Goal: Task Accomplishment & Management: Complete application form

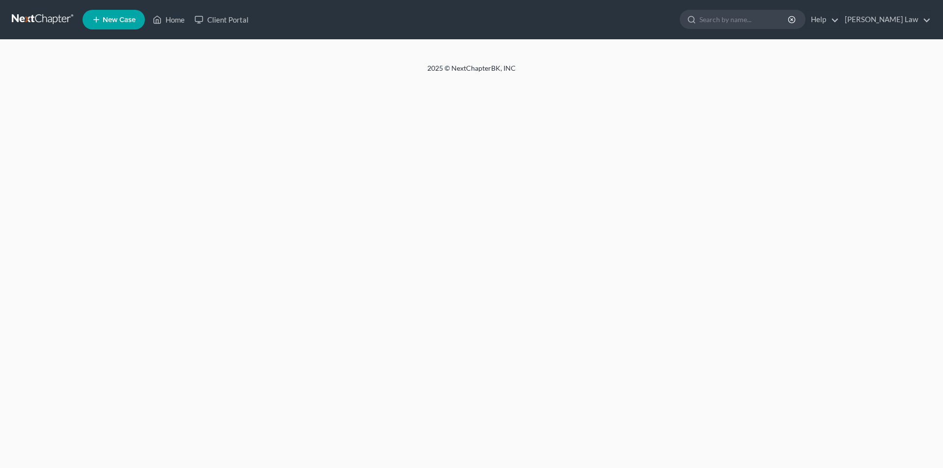
select select "6"
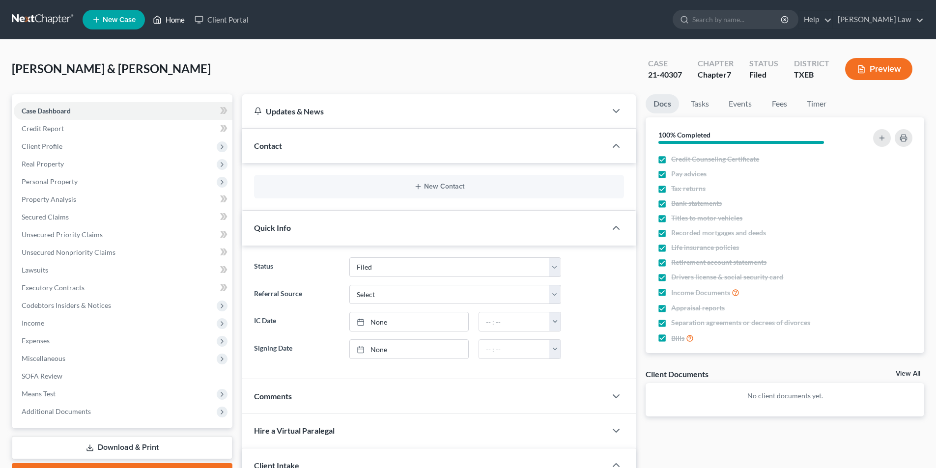
click at [171, 22] on link "Home" at bounding box center [169, 20] width 42 height 18
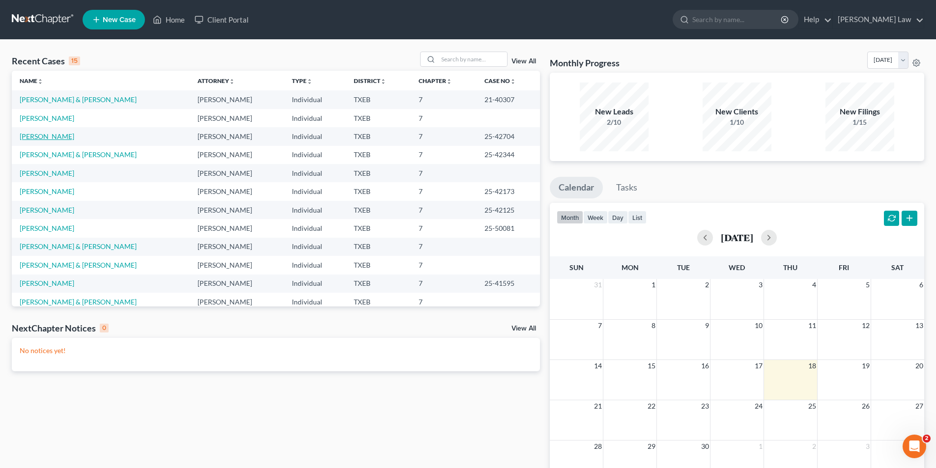
click at [44, 137] on link "[PERSON_NAME]" at bounding box center [47, 136] width 55 height 8
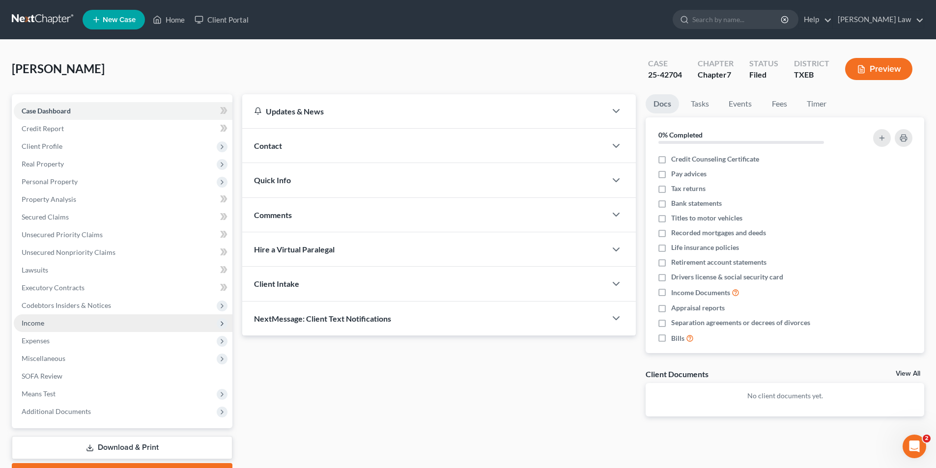
click at [28, 323] on span "Income" at bounding box center [33, 323] width 23 height 8
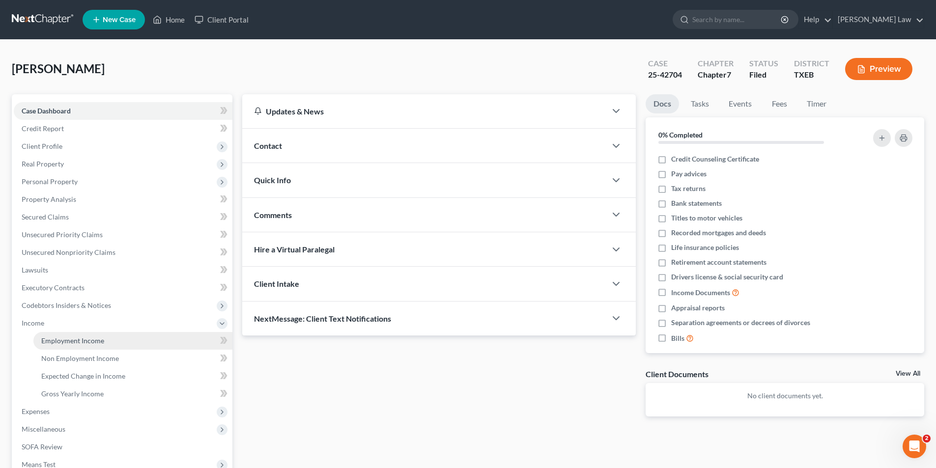
click at [86, 339] on span "Employment Income" at bounding box center [72, 340] width 63 height 8
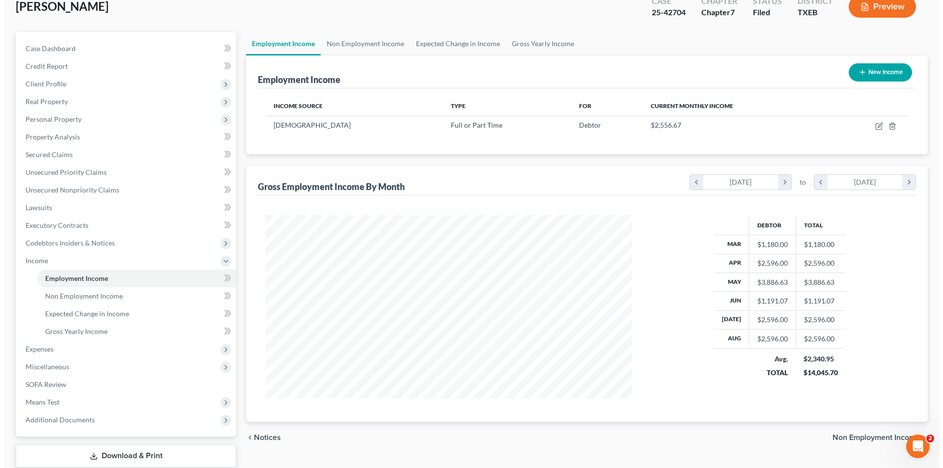
scroll to position [125, 0]
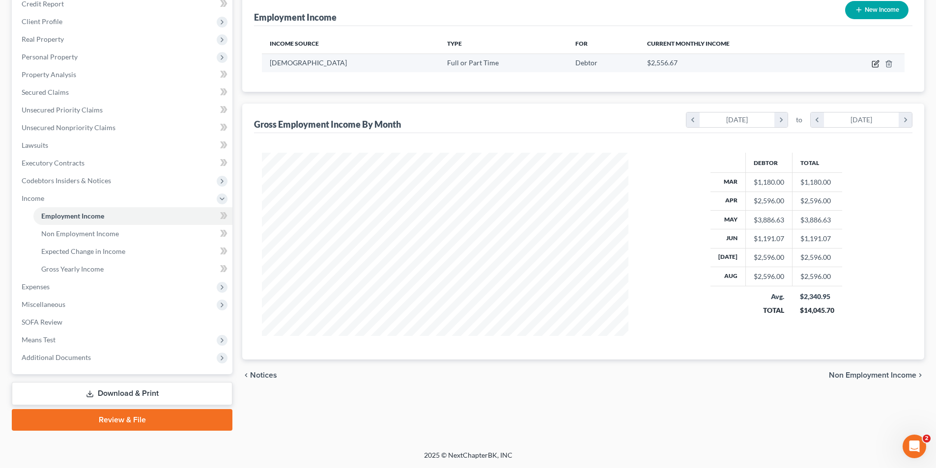
click at [876, 65] on icon "button" at bounding box center [875, 64] width 8 height 8
select select "0"
select select "45"
select select "2"
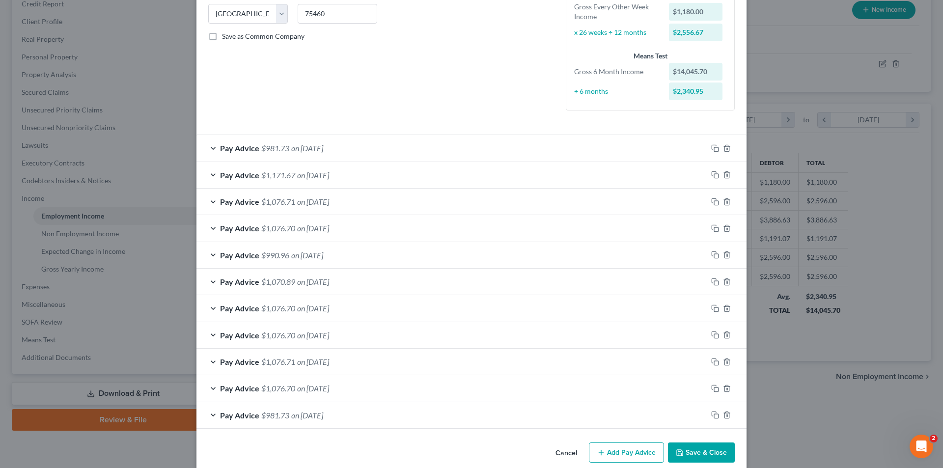
scroll to position [213, 0]
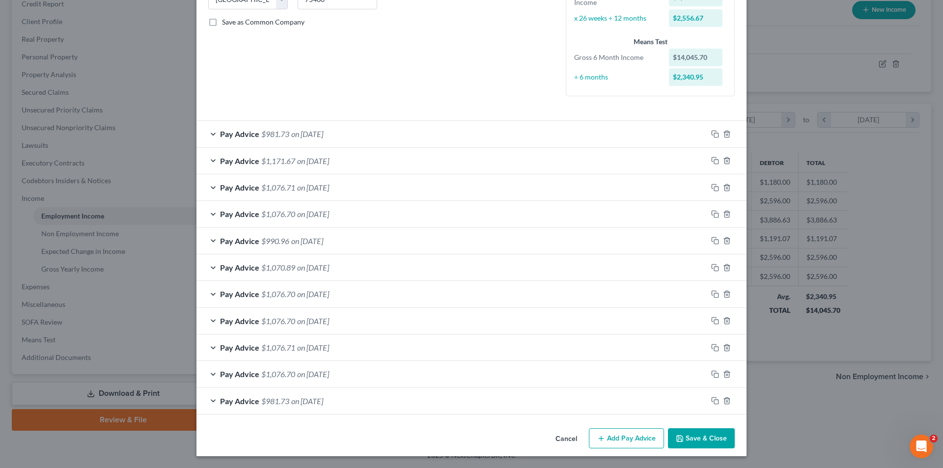
click at [619, 434] on button "Add Pay Advice" at bounding box center [626, 438] width 75 height 21
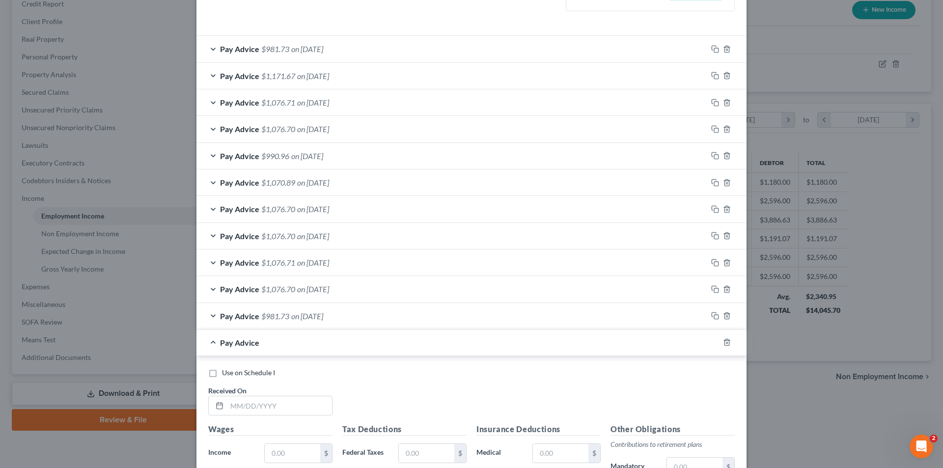
scroll to position [410, 0]
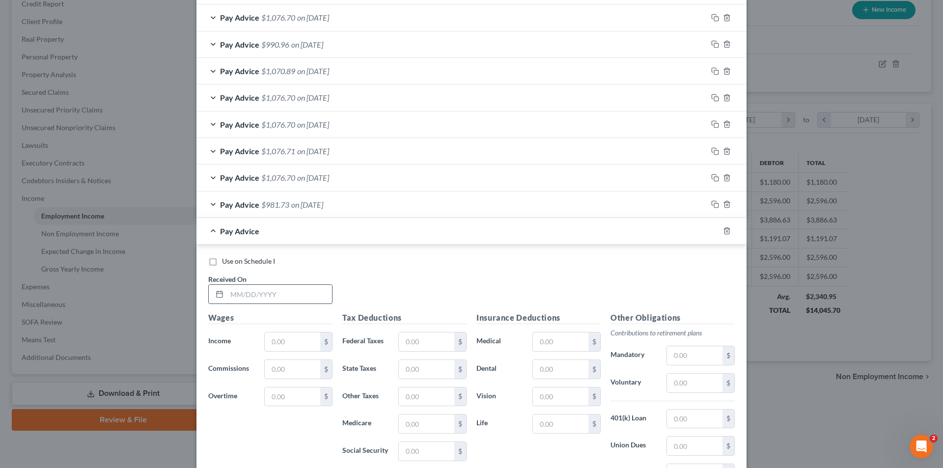
click at [234, 296] on input "text" at bounding box center [279, 294] width 105 height 19
type input "02/28/2025"
click at [303, 340] on input "text" at bounding box center [292, 341] width 55 height 19
type input "1,180.00"
click at [432, 335] on input "text" at bounding box center [426, 341] width 55 height 19
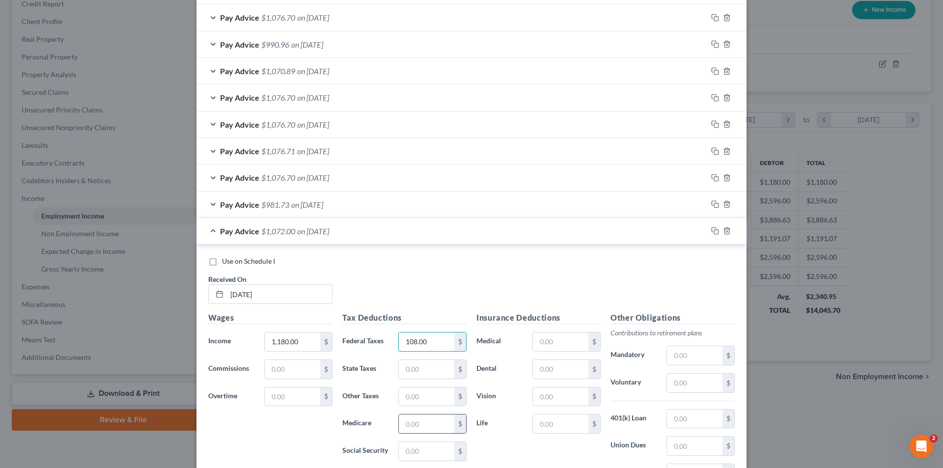
type input "108.00"
click at [454, 427] on div "$" at bounding box center [460, 423] width 12 height 19
click at [409, 424] on input "text" at bounding box center [426, 423] width 55 height 19
type input "17.11"
click at [443, 453] on input "text" at bounding box center [426, 451] width 55 height 19
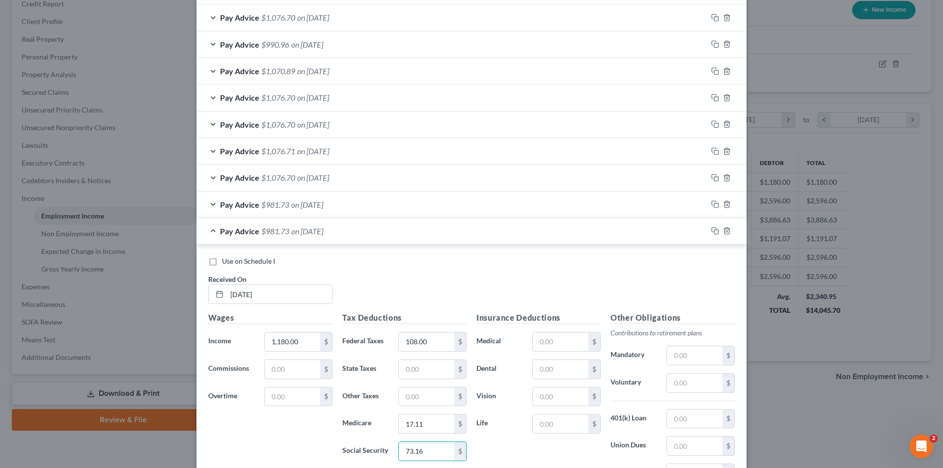
type input "73.16"
click at [403, 265] on div "Use on Schedule I" at bounding box center [471, 261] width 526 height 10
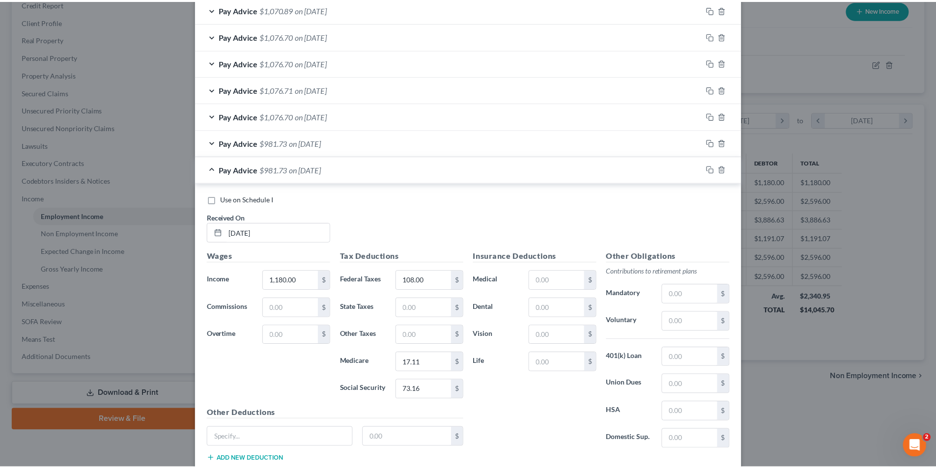
scroll to position [535, 0]
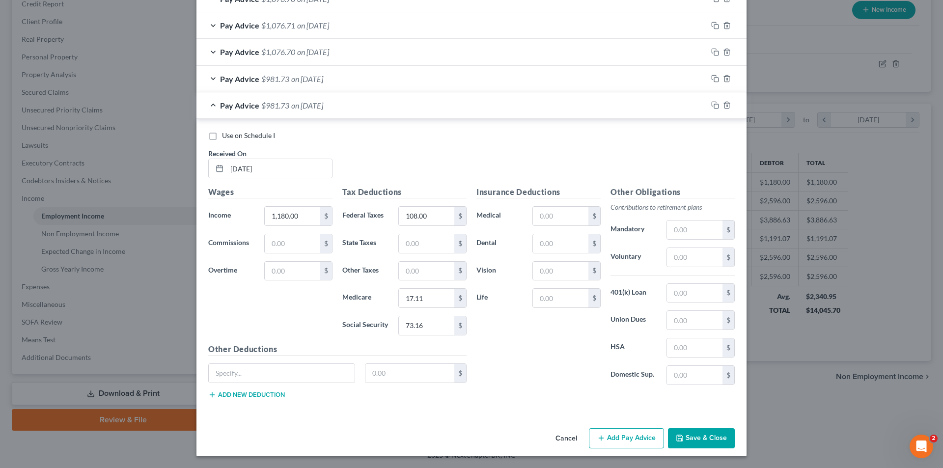
click at [711, 440] on button "Save & Close" at bounding box center [701, 438] width 67 height 21
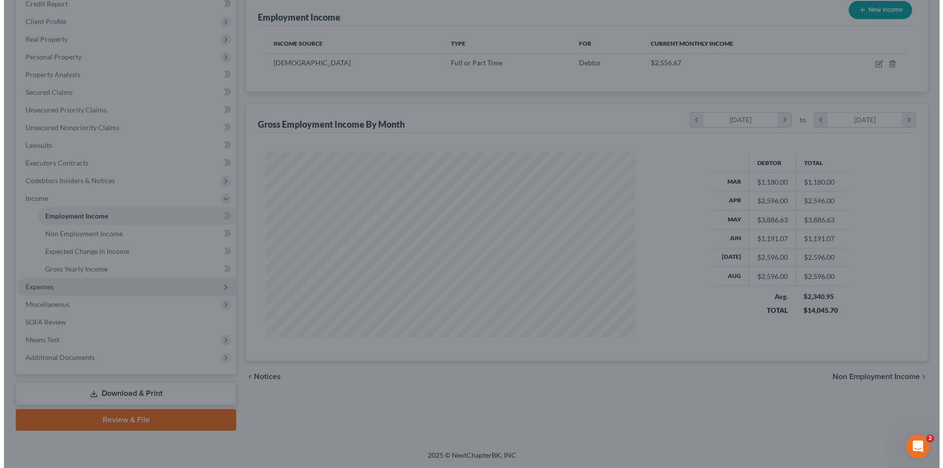
scroll to position [490895, 490692]
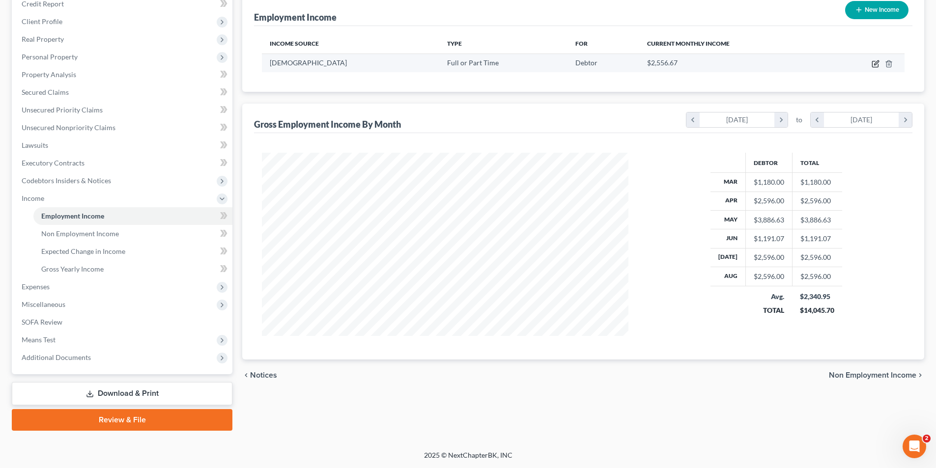
click at [872, 64] on icon "button" at bounding box center [875, 64] width 6 height 6
select select "0"
select select "45"
select select "2"
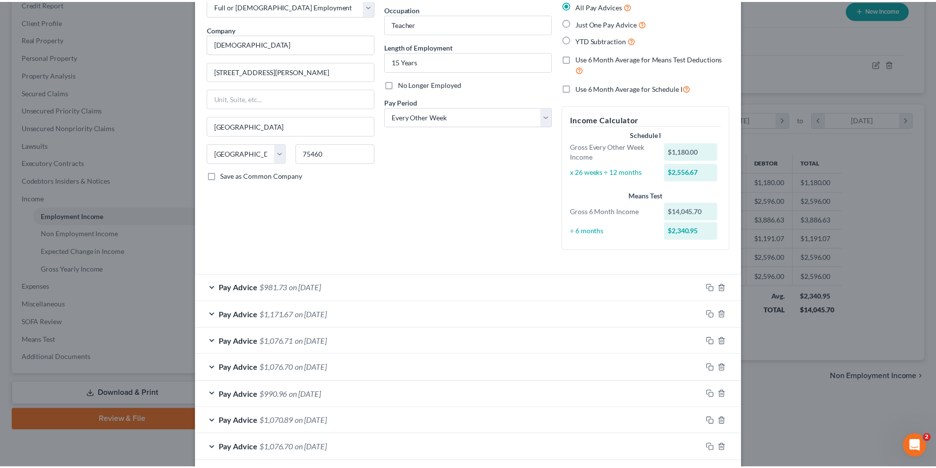
scroll to position [0, 0]
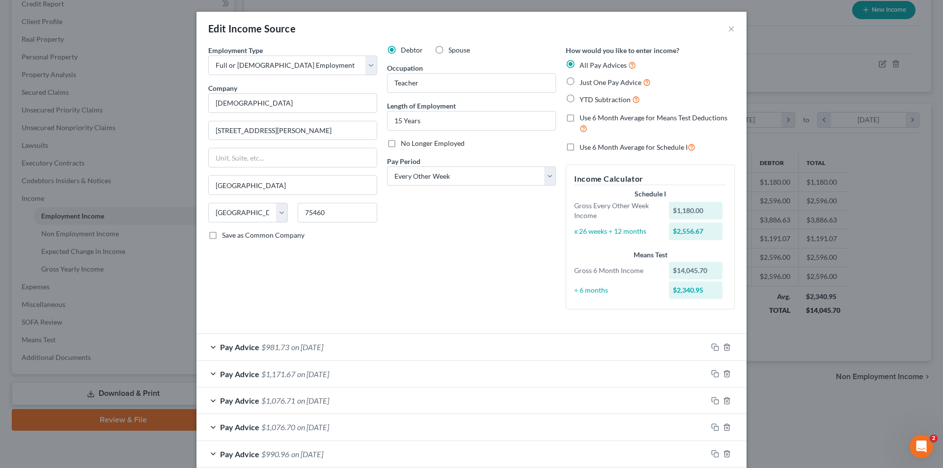
click at [738, 31] on div "Edit Income Source ×" at bounding box center [471, 28] width 550 height 33
click at [728, 30] on button "×" at bounding box center [731, 29] width 7 height 12
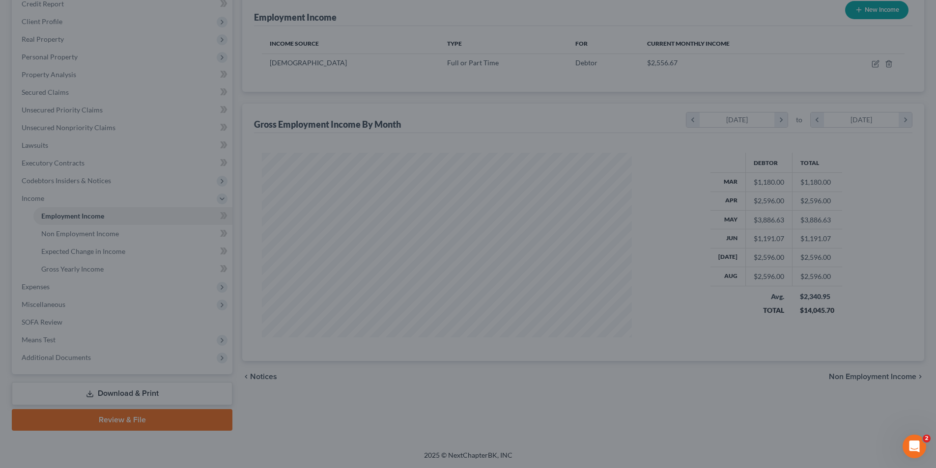
scroll to position [490895, 490692]
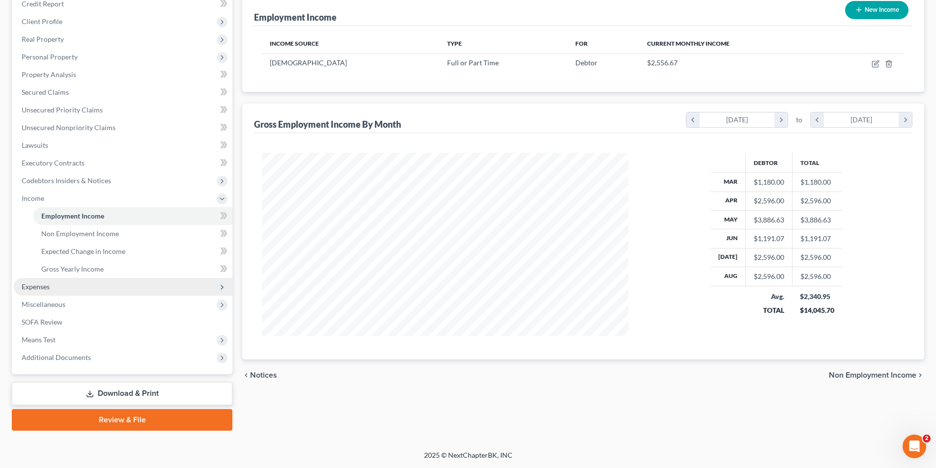
click at [42, 286] on span "Expenses" at bounding box center [36, 286] width 28 height 8
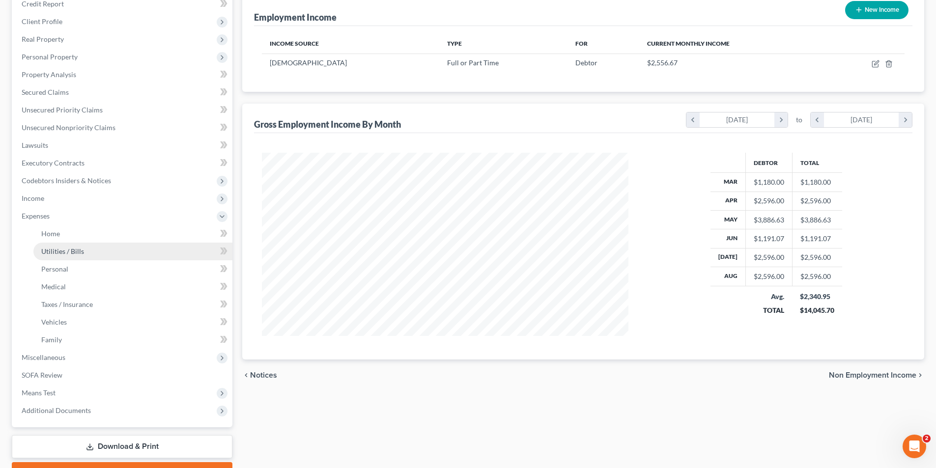
click at [61, 256] on link "Utilities / Bills" at bounding box center [132, 252] width 199 height 18
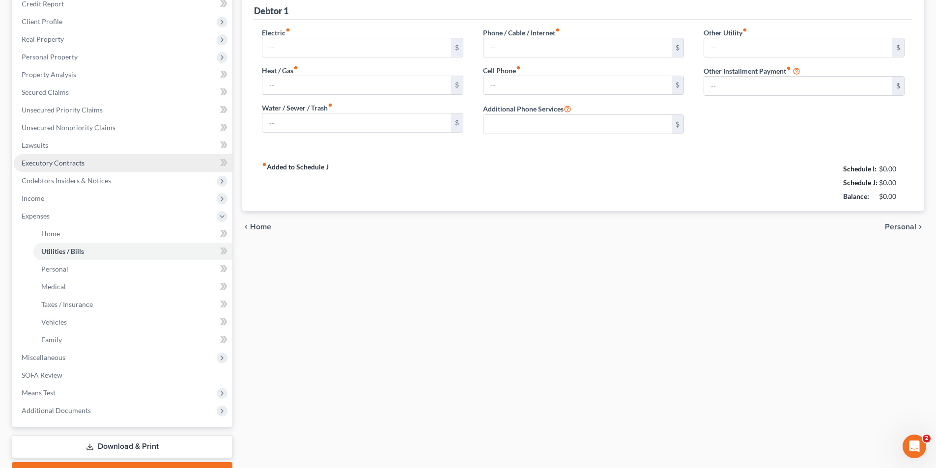
type input "200.00"
type input "140.00"
type input "91.00"
type input "57.00"
type input "0.00"
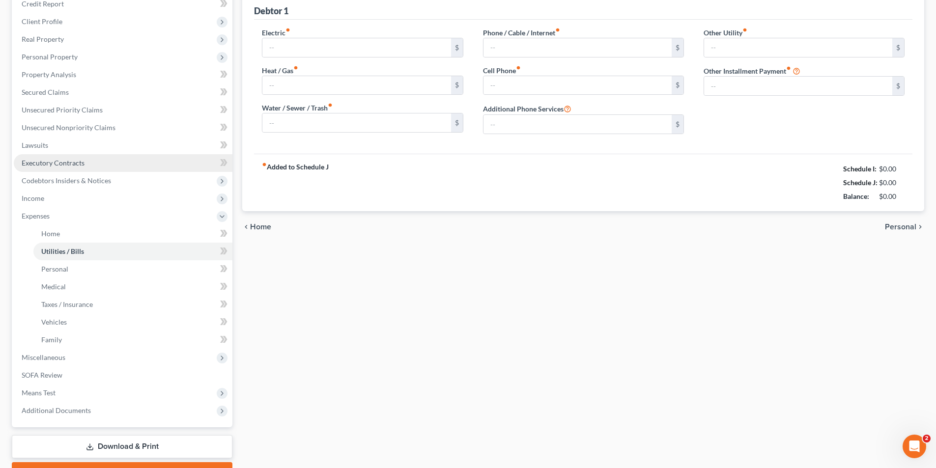
type input "0.00"
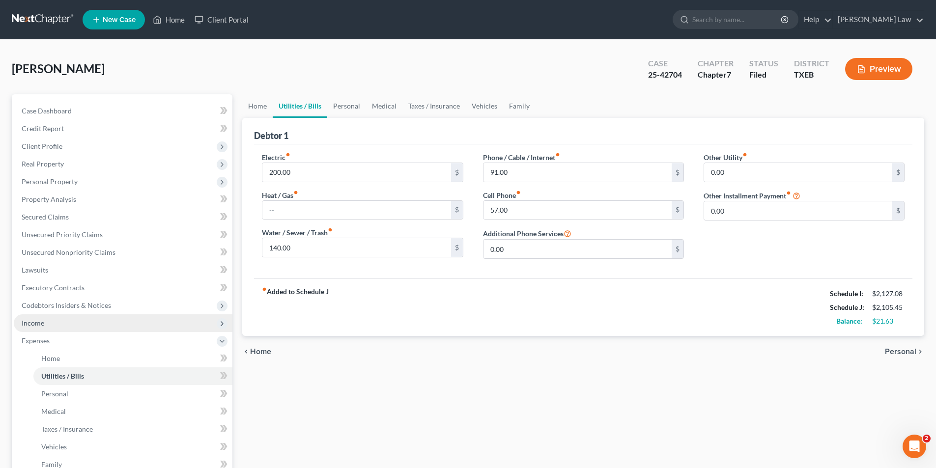
click at [46, 323] on span "Income" at bounding box center [123, 323] width 219 height 18
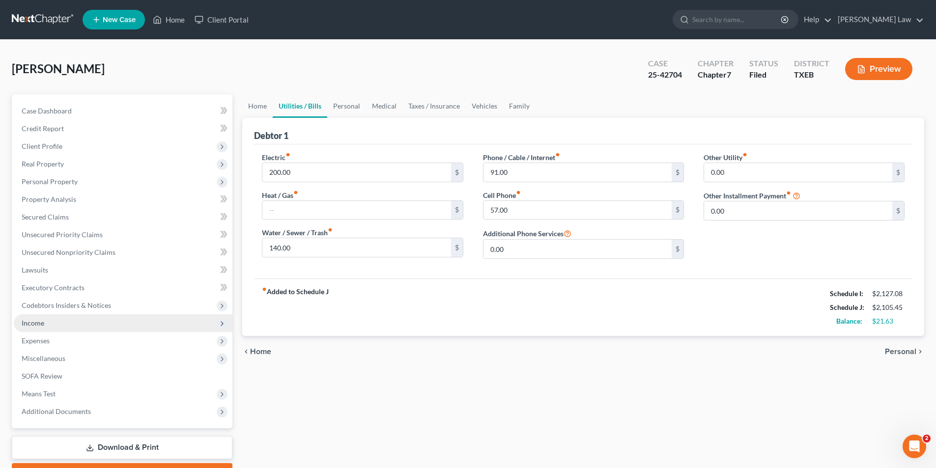
click at [54, 320] on span "Income" at bounding box center [123, 323] width 219 height 18
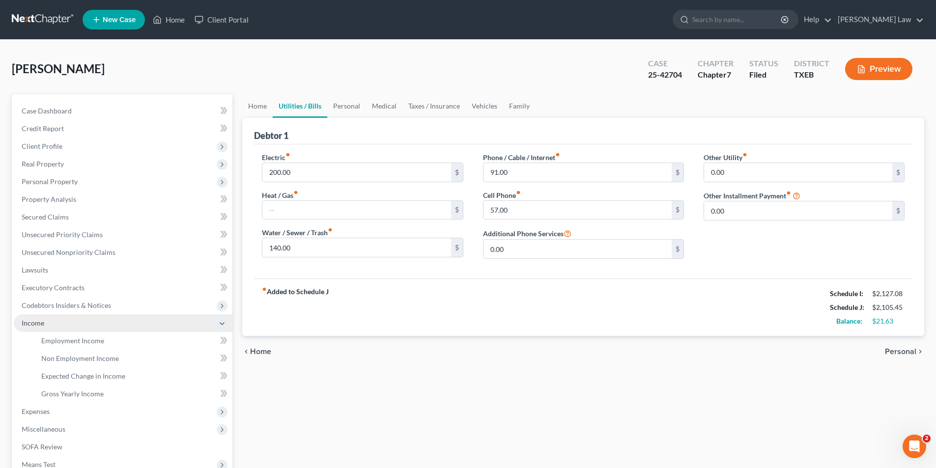
click at [45, 318] on span "Income" at bounding box center [123, 323] width 219 height 18
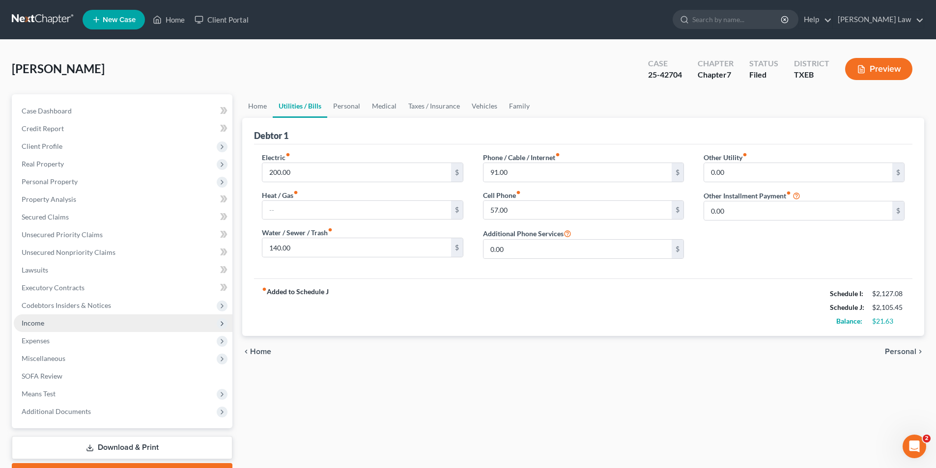
click at [61, 321] on span "Income" at bounding box center [123, 323] width 219 height 18
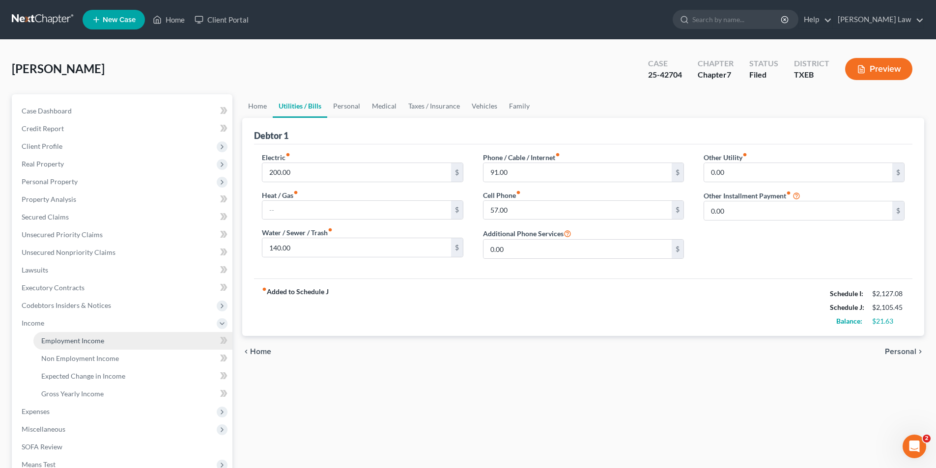
click at [60, 340] on span "Employment Income" at bounding box center [72, 340] width 63 height 8
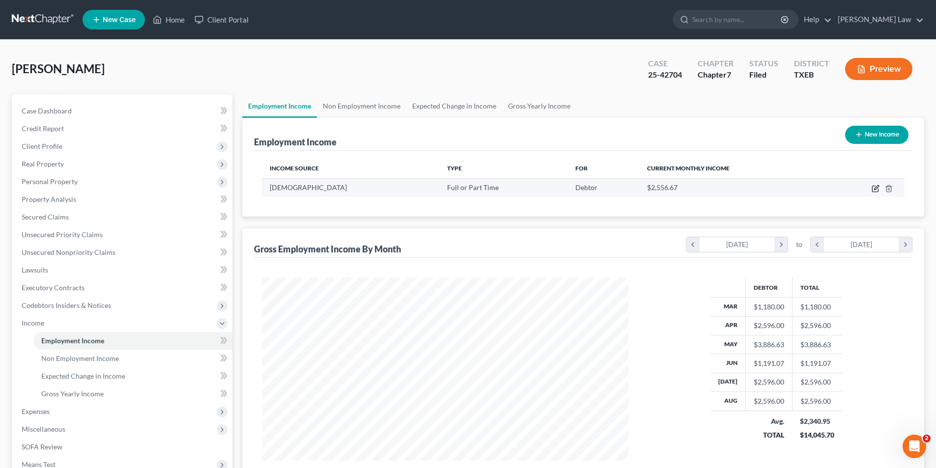
click at [875, 191] on icon "button" at bounding box center [875, 189] width 8 height 8
select select "0"
select select "45"
select select "2"
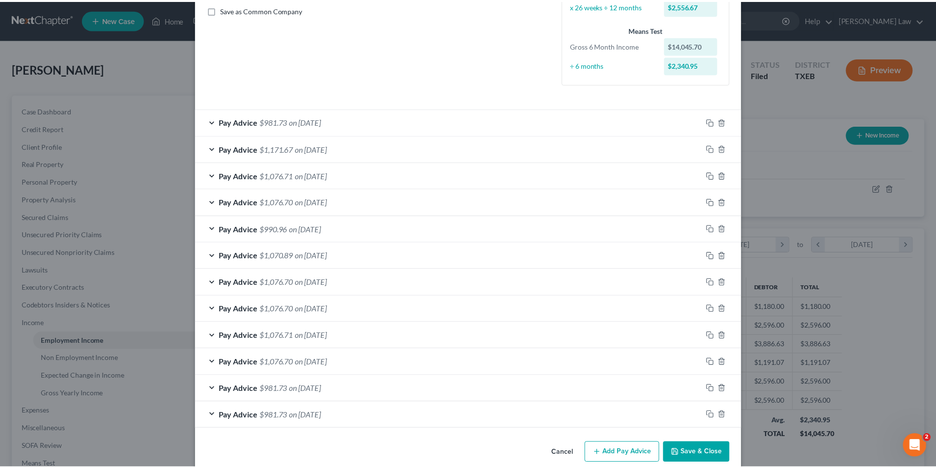
scroll to position [240, 0]
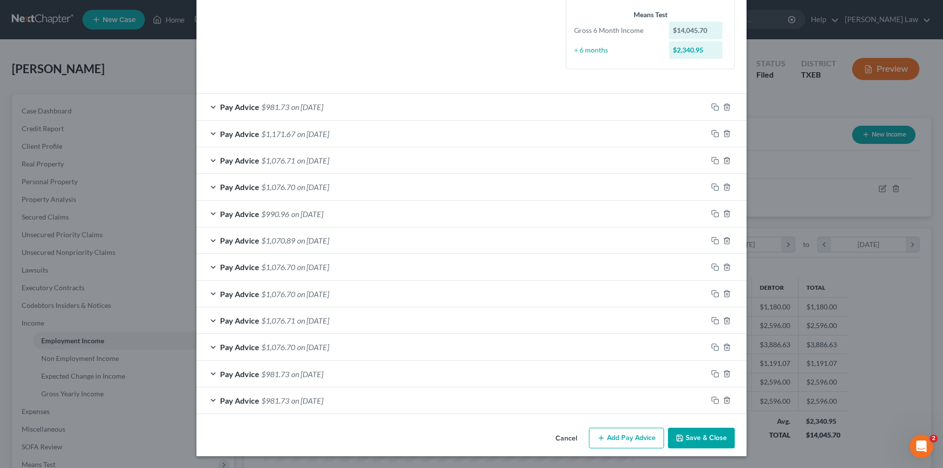
click at [555, 435] on button "Cancel" at bounding box center [566, 439] width 37 height 20
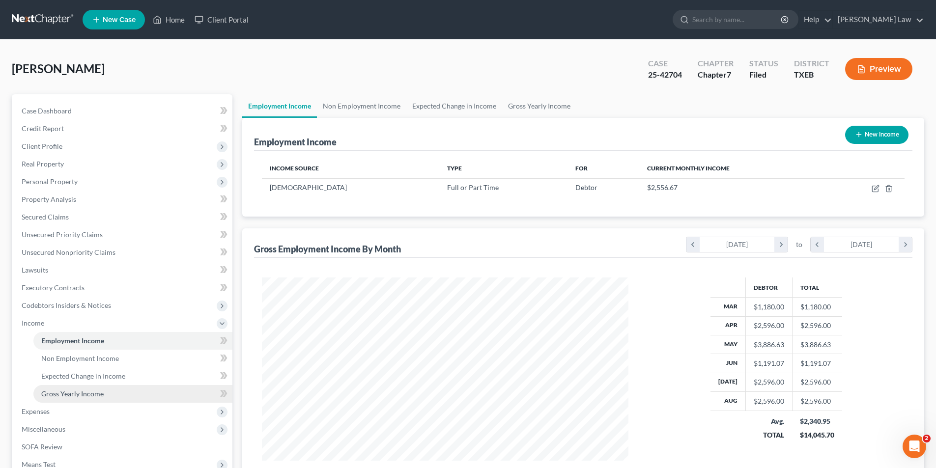
scroll to position [125, 0]
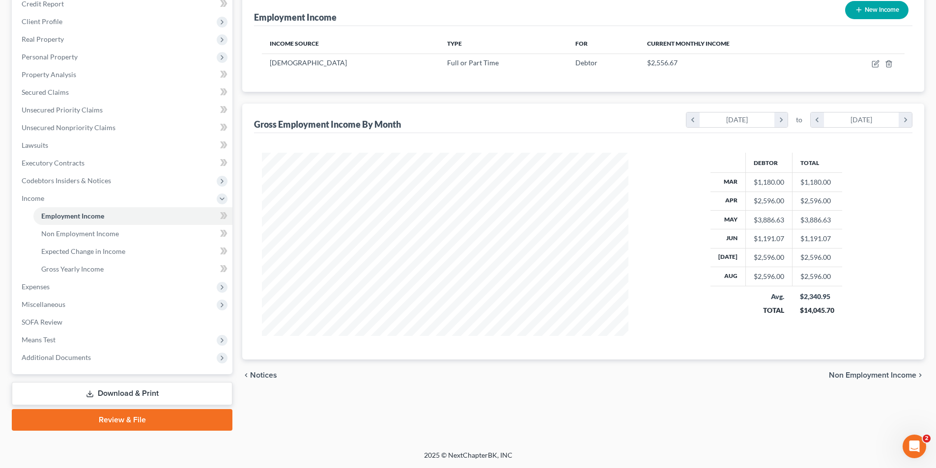
click at [93, 389] on link "Download & Print" at bounding box center [122, 393] width 220 height 23
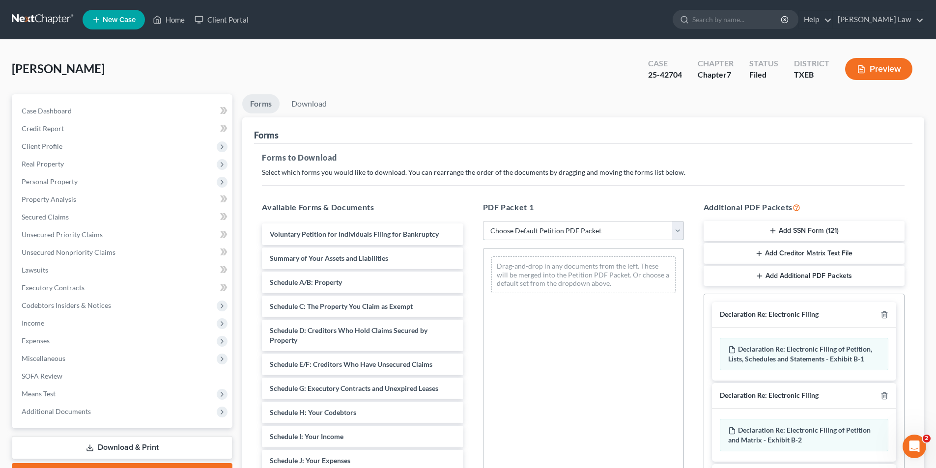
click at [532, 224] on select "Choose Default Petition PDF Packet Complete Bankruptcy Petition (all forms and …" at bounding box center [583, 231] width 201 height 20
select select "2"
click at [483, 221] on select "Choose Default Petition PDF Packet Complete Bankruptcy Petition (all forms and …" at bounding box center [583, 231] width 201 height 20
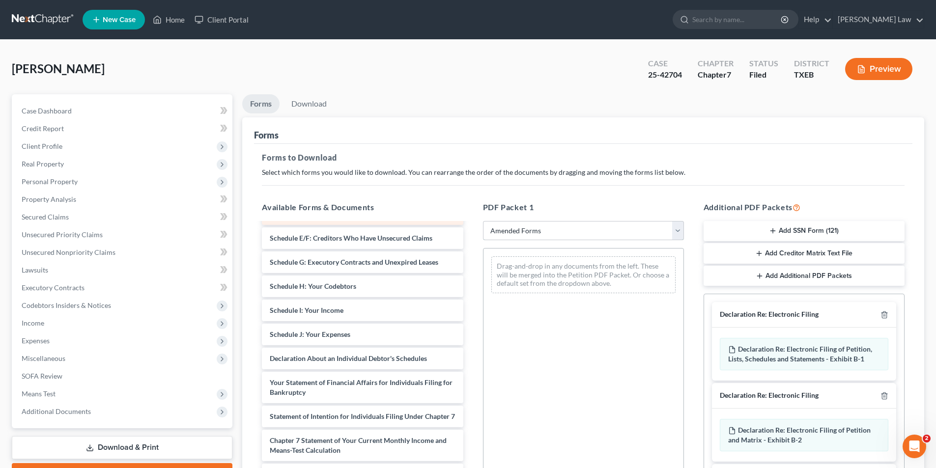
scroll to position [147, 0]
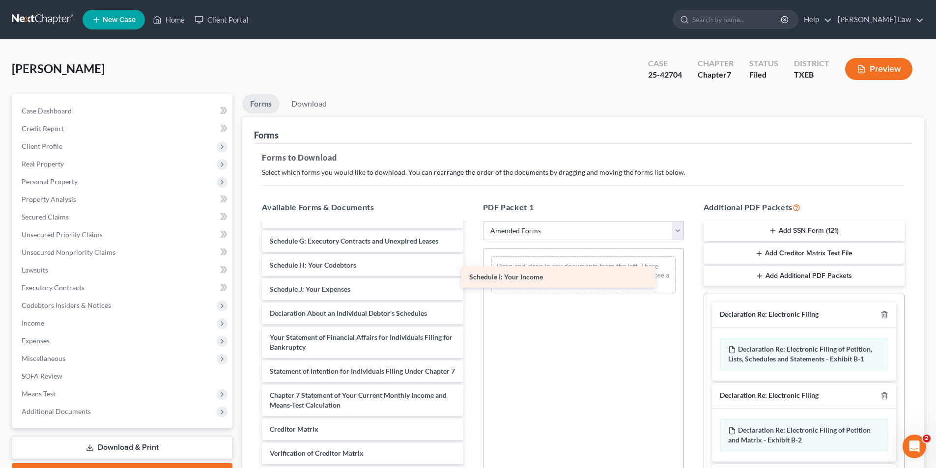
drag, startPoint x: 346, startPoint y: 295, endPoint x: 545, endPoint y: 285, distance: 199.6
click at [470, 284] on div "Schedule I: Your Income Voluntary Petition for Individuals Filing for Bankruptc…" at bounding box center [362, 299] width 217 height 446
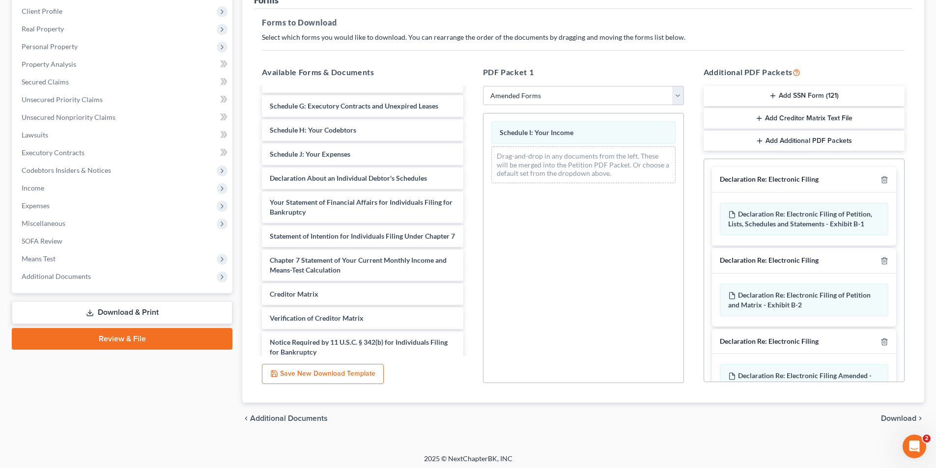
scroll to position [138, 0]
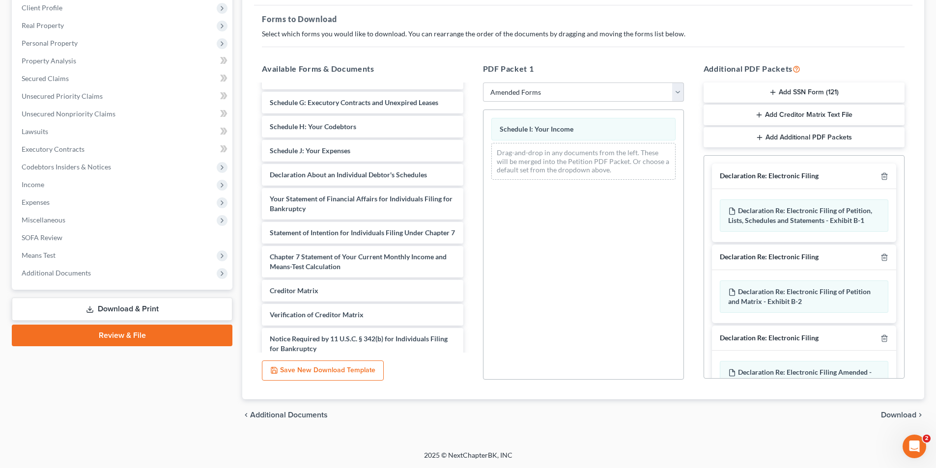
click at [896, 415] on span "Download" at bounding box center [898, 415] width 35 height 8
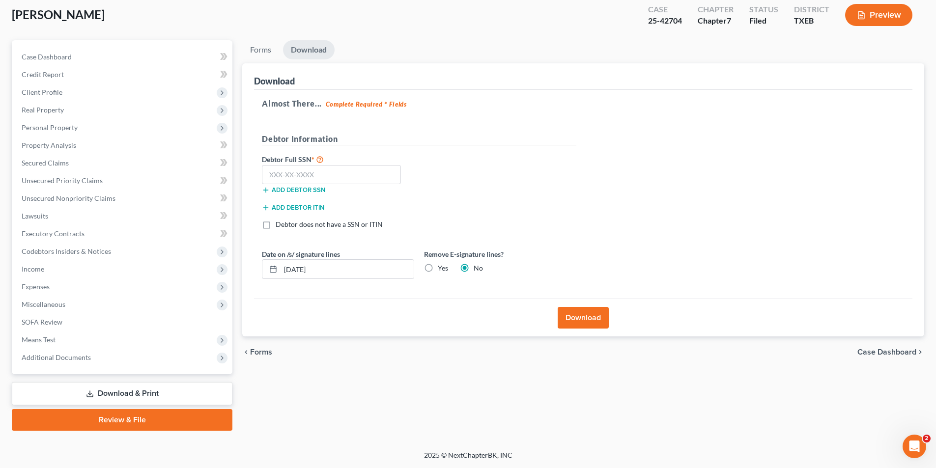
scroll to position [54, 0]
click at [314, 167] on input "text" at bounding box center [331, 175] width 139 height 20
click at [307, 175] on input "text" at bounding box center [331, 175] width 139 height 20
type input "460-73-8517"
click at [581, 314] on button "Download" at bounding box center [582, 318] width 51 height 22
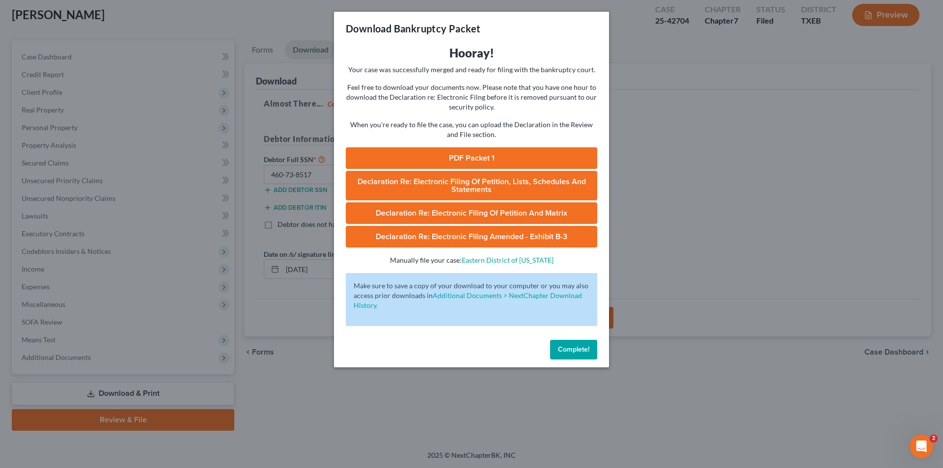
click at [468, 155] on link "PDF Packet 1" at bounding box center [471, 158] width 251 height 22
click at [559, 360] on div "Complete!" at bounding box center [471, 351] width 275 height 31
click at [559, 351] on span "Complete!" at bounding box center [573, 349] width 31 height 8
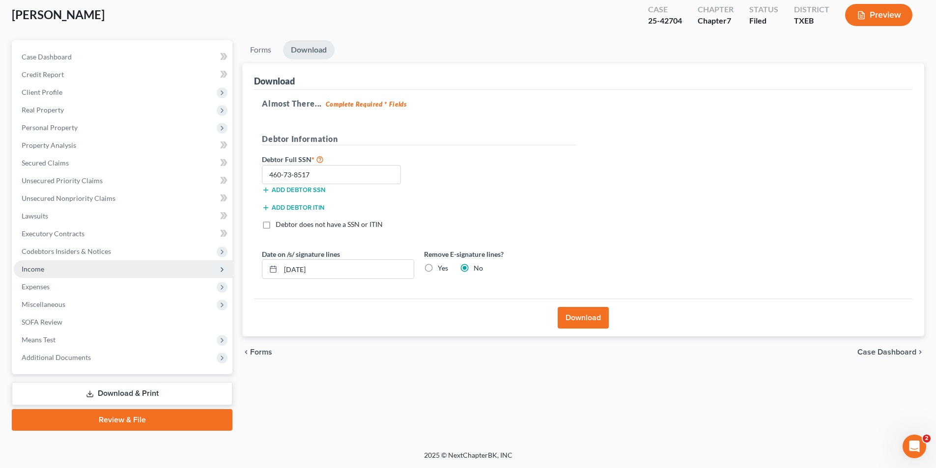
click at [50, 272] on span "Income" at bounding box center [123, 269] width 219 height 18
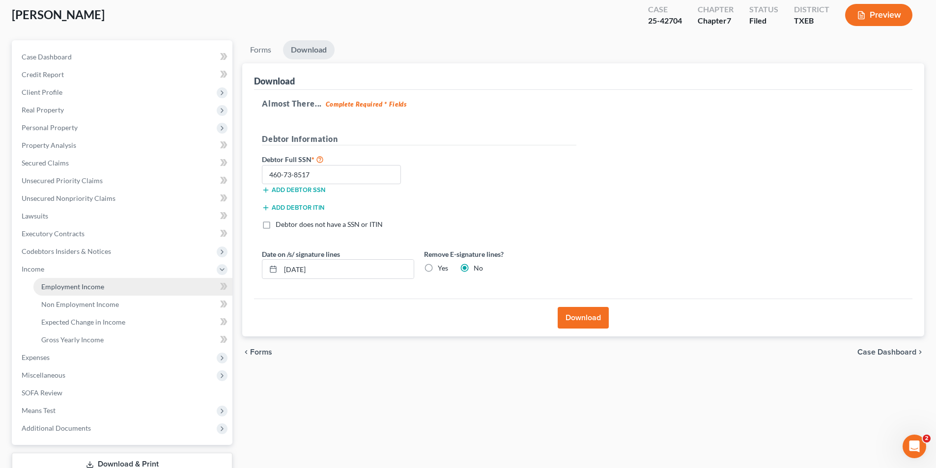
click at [50, 287] on span "Employment Income" at bounding box center [72, 286] width 63 height 8
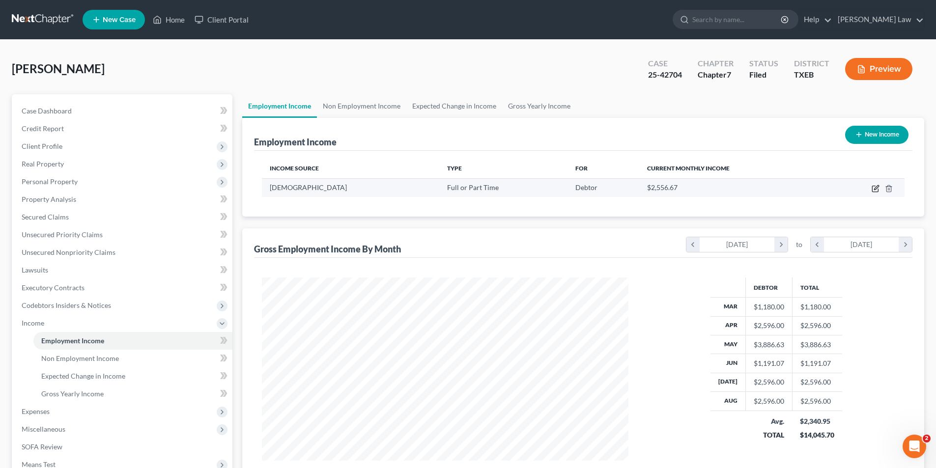
click at [876, 187] on icon "button" at bounding box center [876, 187] width 4 height 4
select select "0"
select select "45"
select select "2"
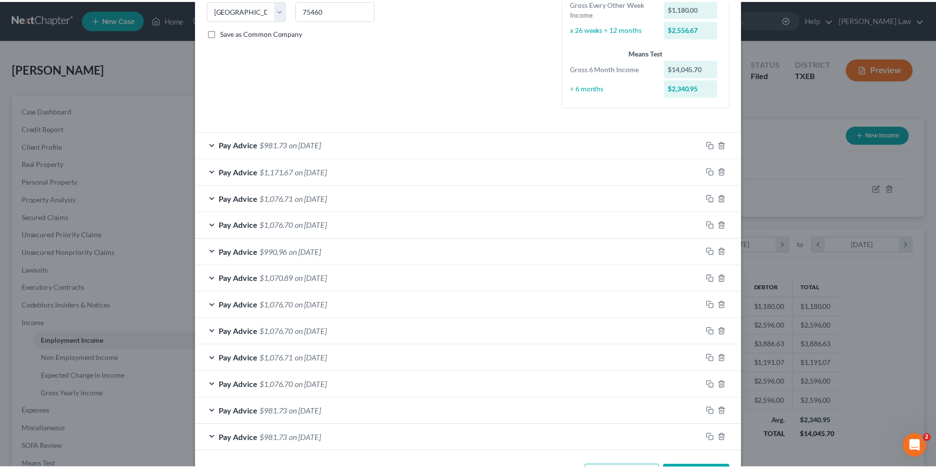
scroll to position [240, 0]
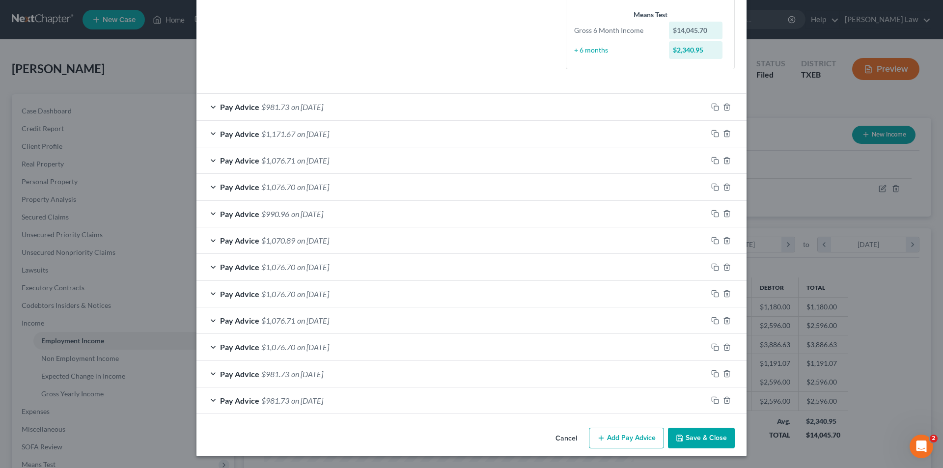
click at [681, 432] on button "Save & Close" at bounding box center [701, 438] width 67 height 21
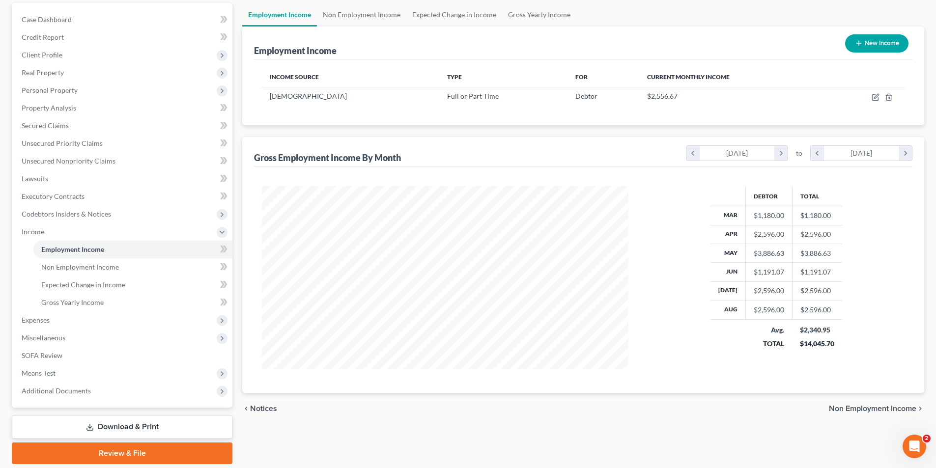
scroll to position [98, 0]
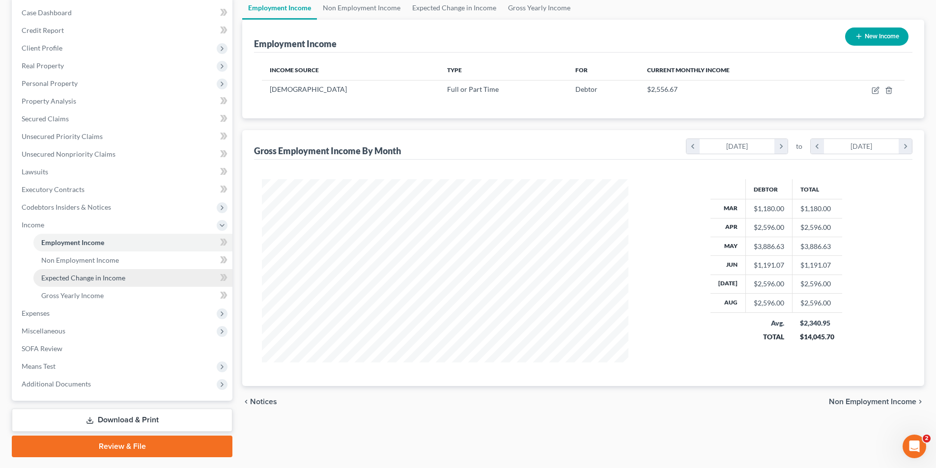
click at [72, 279] on span "Expected Change in Income" at bounding box center [83, 278] width 84 height 8
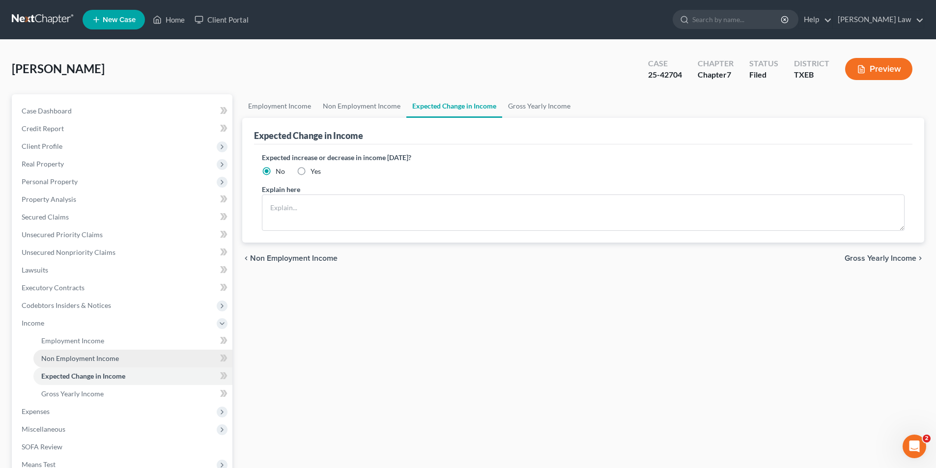
click at [80, 356] on span "Non Employment Income" at bounding box center [80, 358] width 78 height 8
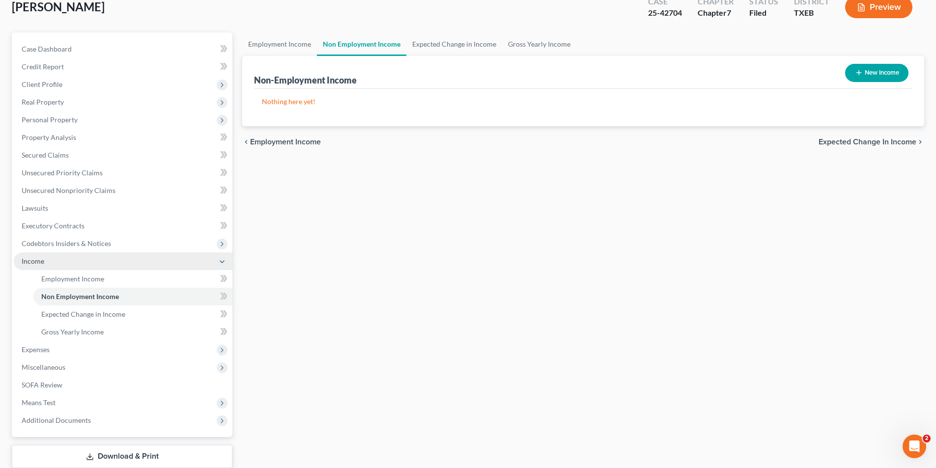
scroll to position [125, 0]
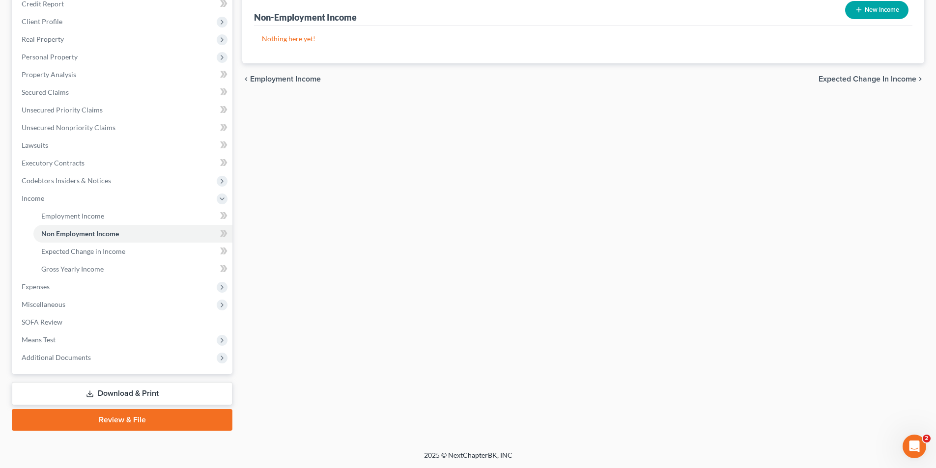
click at [80, 395] on link "Download & Print" at bounding box center [122, 393] width 220 height 23
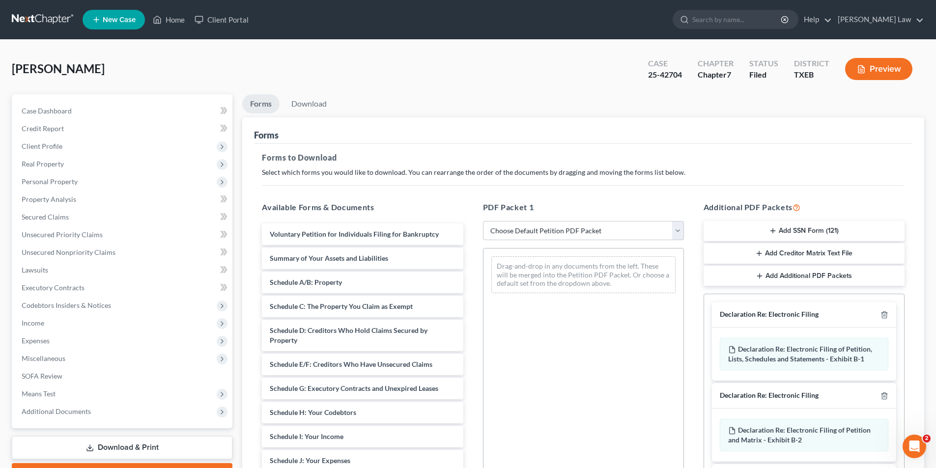
click at [561, 233] on select "Choose Default Petition PDF Packet Complete Bankruptcy Petition (all forms and …" at bounding box center [583, 231] width 201 height 20
select select "2"
click at [483, 221] on select "Choose Default Petition PDF Packet Complete Bankruptcy Petition (all forms and …" at bounding box center [583, 231] width 201 height 20
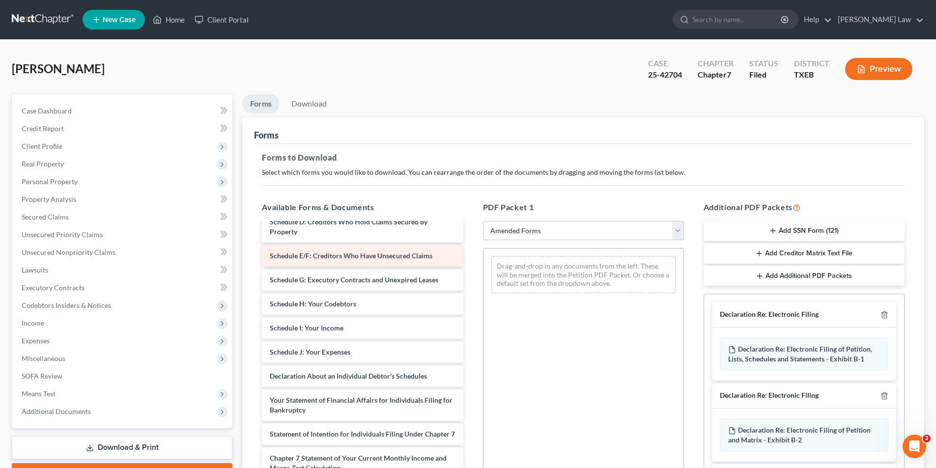
scroll to position [147, 0]
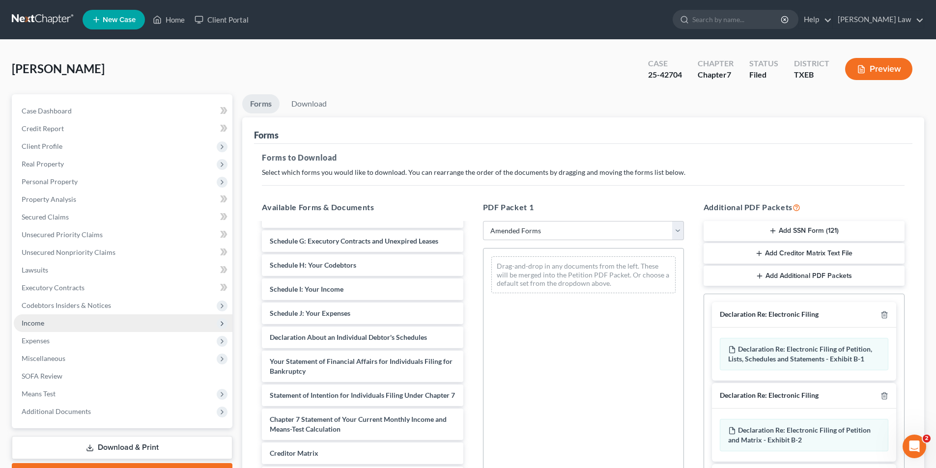
click at [27, 326] on span "Income" at bounding box center [33, 323] width 23 height 8
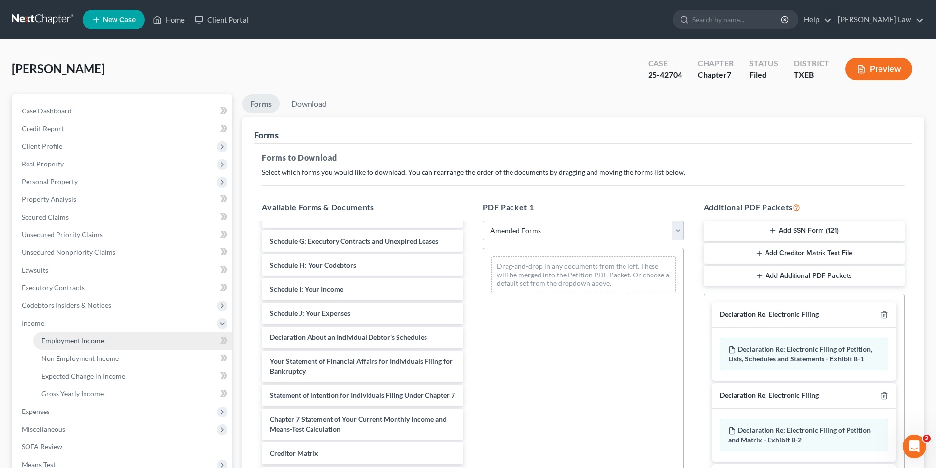
click at [88, 342] on span "Employment Income" at bounding box center [72, 340] width 63 height 8
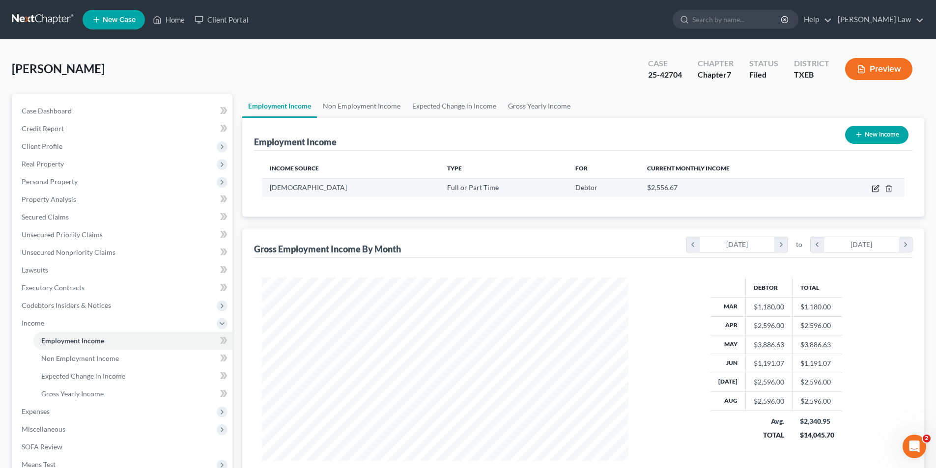
click at [875, 185] on icon "button" at bounding box center [875, 189] width 8 height 8
select select "0"
select select "45"
select select "2"
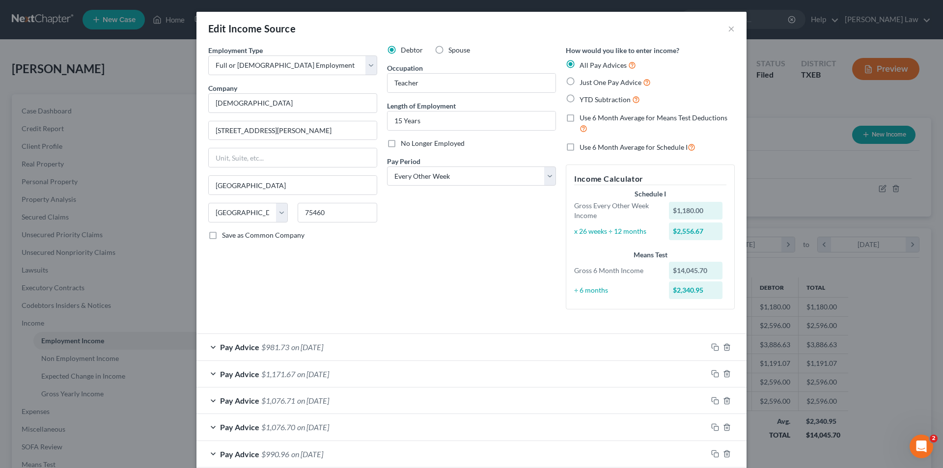
click at [448, 245] on div "Debtor Spouse Occupation Teacher Length of Employment 15 Years No Longer Employ…" at bounding box center [471, 181] width 179 height 272
click at [579, 146] on label "Use 6 Month Average for Schedule I" at bounding box center [637, 146] width 116 height 11
click at [583, 146] on input "Use 6 Month Average for Schedule I" at bounding box center [586, 144] width 6 height 6
checkbox input "true"
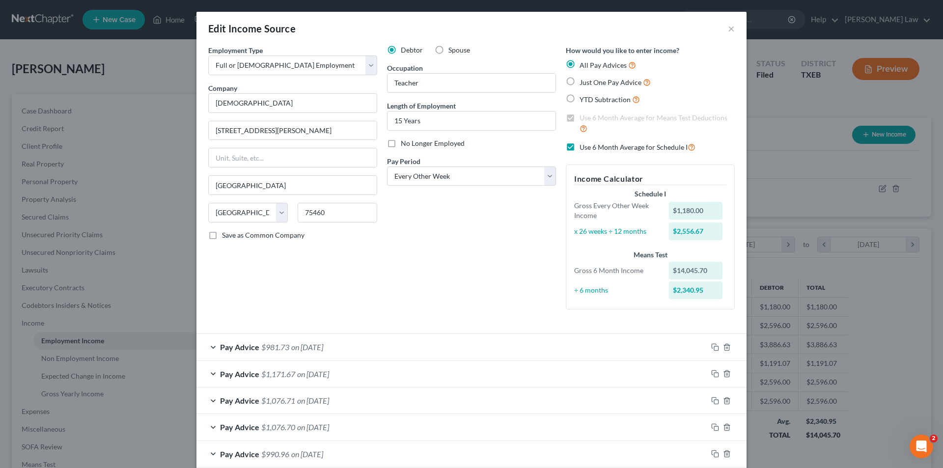
click at [529, 238] on div "Debtor Spouse Occupation Teacher Length of Employment 15 Years No Longer Employ…" at bounding box center [471, 181] width 179 height 272
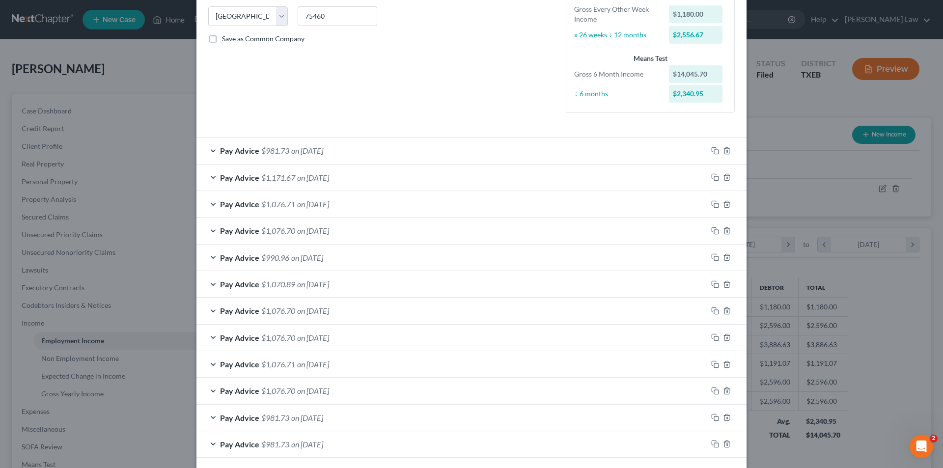
scroll to position [240, 0]
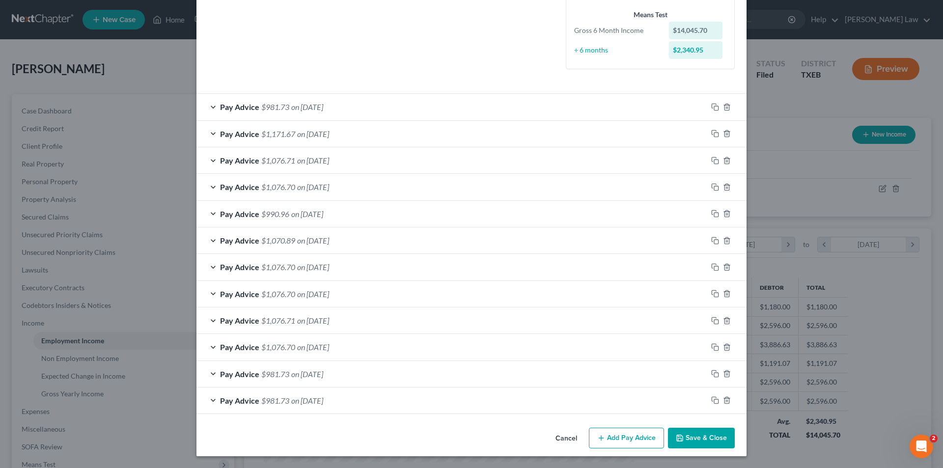
click at [692, 447] on button "Save & Close" at bounding box center [701, 438] width 67 height 21
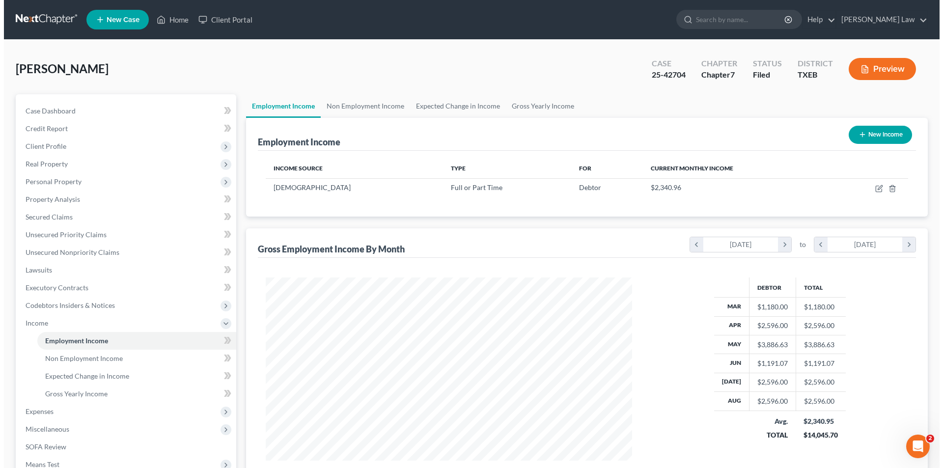
scroll to position [490895, 490692]
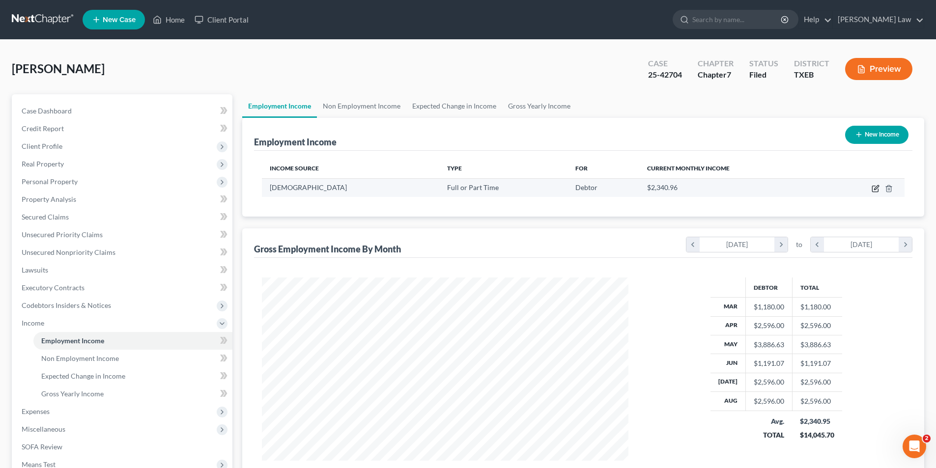
click at [872, 191] on icon "button" at bounding box center [875, 189] width 6 height 6
select select "0"
select select "45"
select select "2"
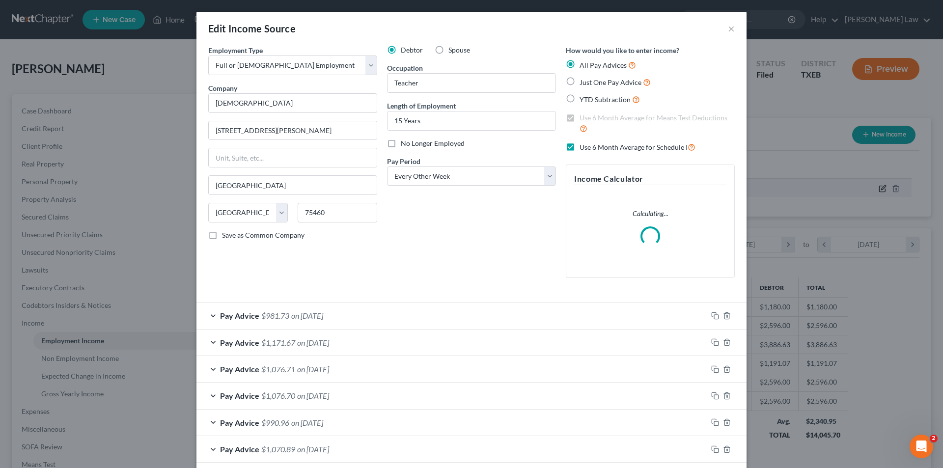
scroll to position [185, 389]
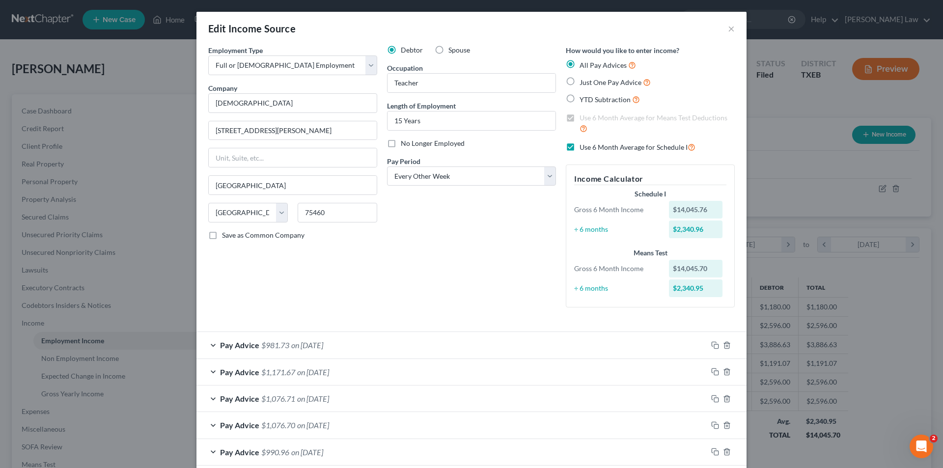
click at [579, 150] on label "Use 6 Month Average for Schedule I" at bounding box center [637, 146] width 116 height 11
click at [583, 148] on input "Use 6 Month Average for Schedule I" at bounding box center [586, 144] width 6 height 6
checkbox input "false"
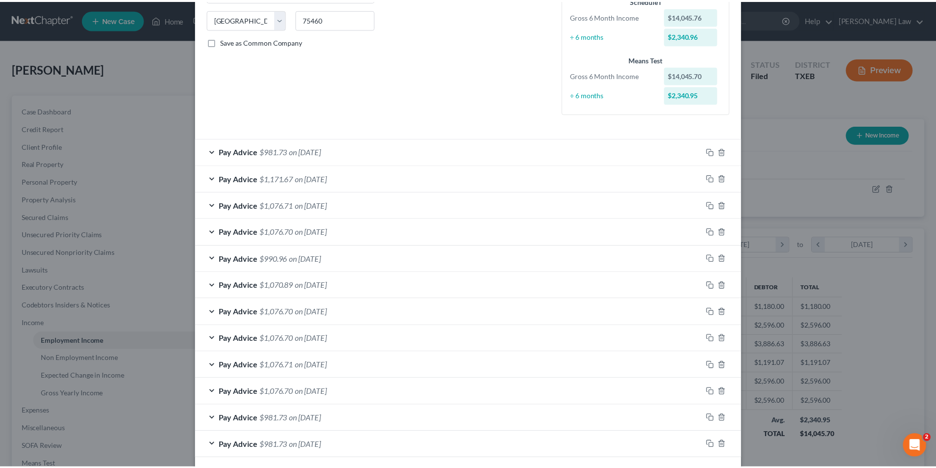
scroll to position [238, 0]
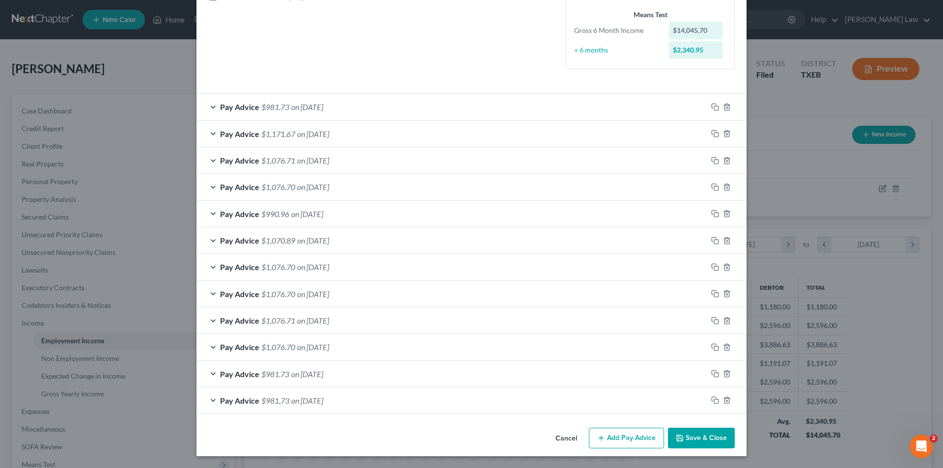
click at [716, 443] on button "Save & Close" at bounding box center [701, 438] width 67 height 21
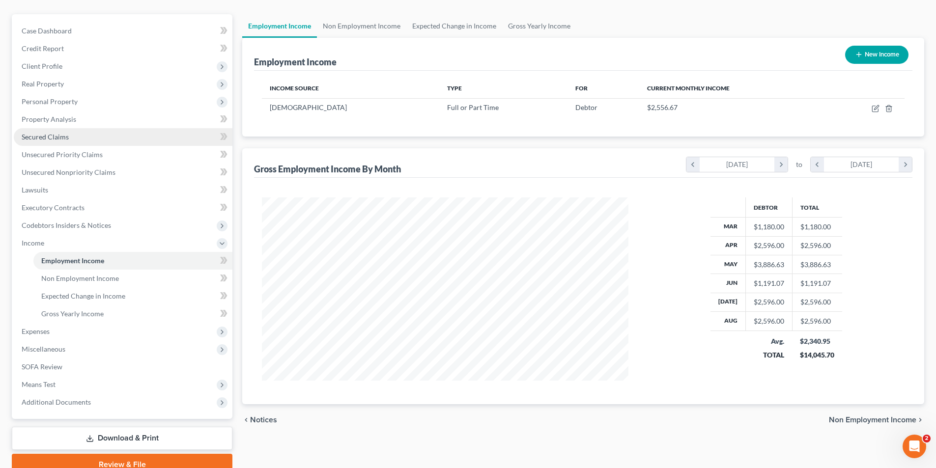
scroll to position [125, 0]
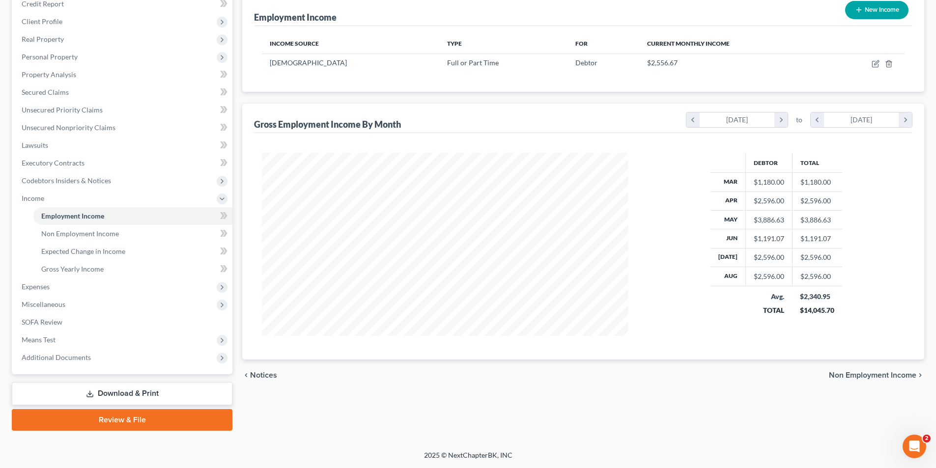
click at [111, 396] on link "Download & Print" at bounding box center [122, 393] width 220 height 23
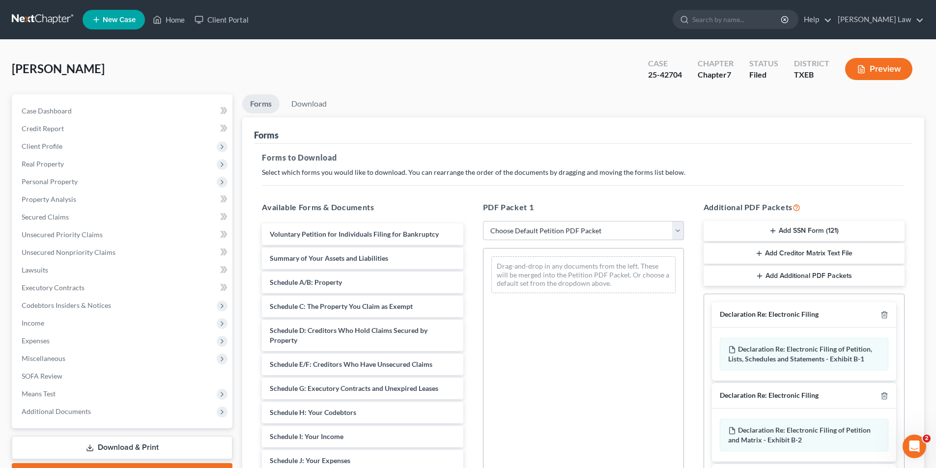
click at [516, 221] on select "Choose Default Petition PDF Packet Complete Bankruptcy Petition (all forms and …" at bounding box center [583, 231] width 201 height 20
select select "2"
click at [483, 221] on select "Choose Default Petition PDF Packet Complete Bankruptcy Petition (all forms and …" at bounding box center [583, 231] width 201 height 20
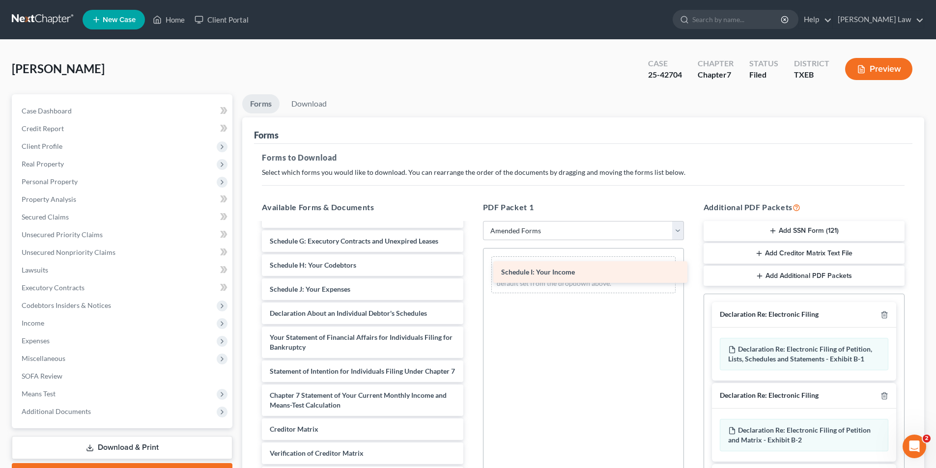
drag, startPoint x: 311, startPoint y: 285, endPoint x: 536, endPoint y: 270, distance: 225.4
click at [470, 270] on div "Schedule I: Your Income Voluntary Petition for Individuals Filing for Bankruptc…" at bounding box center [362, 299] width 217 height 446
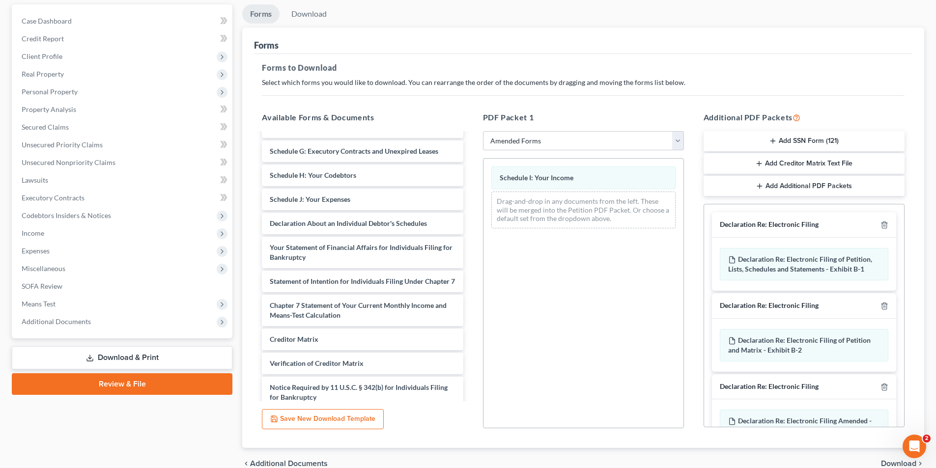
scroll to position [138, 0]
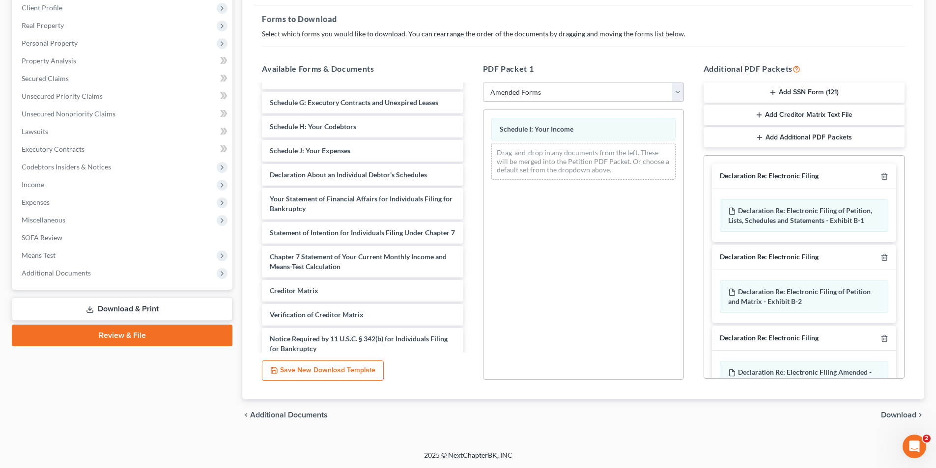
click at [892, 408] on div "chevron_left Additional Documents Download chevron_right" at bounding box center [583, 414] width 682 height 31
click at [888, 421] on div "chevron_left Additional Documents Download chevron_right" at bounding box center [583, 414] width 682 height 31
click at [887, 415] on span "Download" at bounding box center [898, 415] width 35 height 8
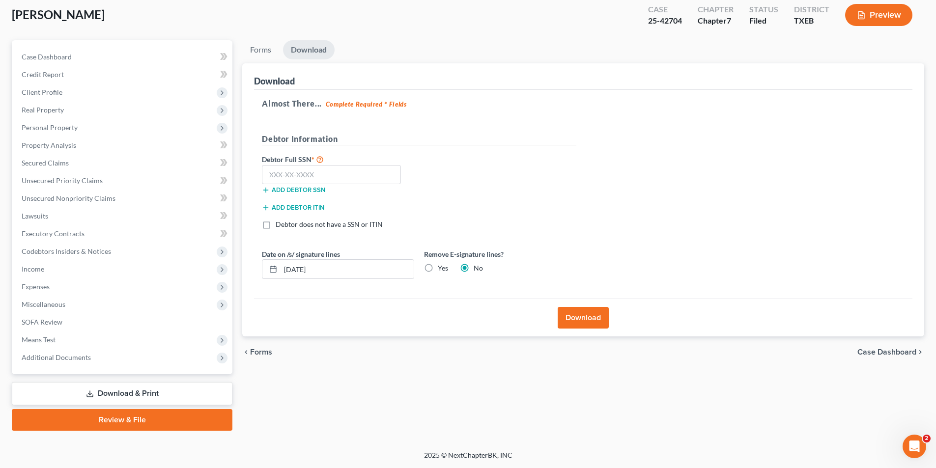
scroll to position [54, 0]
click at [323, 170] on input "text" at bounding box center [331, 175] width 139 height 20
type input "460-73-8517"
click at [577, 312] on button "Download" at bounding box center [582, 318] width 51 height 22
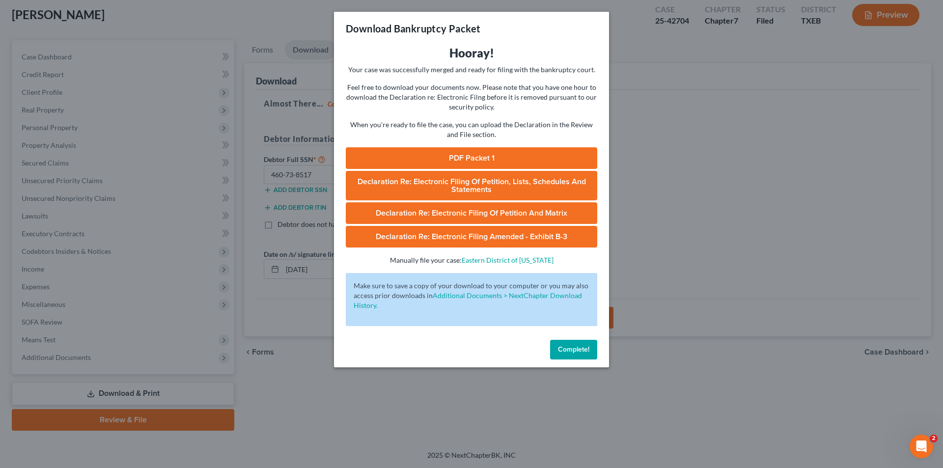
click at [457, 154] on link "PDF Packet 1" at bounding box center [471, 158] width 251 height 22
click at [571, 346] on span "Complete!" at bounding box center [573, 349] width 31 height 8
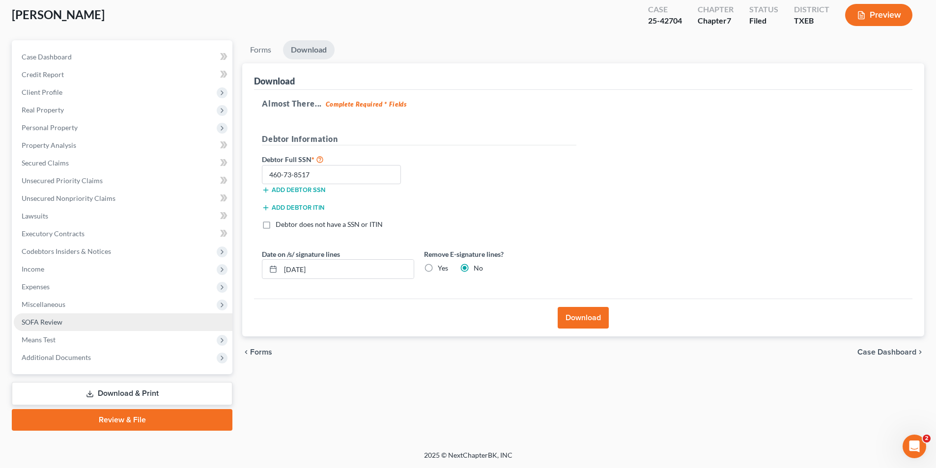
click at [47, 323] on span "SOFA Review" at bounding box center [42, 322] width 41 height 8
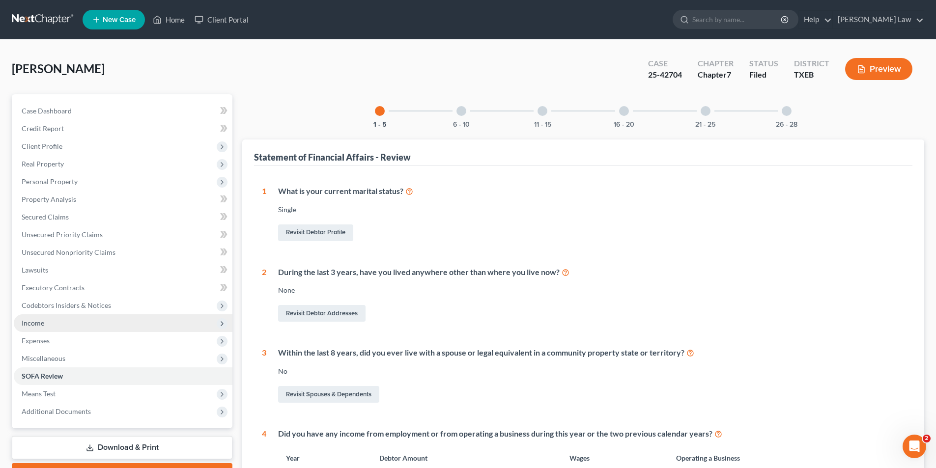
click at [38, 325] on span "Income" at bounding box center [33, 323] width 23 height 8
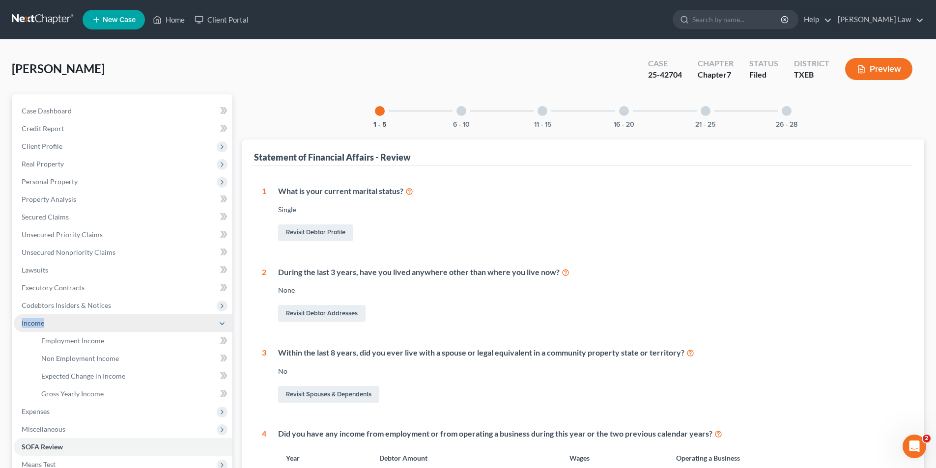
click at [38, 325] on span "Income" at bounding box center [33, 323] width 23 height 8
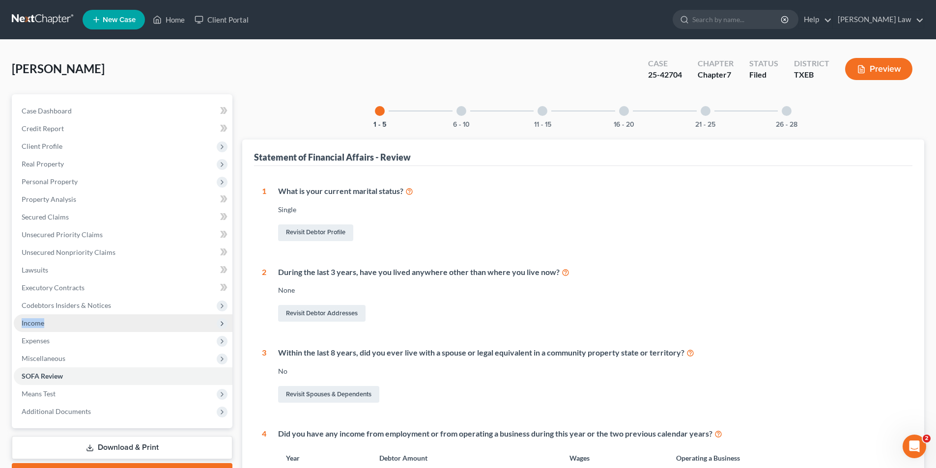
click at [39, 325] on span "Income" at bounding box center [33, 323] width 23 height 8
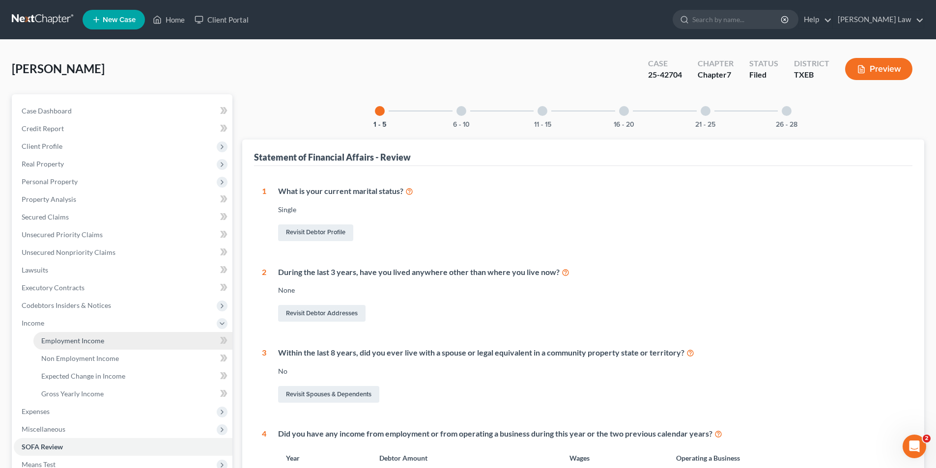
click at [68, 346] on link "Employment Income" at bounding box center [132, 341] width 199 height 18
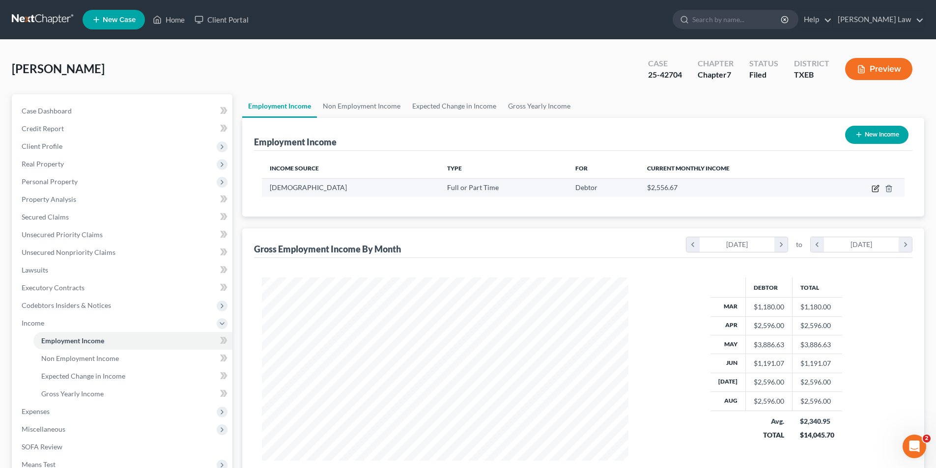
click at [873, 190] on icon "button" at bounding box center [875, 189] width 8 height 8
select select "0"
select select "45"
select select "2"
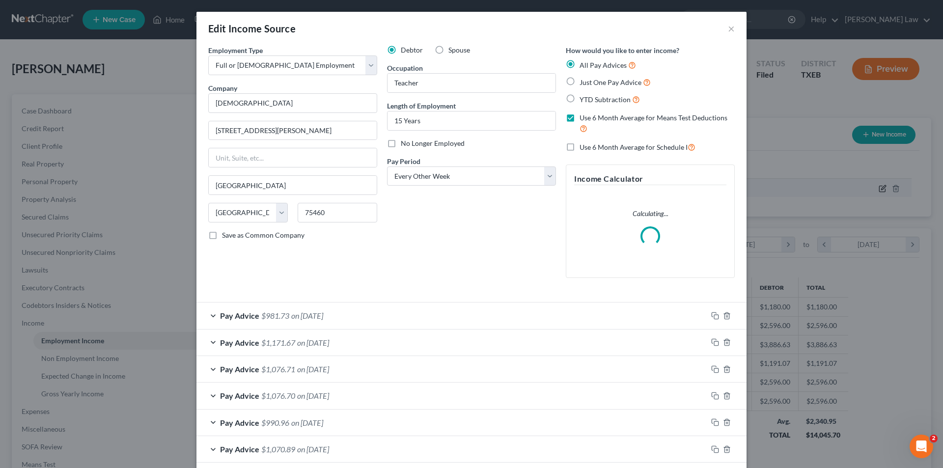
scroll to position [185, 389]
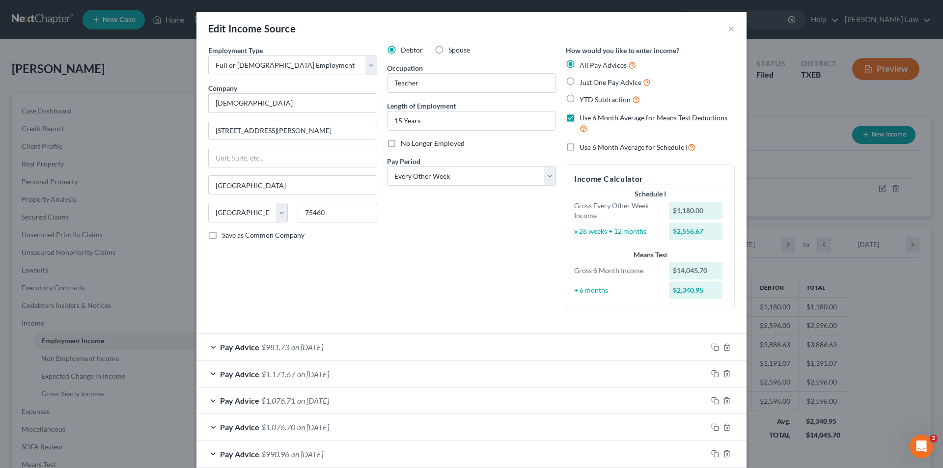
click at [527, 187] on div "Debtor Spouse Occupation Teacher Length of Employment 15 Years No Longer Employ…" at bounding box center [471, 181] width 179 height 272
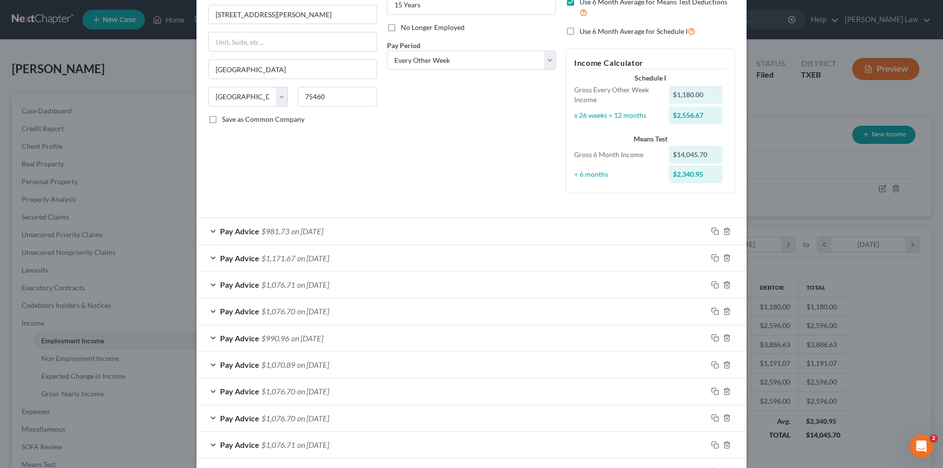
scroll to position [0, 0]
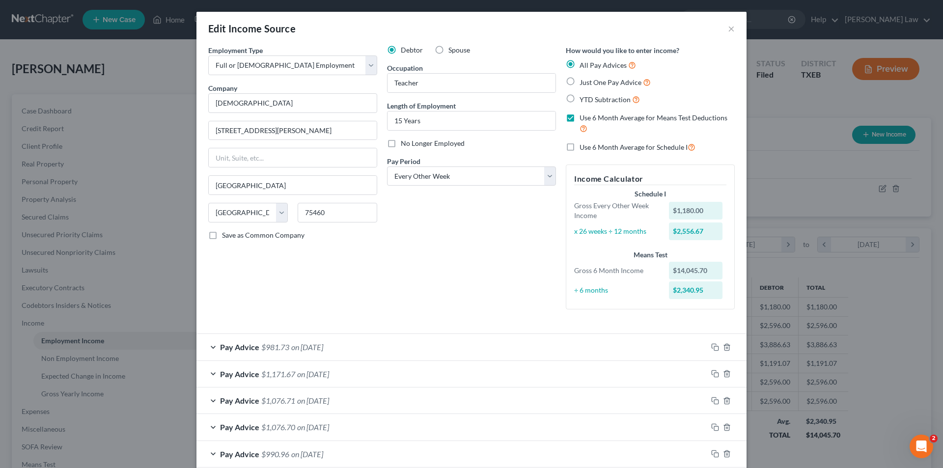
click at [579, 118] on label "Use 6 Month Average for Means Test Deductions" at bounding box center [656, 123] width 155 height 21
click at [583, 118] on input "Use 6 Month Average for Means Test Deductions" at bounding box center [586, 116] width 6 height 6
checkbox input "false"
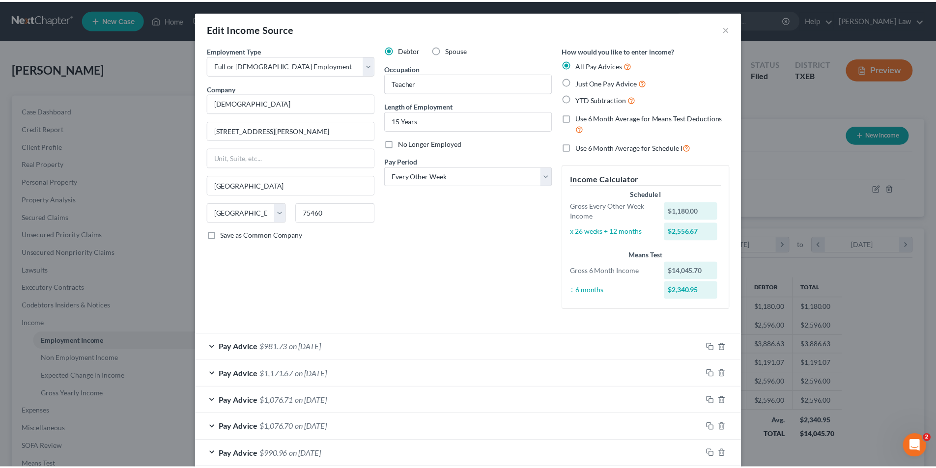
scroll to position [240, 0]
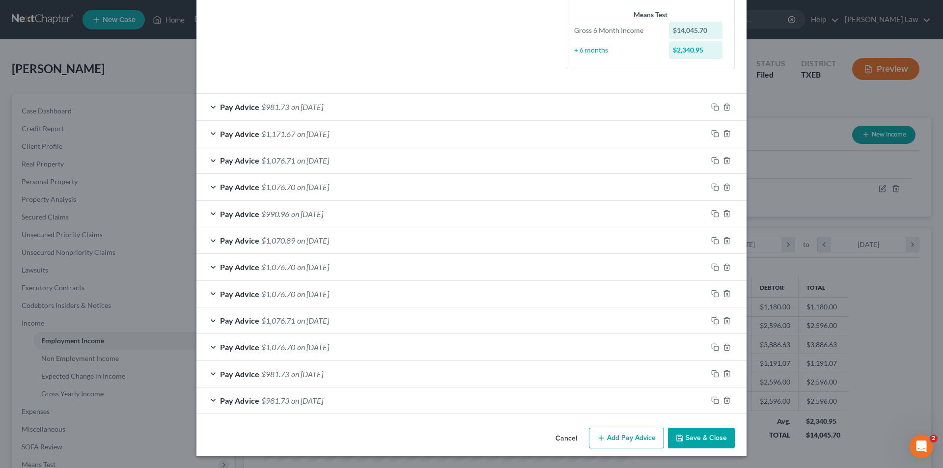
click at [699, 439] on button "Save & Close" at bounding box center [701, 438] width 67 height 21
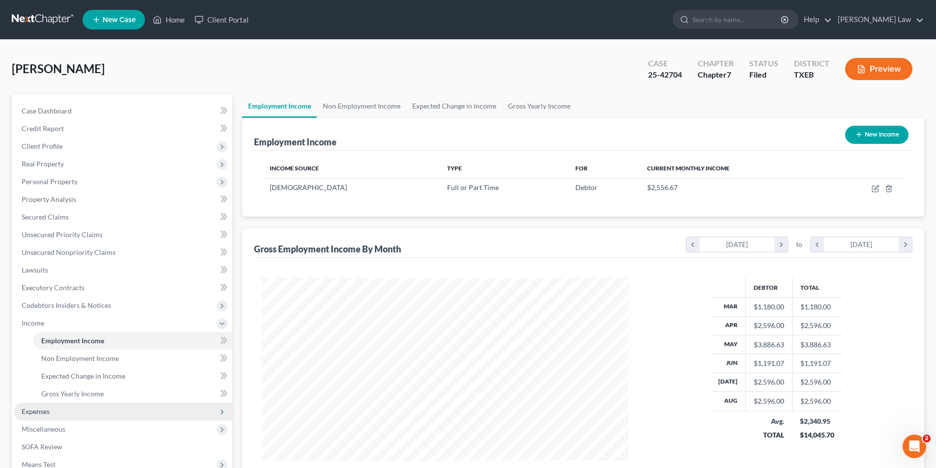
scroll to position [125, 0]
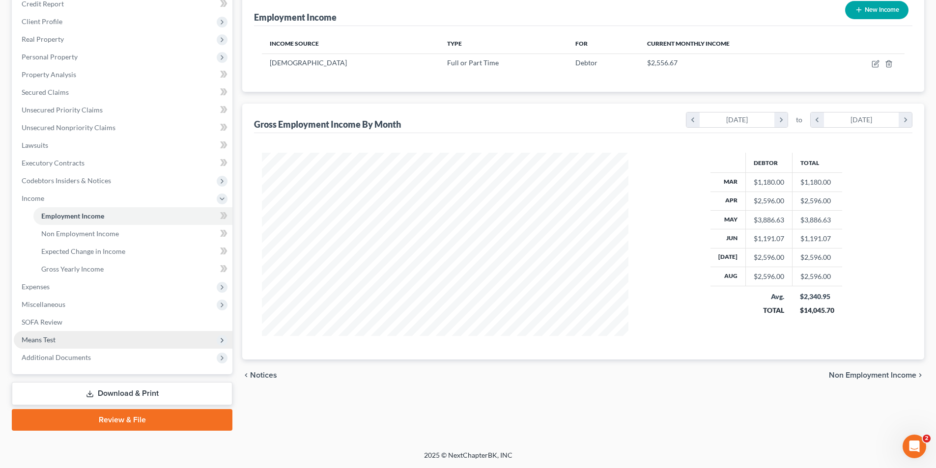
click at [32, 343] on span "Means Test" at bounding box center [39, 339] width 34 height 8
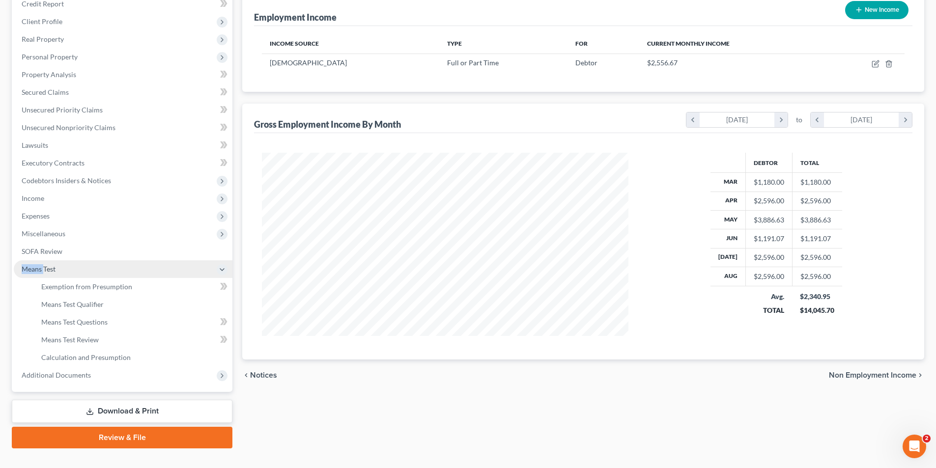
click at [32, 343] on li "Means Test Exemption from Presumption Means Test Qualifier Means Test Questions…" at bounding box center [123, 313] width 219 height 106
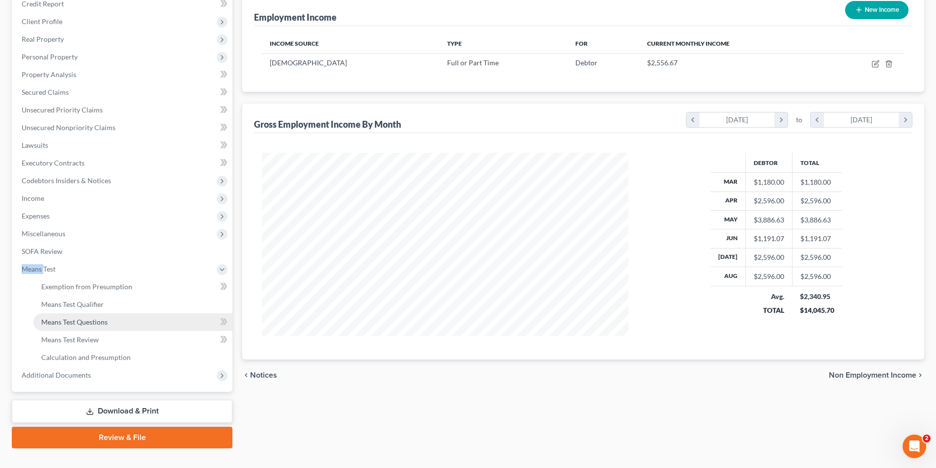
click at [57, 319] on span "Means Test Questions" at bounding box center [74, 322] width 66 height 8
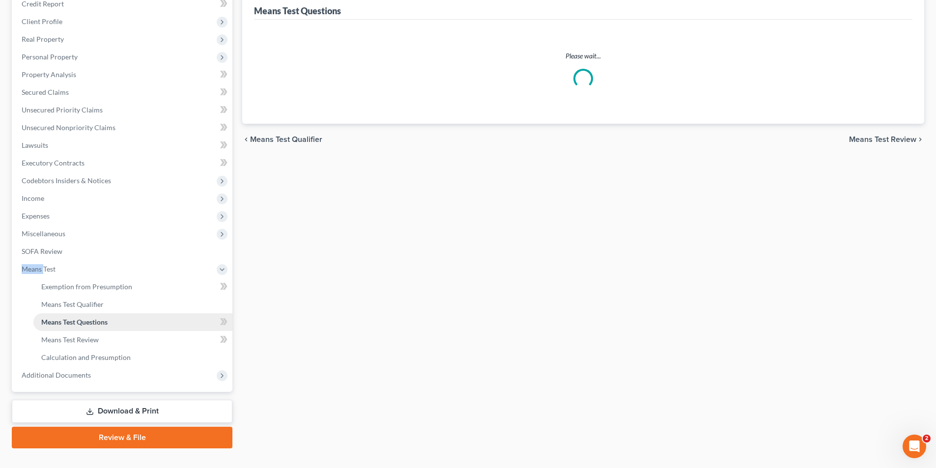
click at [57, 319] on span "Means Test Questions" at bounding box center [74, 322] width 66 height 8
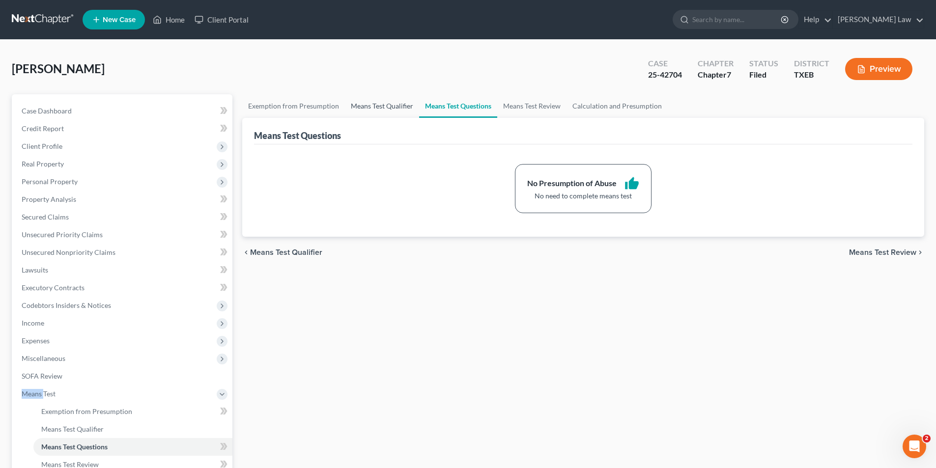
click at [356, 107] on link "Means Test Qualifier" at bounding box center [382, 106] width 74 height 24
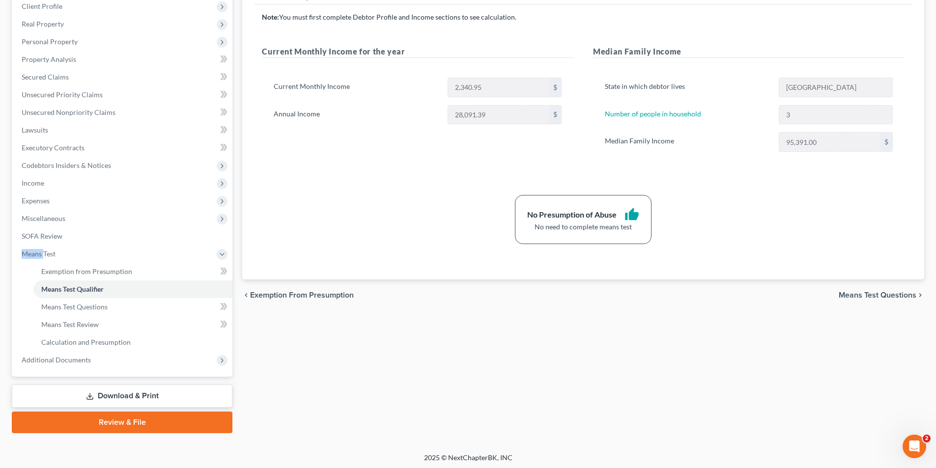
scroll to position [142, 0]
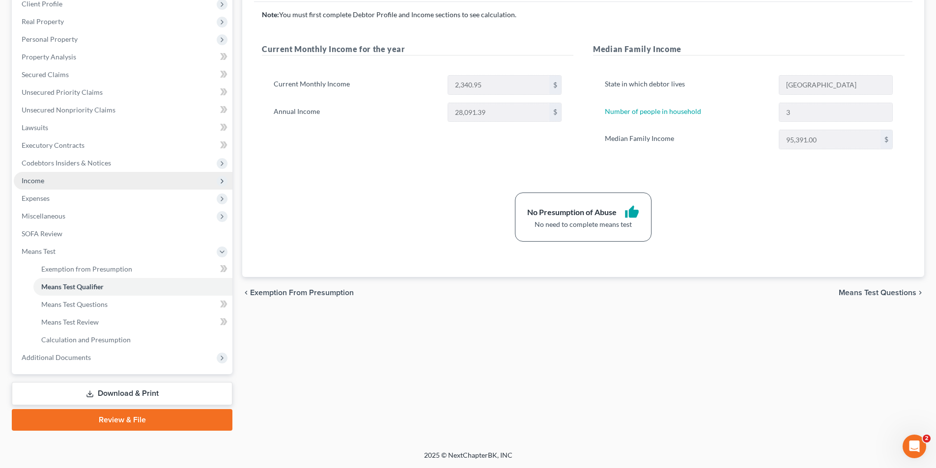
click at [38, 182] on span "Income" at bounding box center [33, 180] width 23 height 8
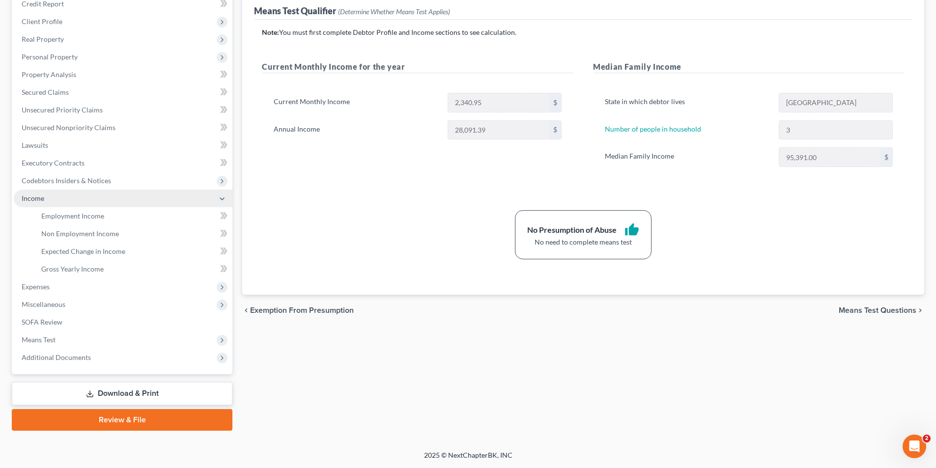
scroll to position [125, 0]
click at [65, 219] on span "Employment Income" at bounding box center [72, 216] width 63 height 8
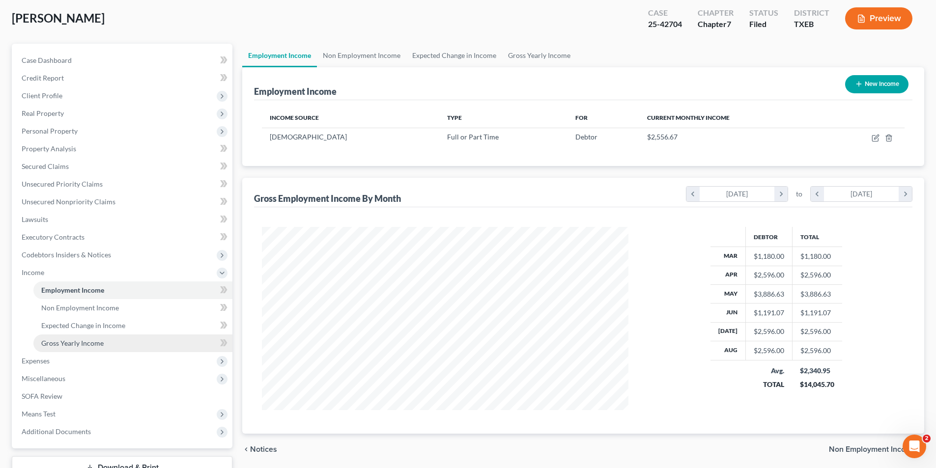
scroll to position [125, 0]
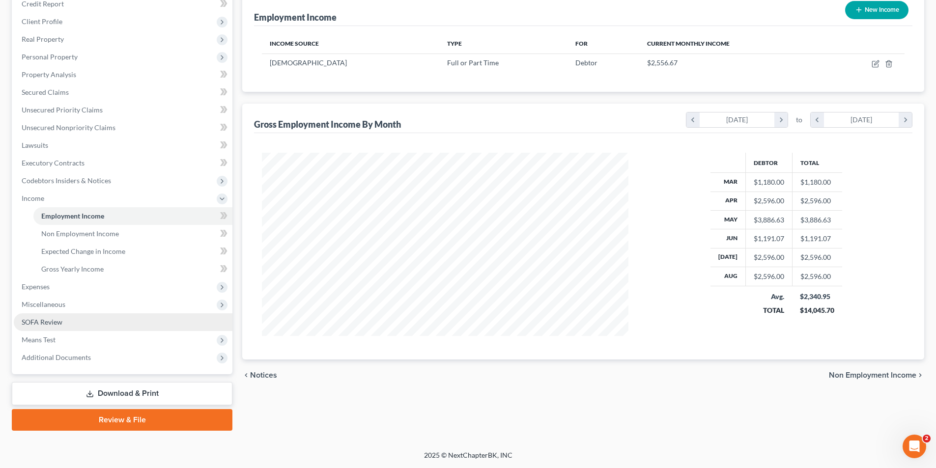
click at [34, 318] on span "SOFA Review" at bounding box center [42, 322] width 41 height 8
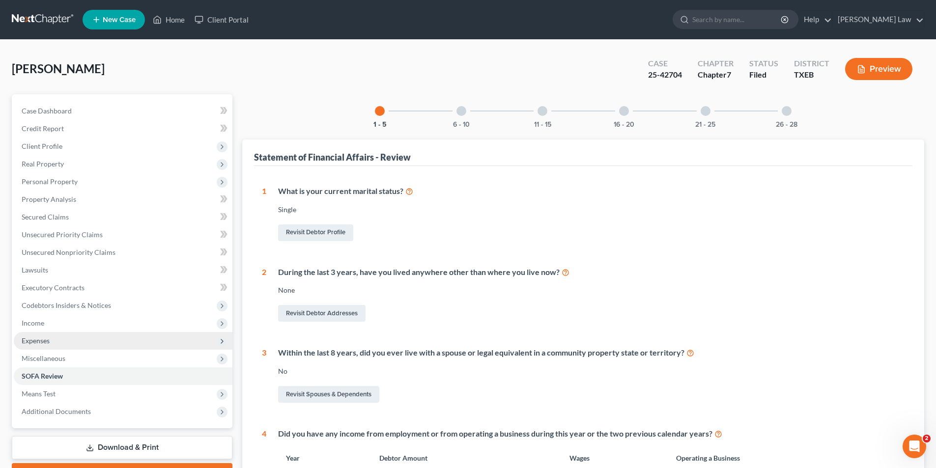
scroll to position [196, 0]
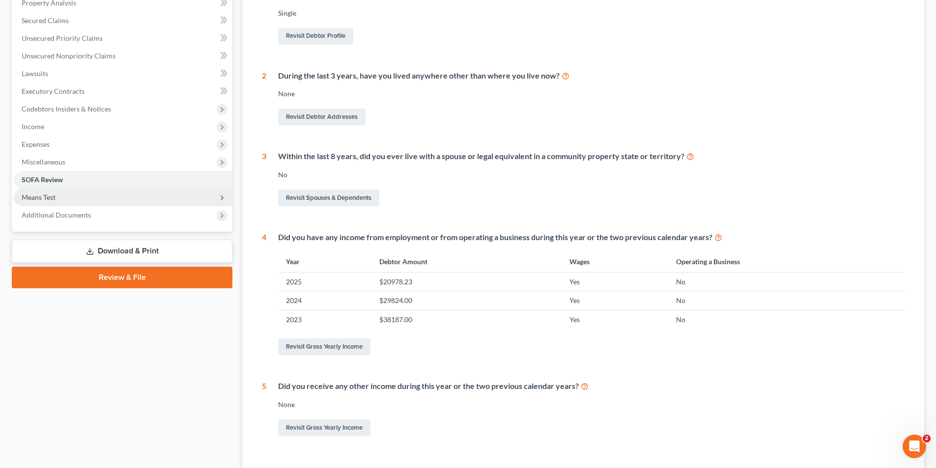
click at [45, 197] on span "Means Test" at bounding box center [39, 197] width 34 height 8
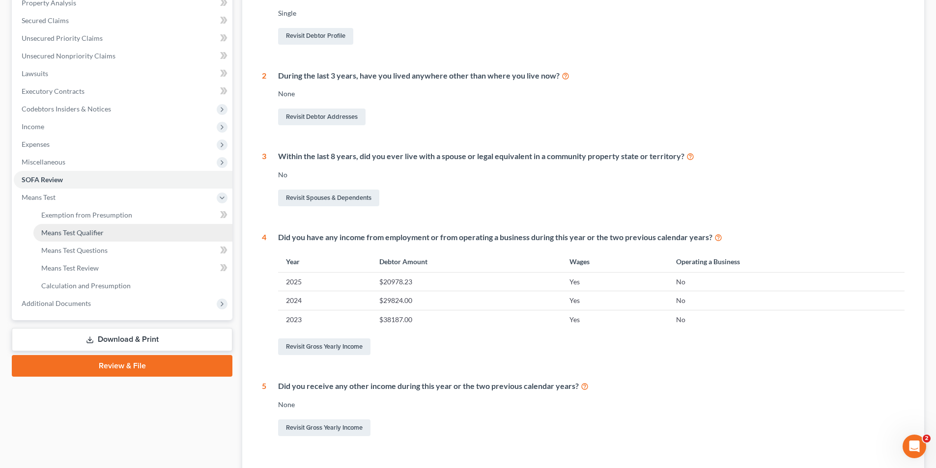
click at [76, 224] on link "Means Test Qualifier" at bounding box center [132, 233] width 199 height 18
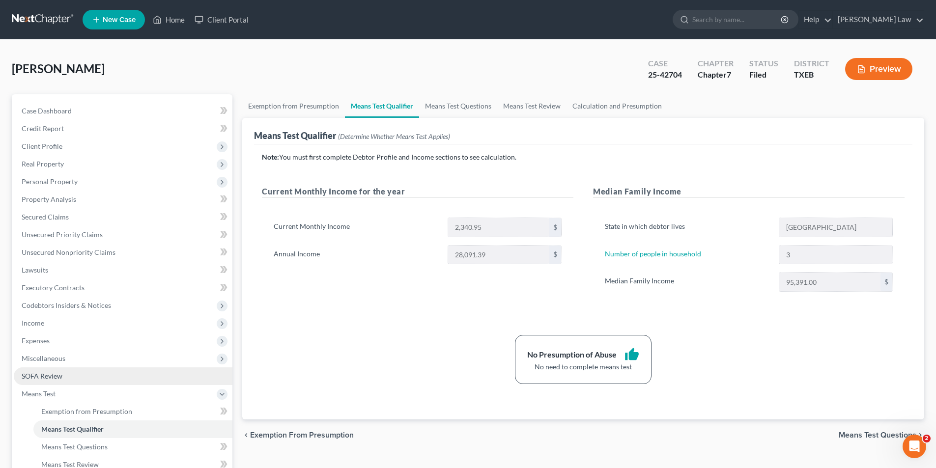
scroll to position [142, 0]
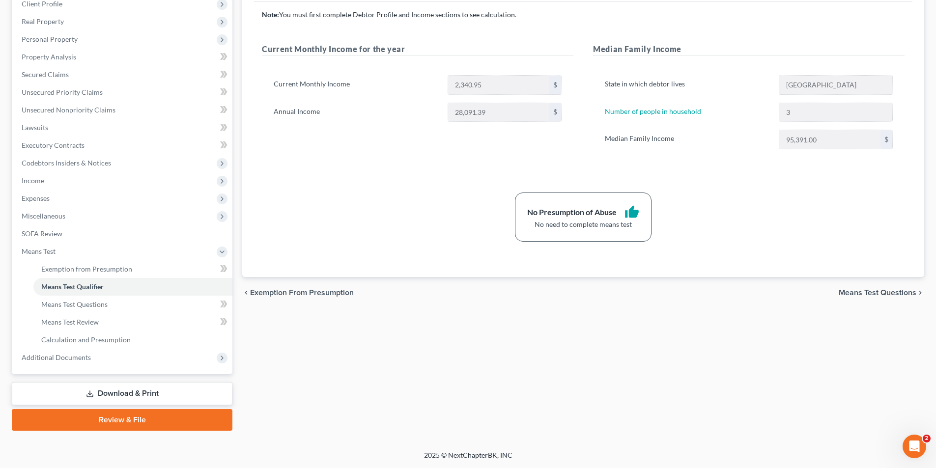
click at [113, 392] on link "Download & Print" at bounding box center [122, 393] width 220 height 23
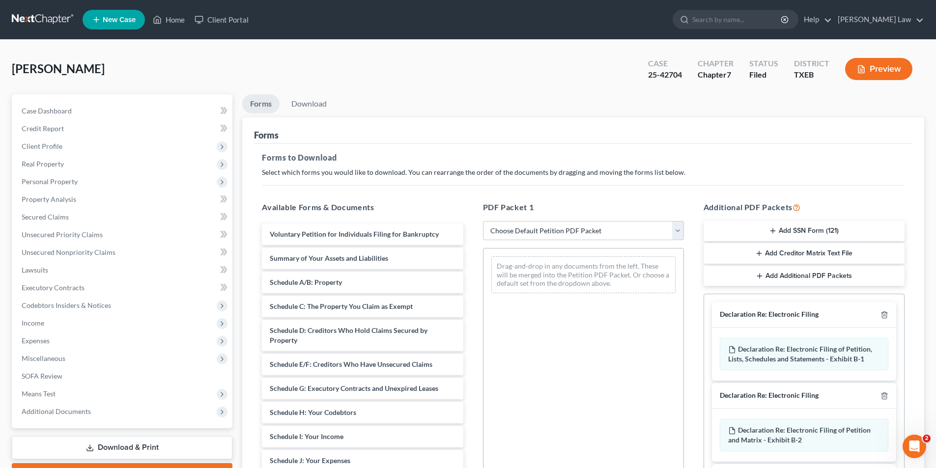
click at [551, 231] on select "Choose Default Petition PDF Packet Complete Bankruptcy Petition (all forms and …" at bounding box center [583, 231] width 201 height 20
select select "2"
click at [483, 221] on select "Choose Default Petition PDF Packet Complete Bankruptcy Petition (all forms and …" at bounding box center [583, 231] width 201 height 20
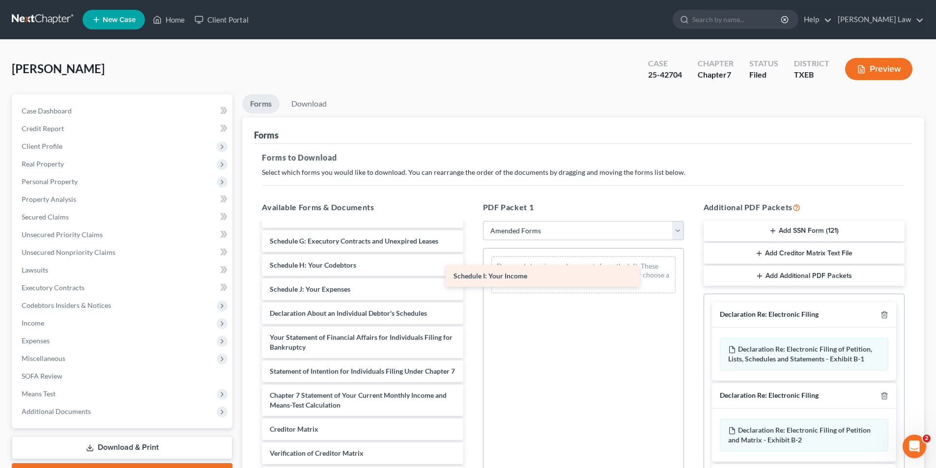
drag, startPoint x: 335, startPoint y: 295, endPoint x: 578, endPoint y: 278, distance: 243.2
click at [470, 278] on div "Schedule I: Your Income Voluntary Petition for Individuals Filing for Bankruptc…" at bounding box center [362, 299] width 217 height 446
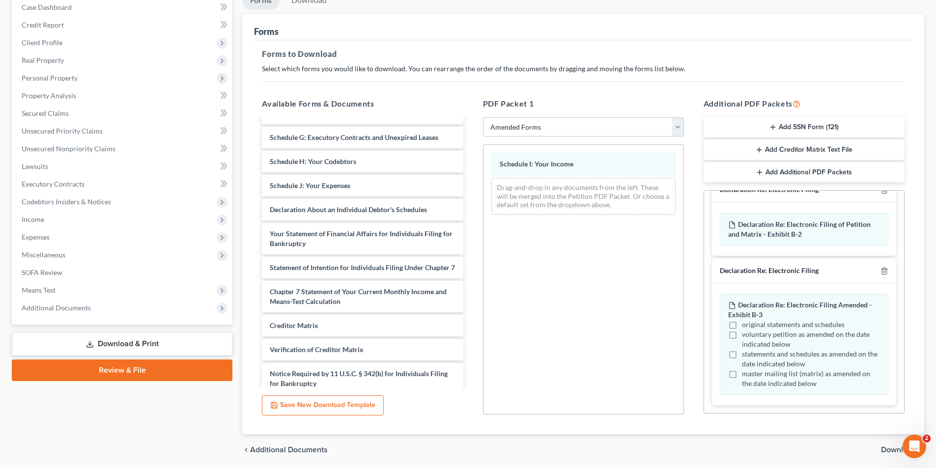
scroll to position [138, 0]
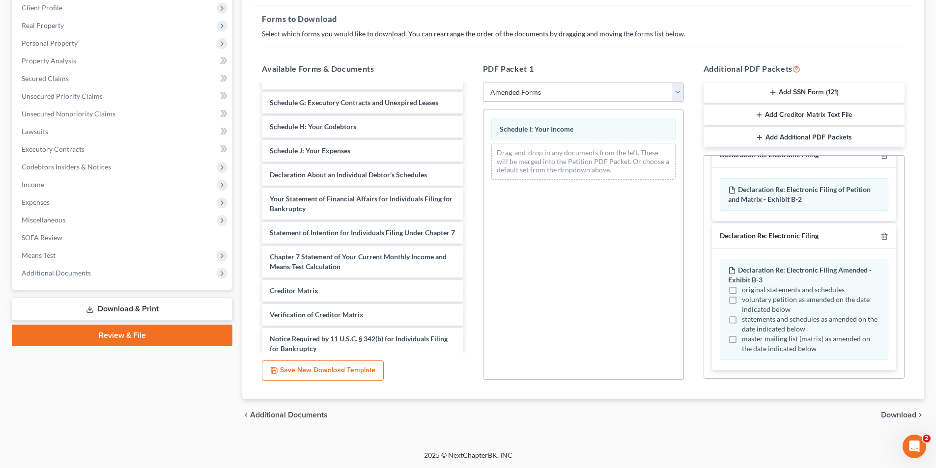
click at [894, 412] on span "Download" at bounding box center [898, 415] width 35 height 8
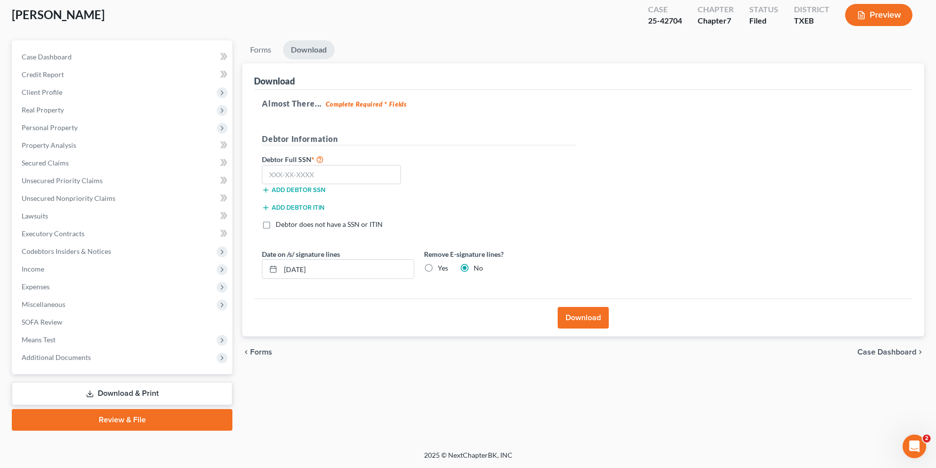
scroll to position [54, 0]
click at [314, 175] on input "text" at bounding box center [331, 175] width 139 height 20
click at [298, 181] on input "text" at bounding box center [331, 175] width 139 height 20
type input "460-73-8517"
click at [561, 318] on button "Download" at bounding box center [582, 318] width 51 height 22
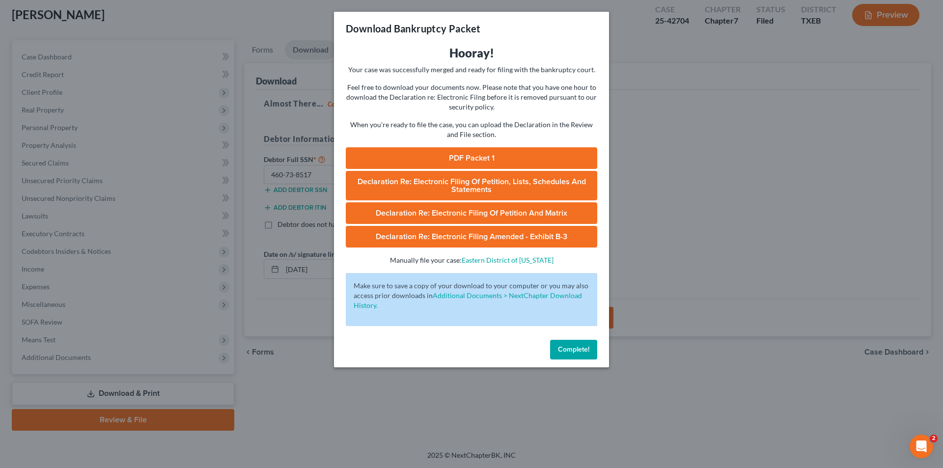
click at [451, 160] on link "PDF Packet 1" at bounding box center [471, 158] width 251 height 22
click at [569, 339] on div "Complete!" at bounding box center [471, 351] width 275 height 31
click at [570, 353] on span "Complete!" at bounding box center [573, 349] width 31 height 8
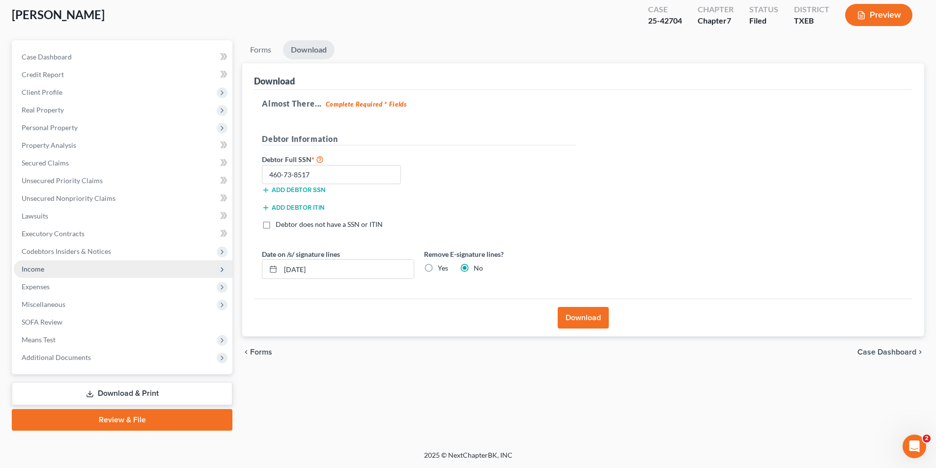
click at [45, 268] on span "Income" at bounding box center [123, 269] width 219 height 18
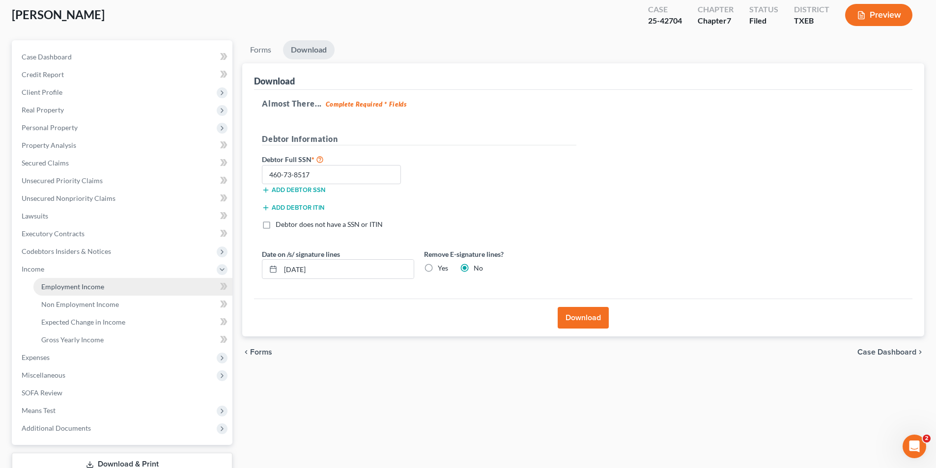
click at [45, 288] on span "Employment Income" at bounding box center [72, 286] width 63 height 8
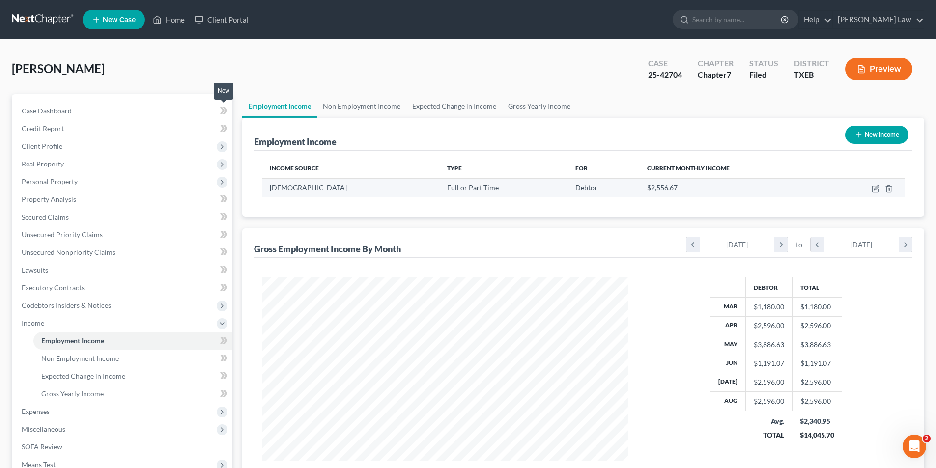
scroll to position [183, 386]
click at [535, 105] on link "Gross Yearly Income" at bounding box center [539, 106] width 74 height 24
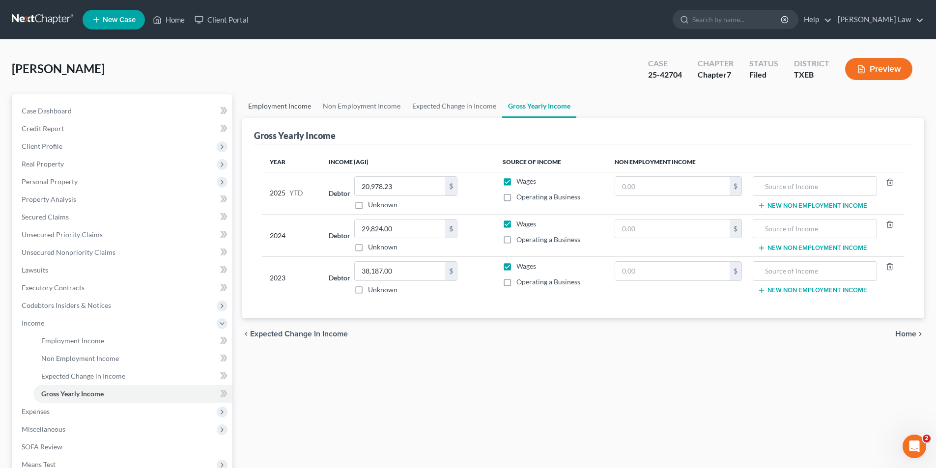
click at [293, 102] on link "Employment Income" at bounding box center [279, 106] width 75 height 24
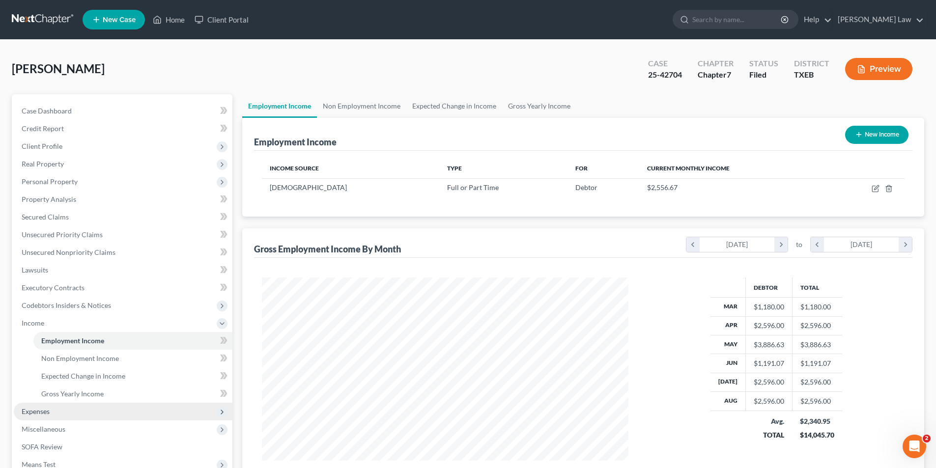
click at [48, 413] on span "Expenses" at bounding box center [36, 411] width 28 height 8
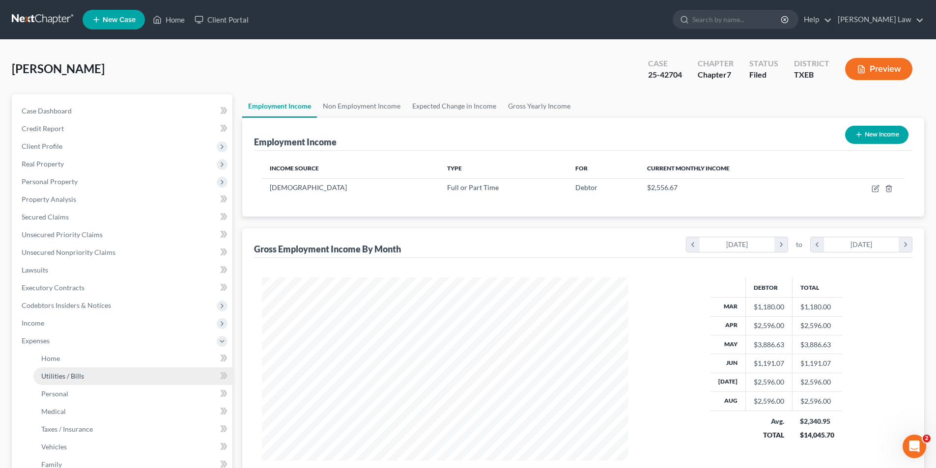
click at [50, 382] on link "Utilities / Bills" at bounding box center [132, 376] width 199 height 18
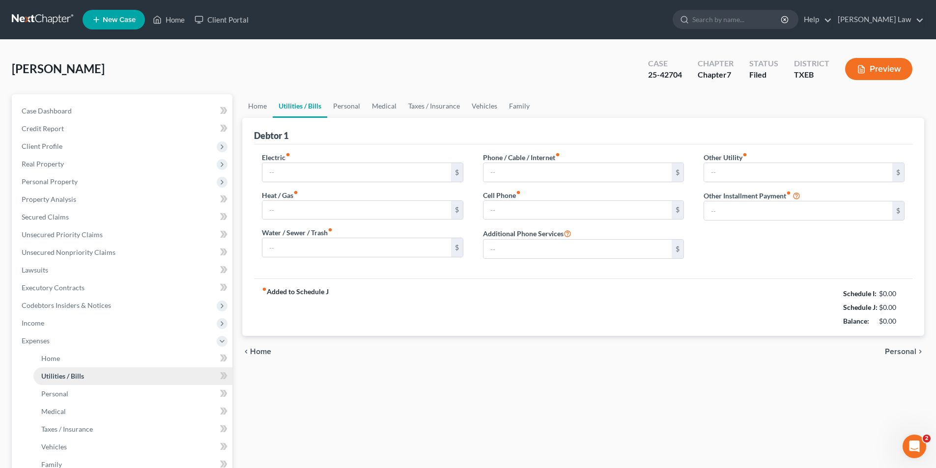
type input "200.00"
type input "140.00"
type input "91.00"
type input "57.00"
type input "0.00"
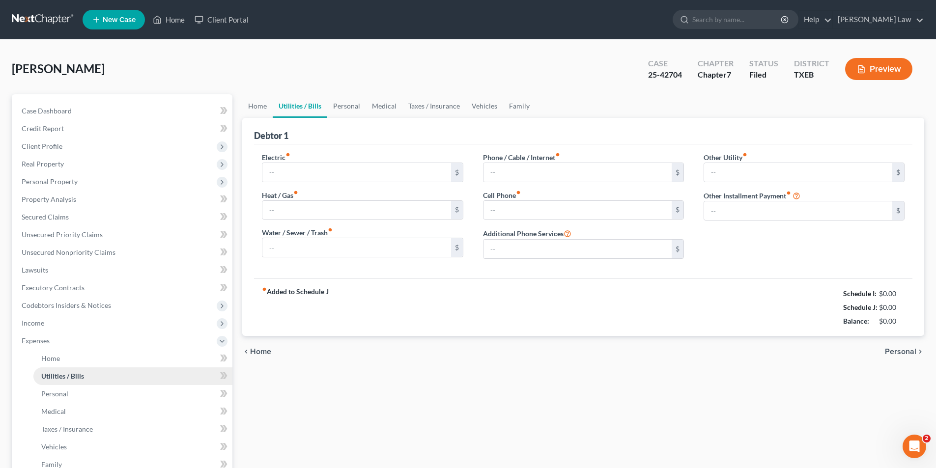
type input "0.00"
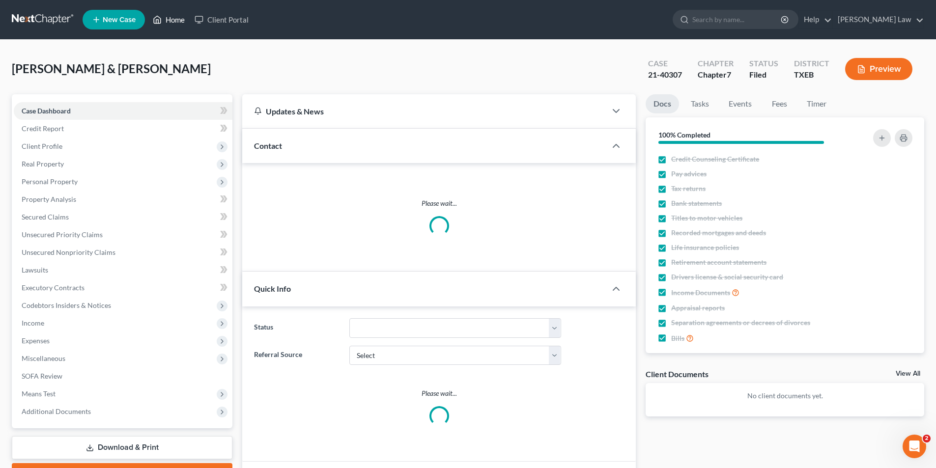
click at [174, 13] on link "Home" at bounding box center [169, 20] width 42 height 18
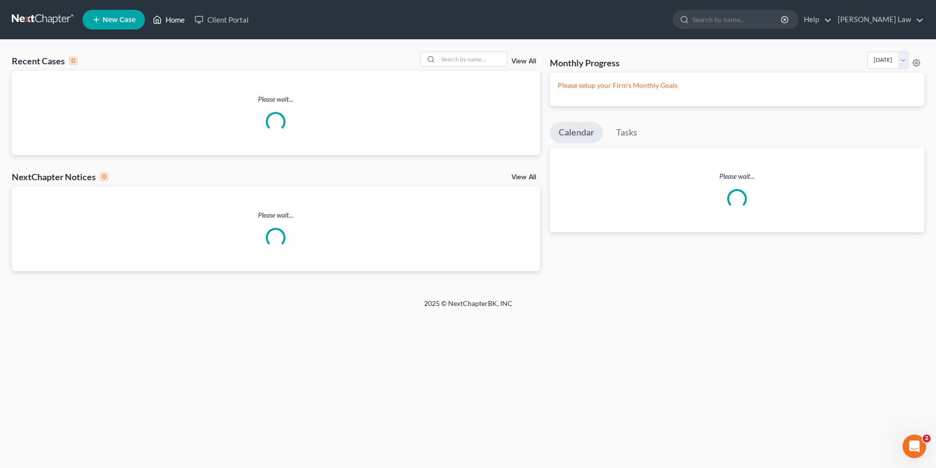
click at [174, 19] on link "Home" at bounding box center [169, 20] width 42 height 18
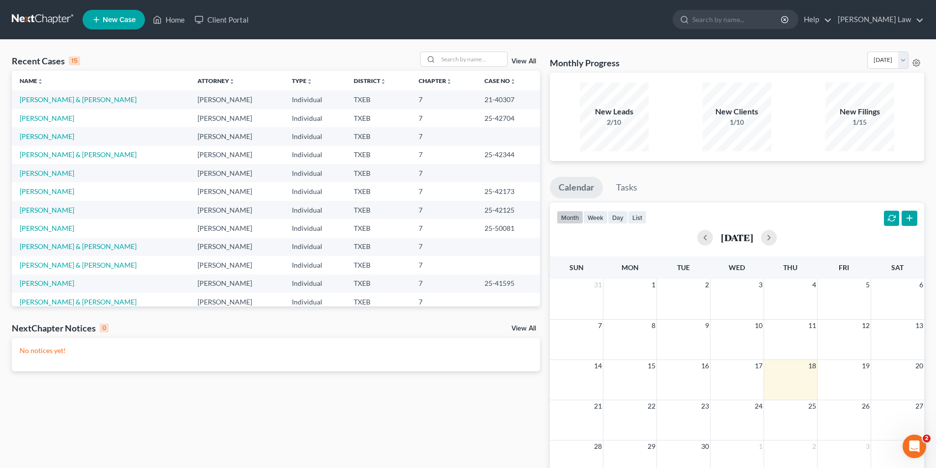
click at [36, 123] on td "[PERSON_NAME]" at bounding box center [101, 118] width 178 height 18
click at [36, 119] on link "[PERSON_NAME]" at bounding box center [47, 118] width 55 height 8
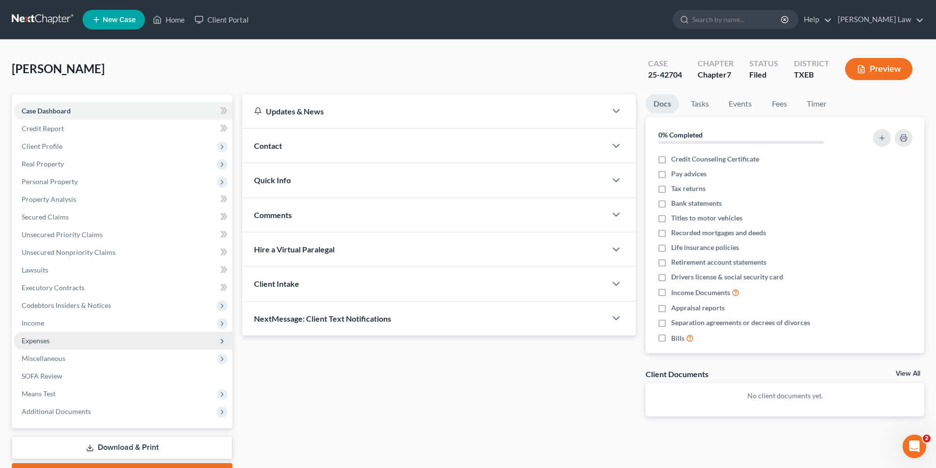
click at [31, 338] on span "Expenses" at bounding box center [36, 340] width 28 height 8
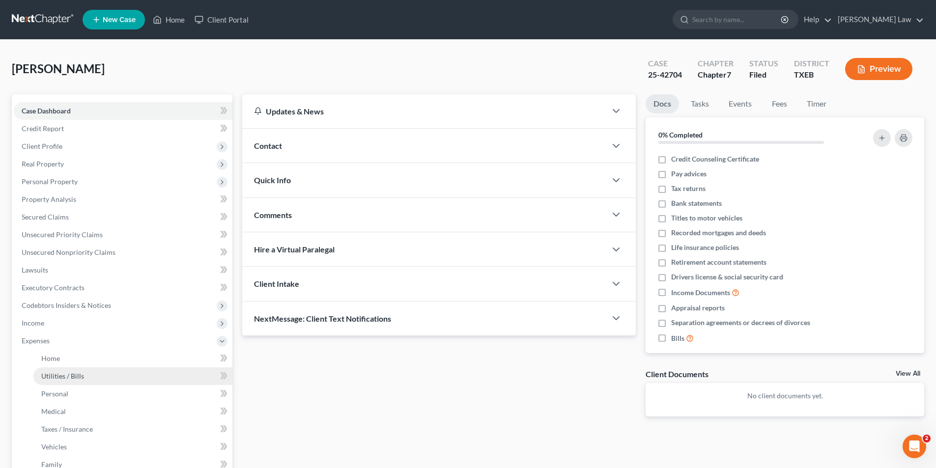
click at [101, 382] on link "Utilities / Bills" at bounding box center [132, 376] width 199 height 18
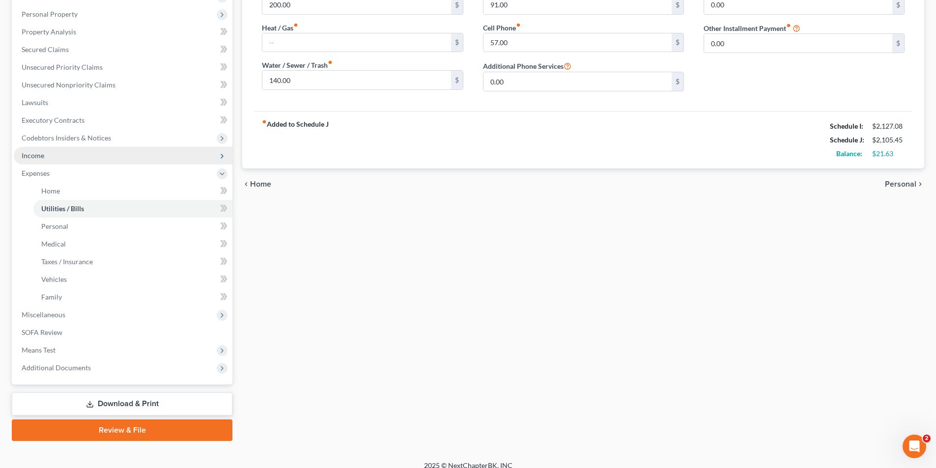
scroll to position [178, 0]
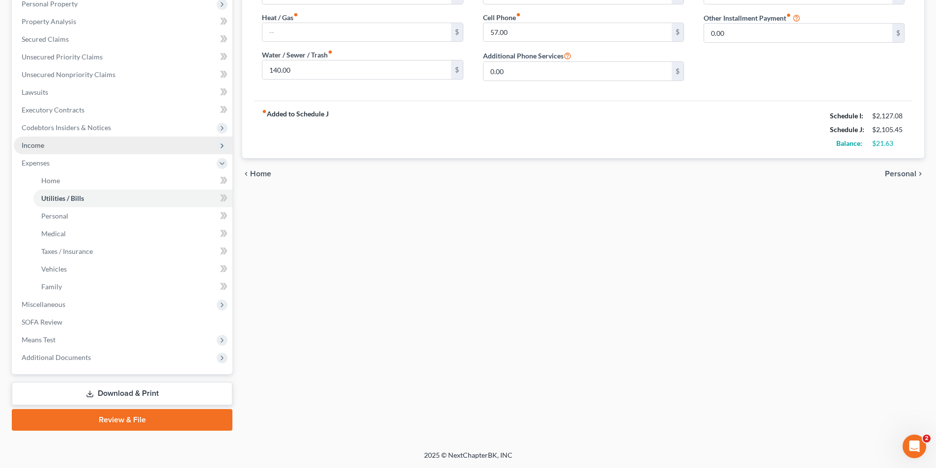
click at [45, 148] on span "Income" at bounding box center [123, 146] width 219 height 18
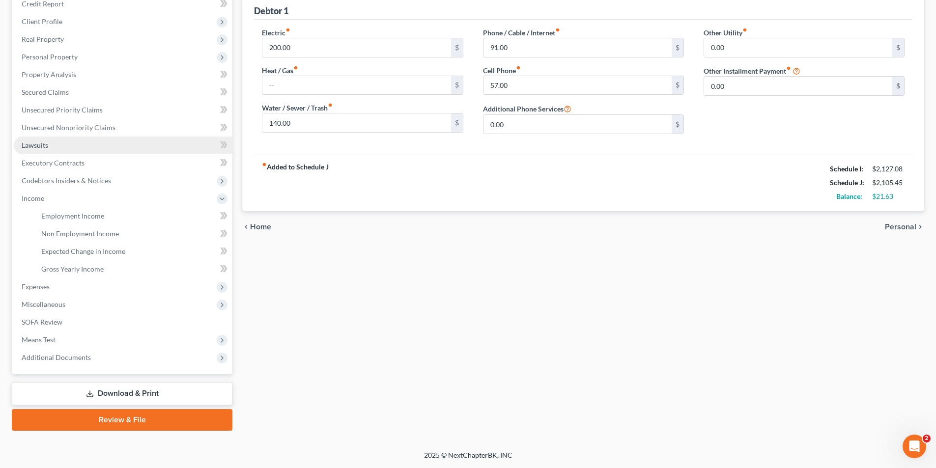
scroll to position [125, 0]
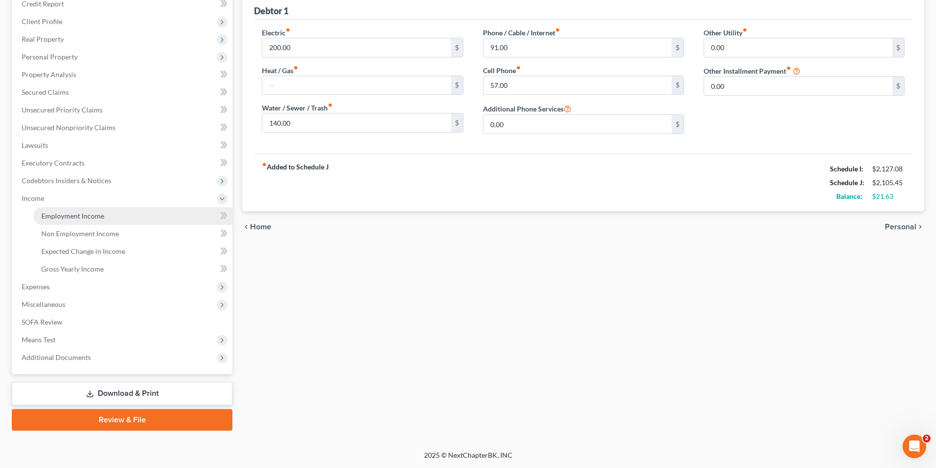
click at [71, 212] on span "Employment Income" at bounding box center [72, 216] width 63 height 8
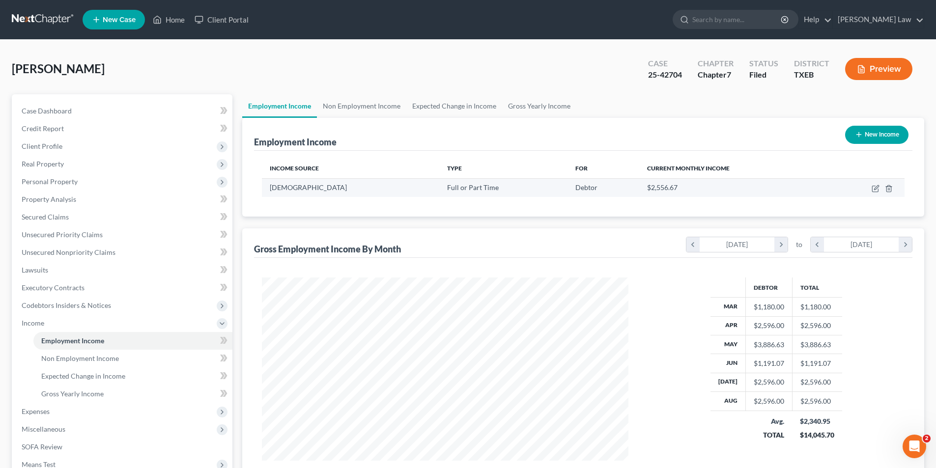
click at [870, 193] on td at bounding box center [865, 187] width 78 height 19
click at [875, 185] on icon "button" at bounding box center [875, 189] width 8 height 8
select select "0"
select select "45"
select select "2"
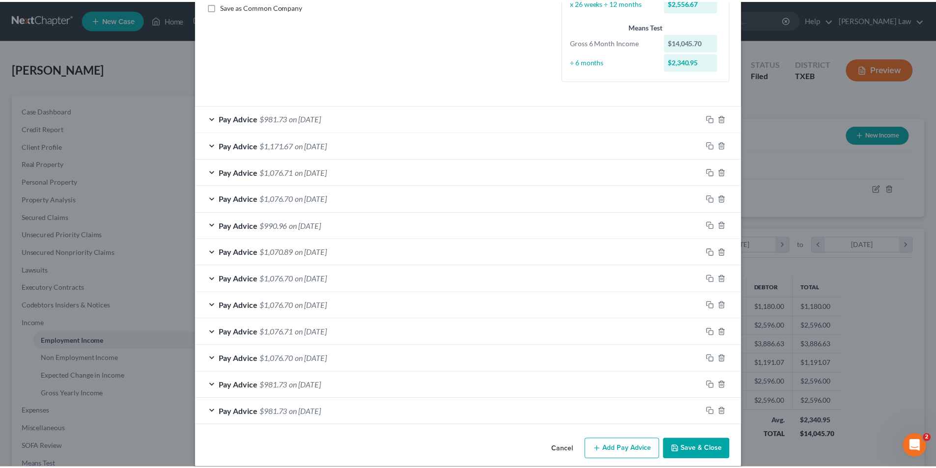
scroll to position [240, 0]
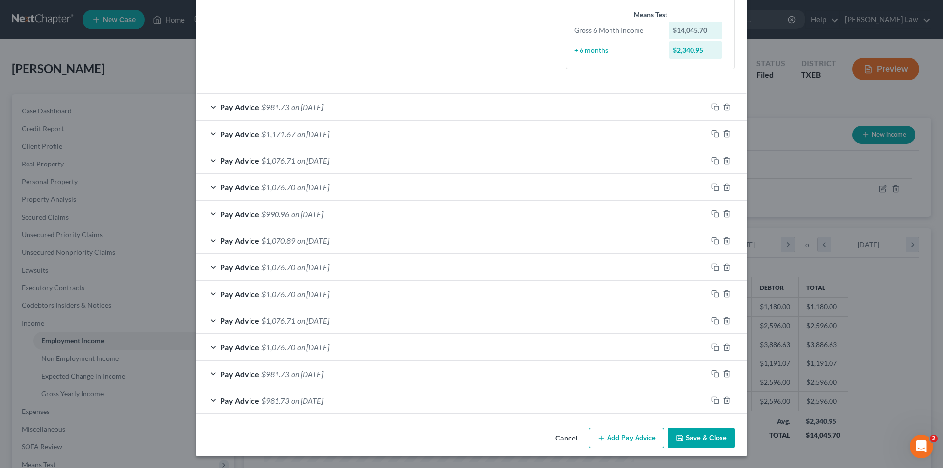
click at [562, 434] on button "Cancel" at bounding box center [566, 439] width 37 height 20
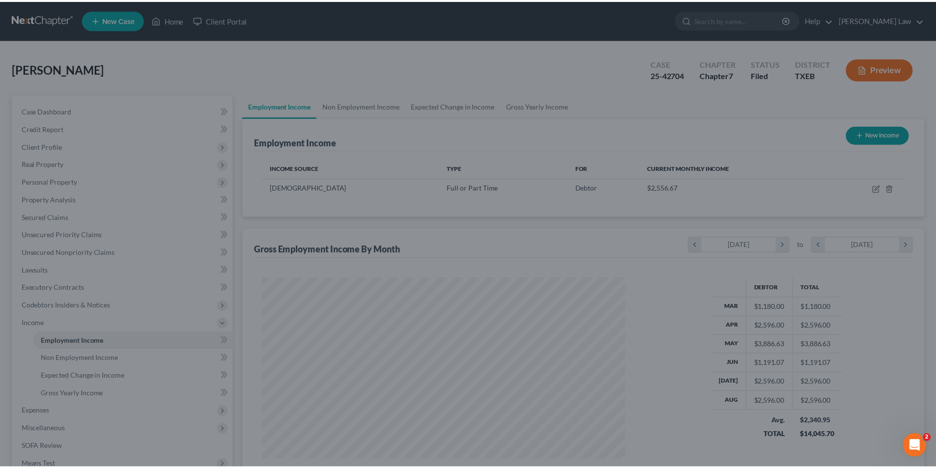
scroll to position [490895, 490692]
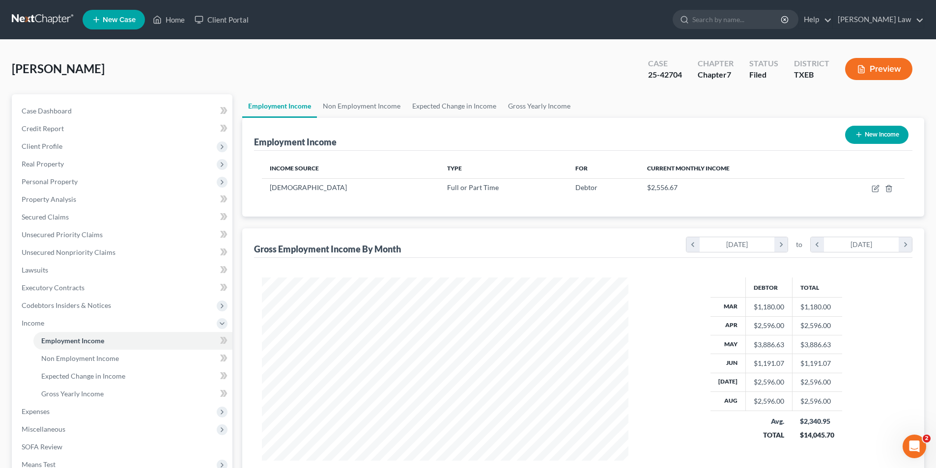
click at [749, 250] on div "[DATE]" at bounding box center [736, 244] width 75 height 15
click at [686, 245] on icon "chevron_left" at bounding box center [692, 244] width 13 height 15
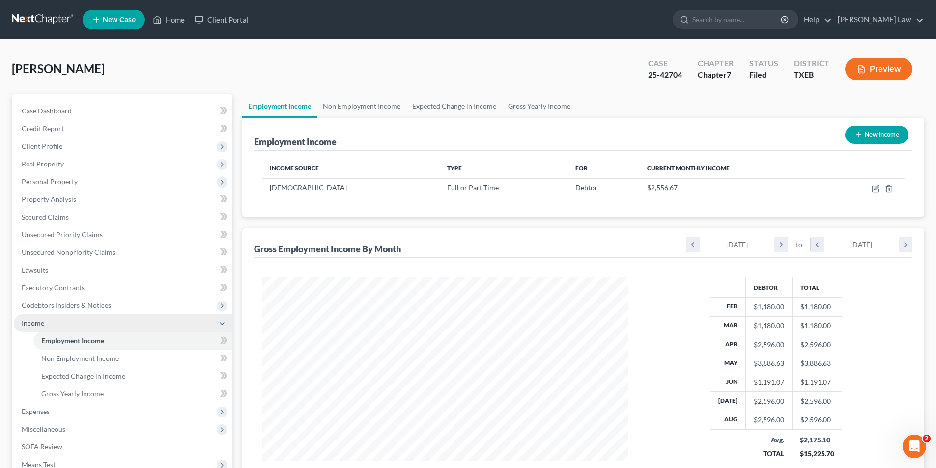
click at [54, 325] on span "Income" at bounding box center [123, 323] width 219 height 18
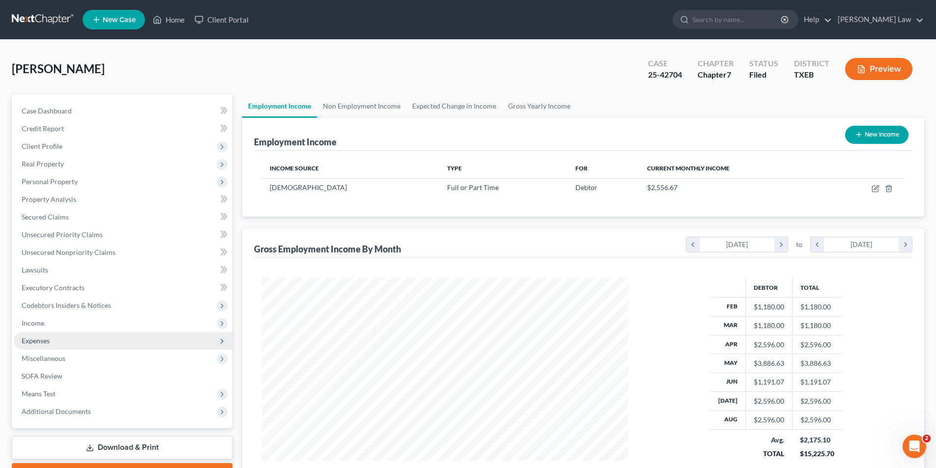
click at [50, 347] on span "Expenses" at bounding box center [123, 341] width 219 height 18
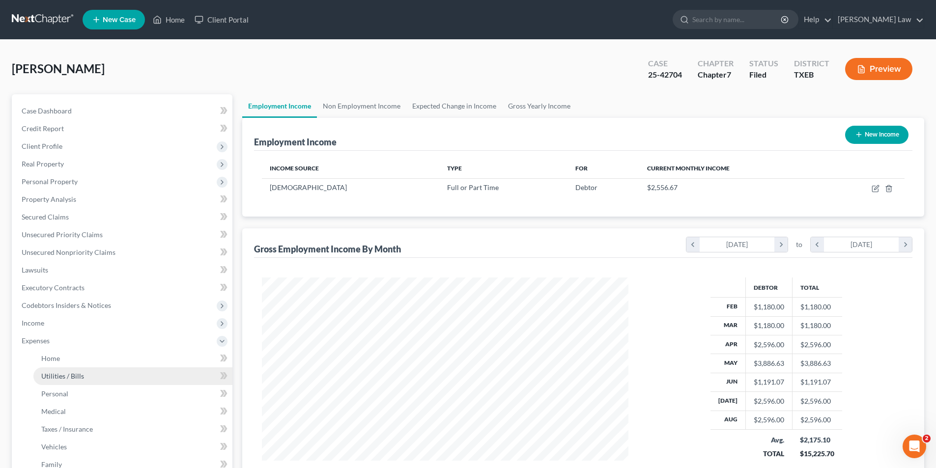
click at [49, 367] on link "Utilities / Bills" at bounding box center [132, 376] width 199 height 18
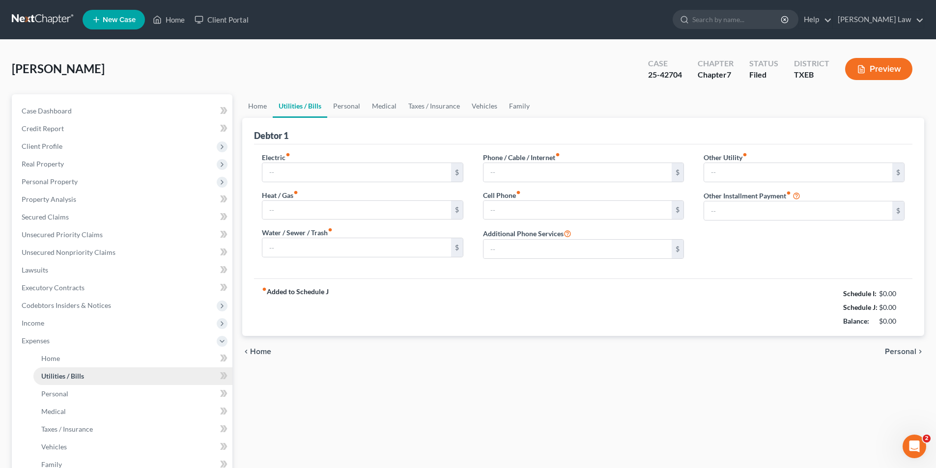
type input "200.00"
type input "140.00"
type input "91.00"
type input "57.00"
type input "0.00"
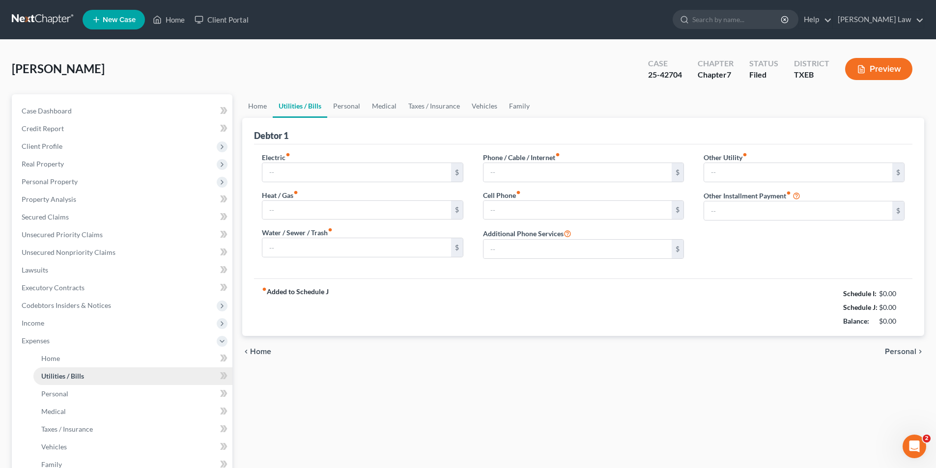
type input "0.00"
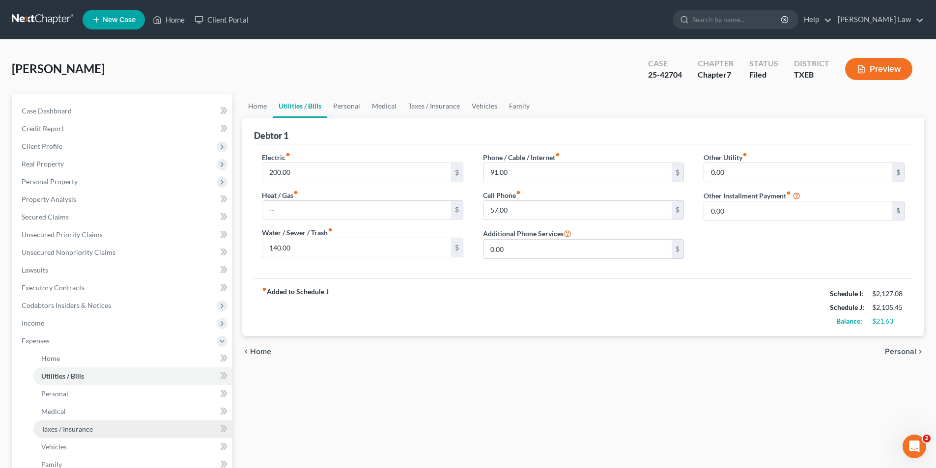
scroll to position [178, 0]
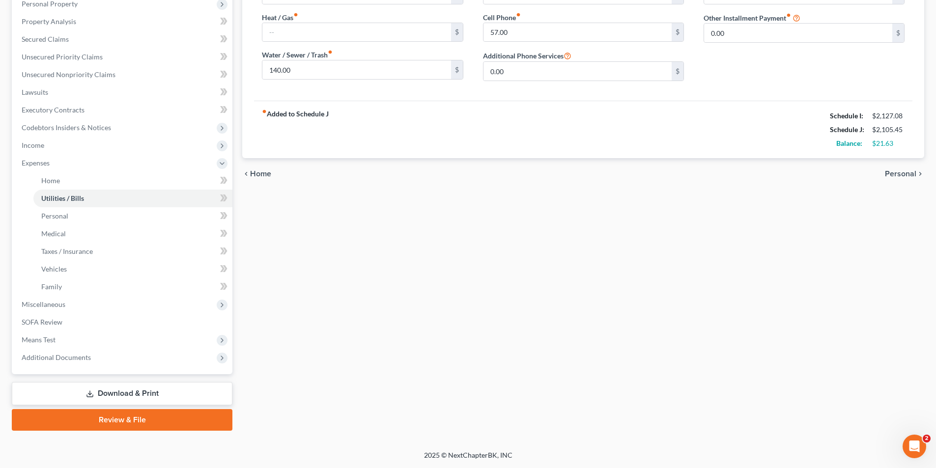
click at [94, 393] on link "Download & Print" at bounding box center [122, 393] width 220 height 23
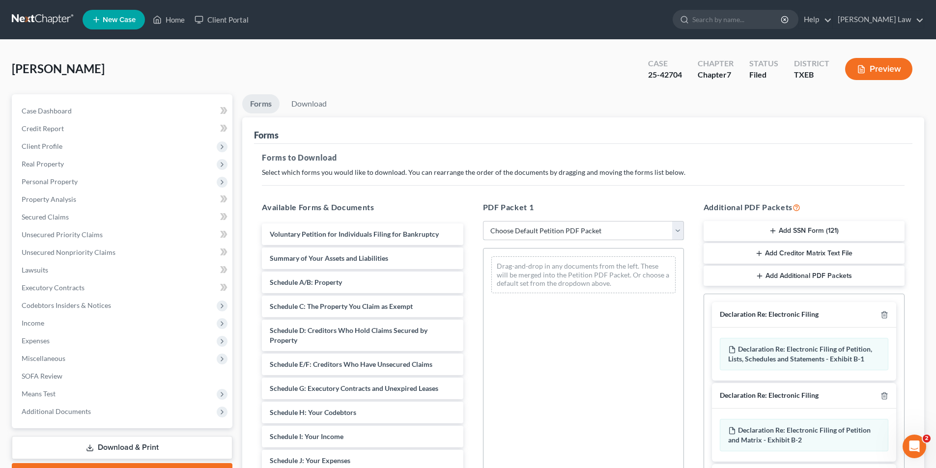
click at [542, 223] on select "Choose Default Petition PDF Packet Complete Bankruptcy Petition (all forms and …" at bounding box center [583, 231] width 201 height 20
select select "2"
click at [483, 221] on select "Choose Default Petition PDF Packet Complete Bankruptcy Petition (all forms and …" at bounding box center [583, 231] width 201 height 20
click at [540, 334] on div "Drag-and-drop in any documents from the left. These will be merged into the Pet…" at bounding box center [583, 383] width 201 height 270
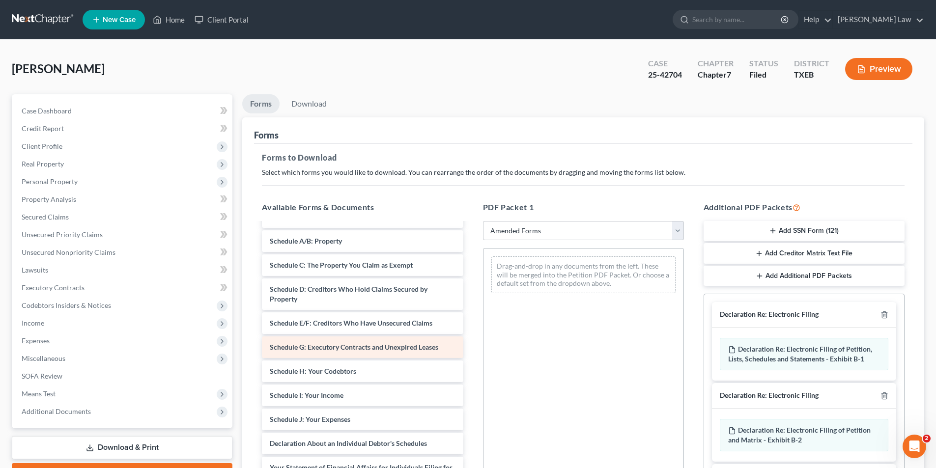
scroll to position [98, 0]
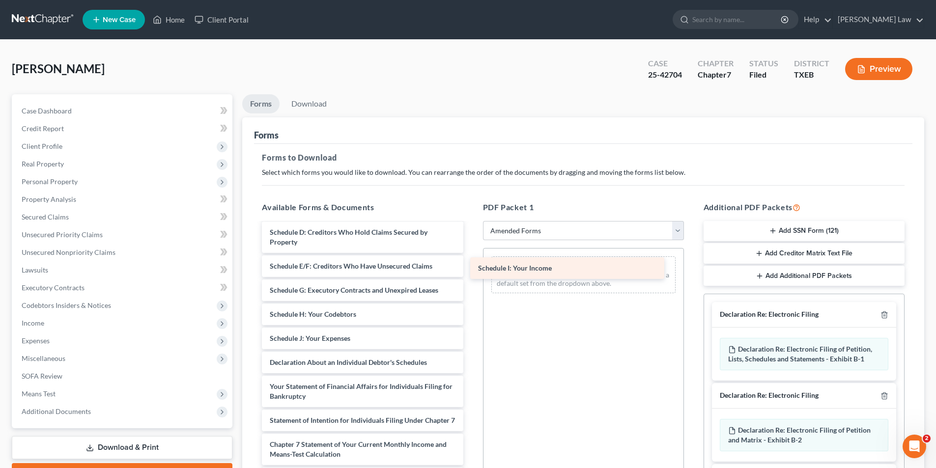
drag, startPoint x: 332, startPoint y: 339, endPoint x: 541, endPoint y: 269, distance: 219.7
click at [470, 269] on div "Schedule I: Your Income Voluntary Petition for Individuals Filing for Bankruptc…" at bounding box center [362, 348] width 217 height 446
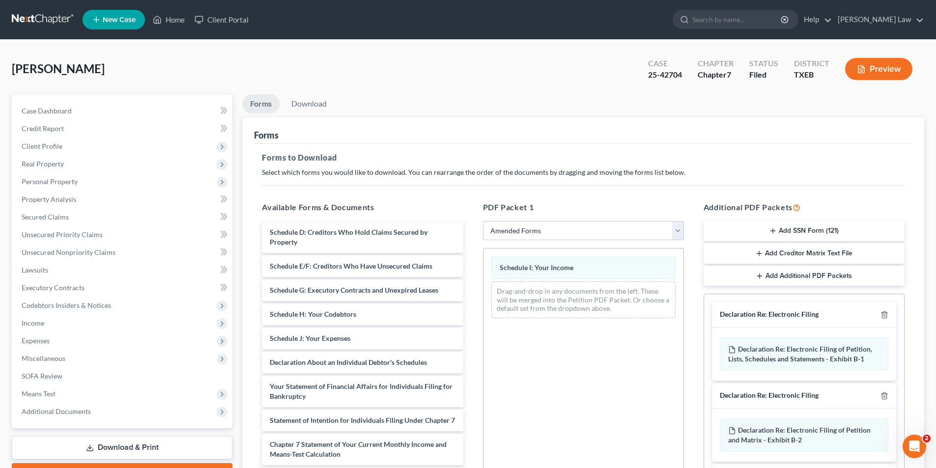
scroll to position [138, 0]
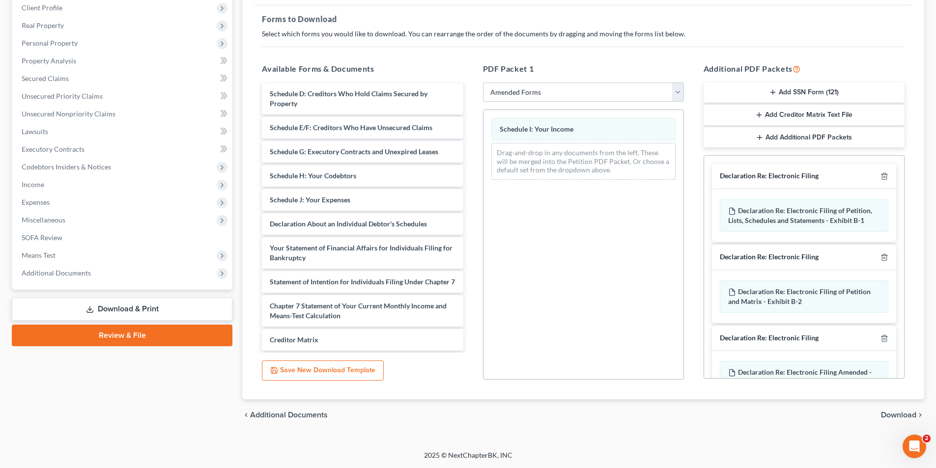
drag, startPoint x: 898, startPoint y: 423, endPoint x: 880, endPoint y: 415, distance: 19.8
click at [880, 415] on div "chevron_left Additional Documents Download chevron_right" at bounding box center [583, 414] width 682 height 31
click at [883, 414] on span "Download" at bounding box center [898, 415] width 35 height 8
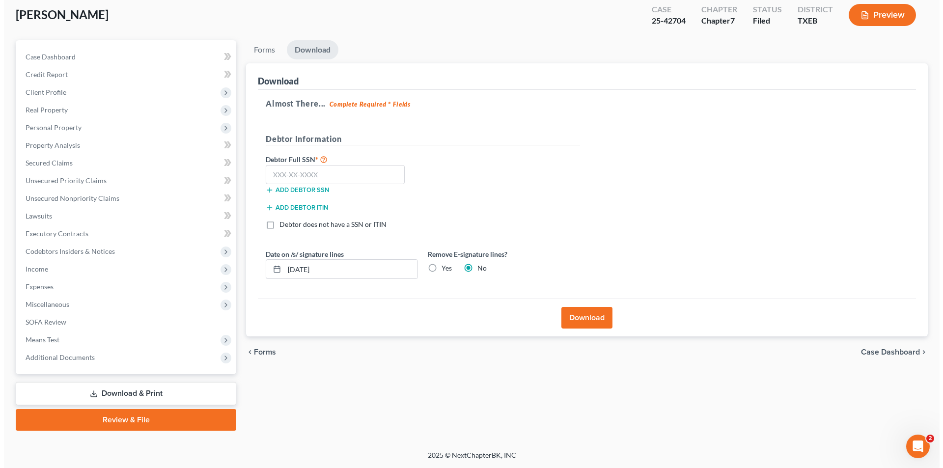
scroll to position [54, 0]
click at [317, 178] on input "text" at bounding box center [331, 175] width 139 height 20
type input "460-73-8517"
click at [563, 323] on button "Download" at bounding box center [582, 318] width 51 height 22
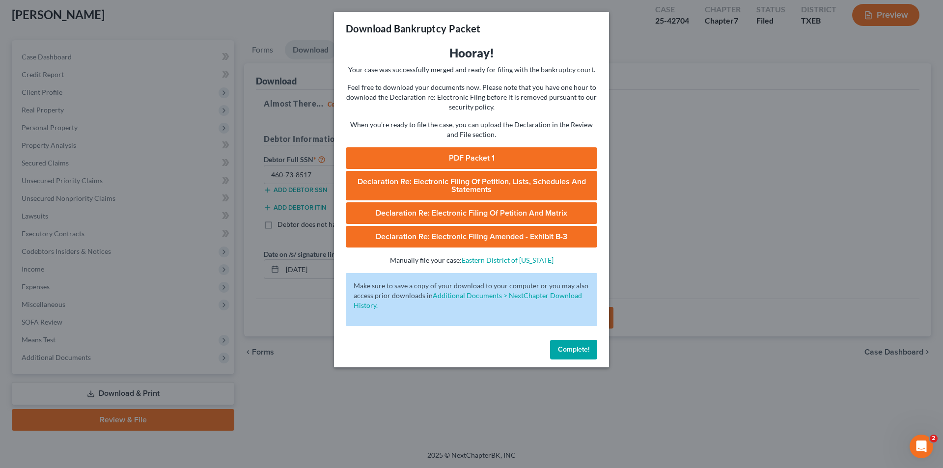
click at [488, 158] on link "PDF Packet 1" at bounding box center [471, 158] width 251 height 22
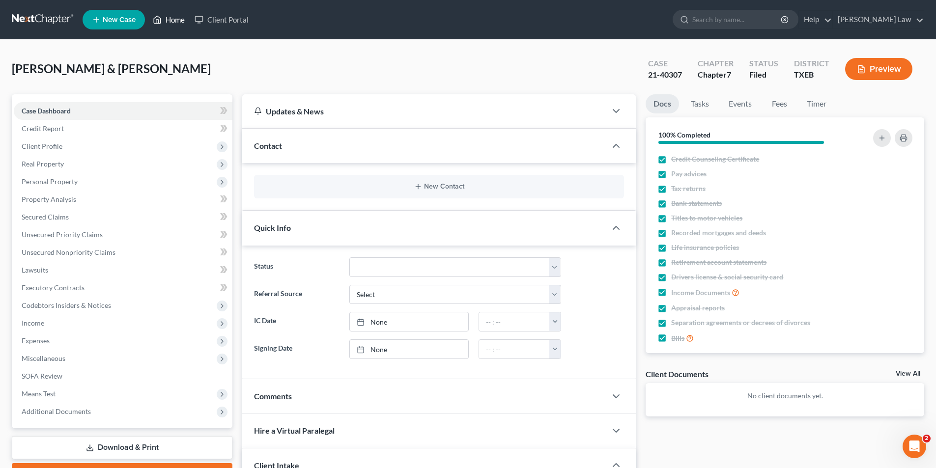
click at [177, 20] on link "Home" at bounding box center [169, 20] width 42 height 18
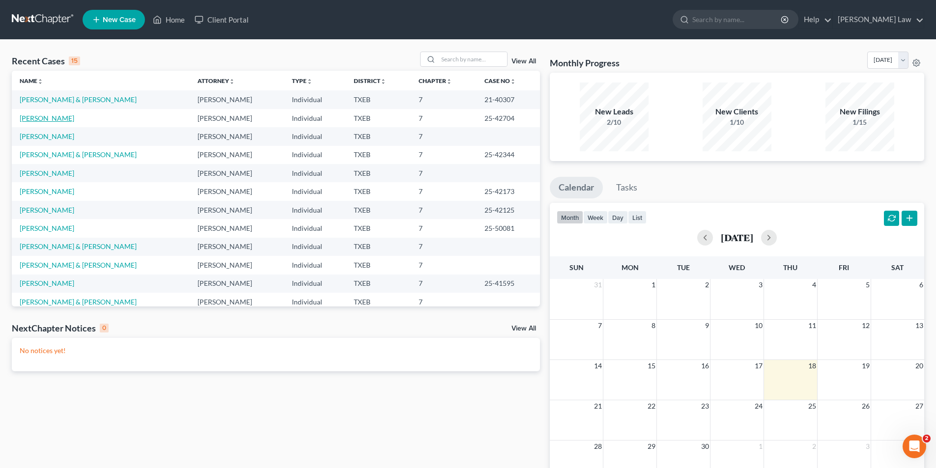
click at [41, 114] on link "[PERSON_NAME]" at bounding box center [47, 118] width 55 height 8
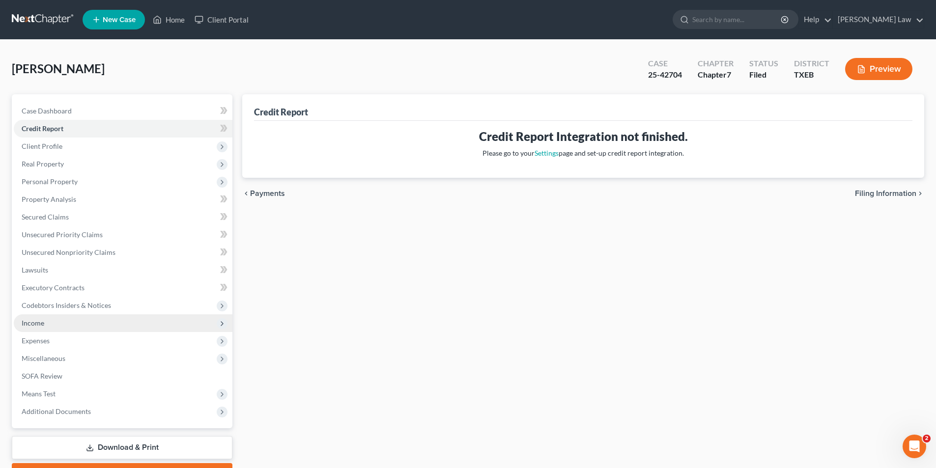
click at [21, 325] on span "Income" at bounding box center [123, 323] width 219 height 18
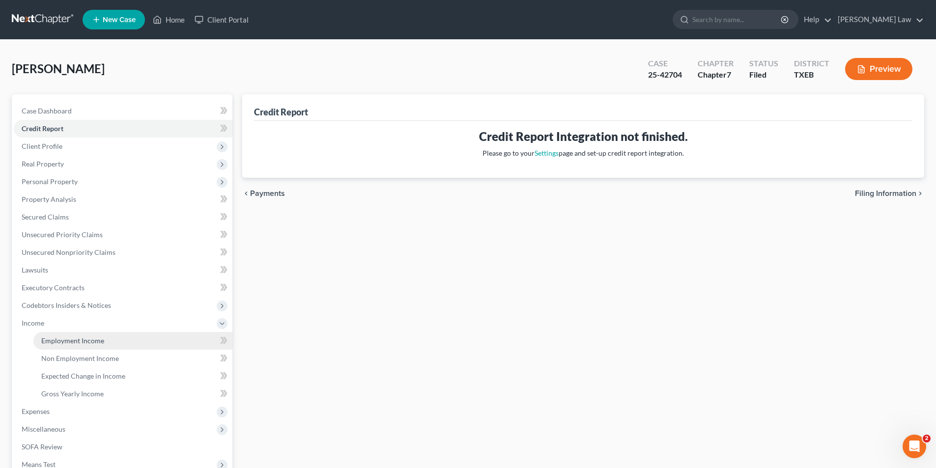
click at [66, 339] on span "Employment Income" at bounding box center [72, 340] width 63 height 8
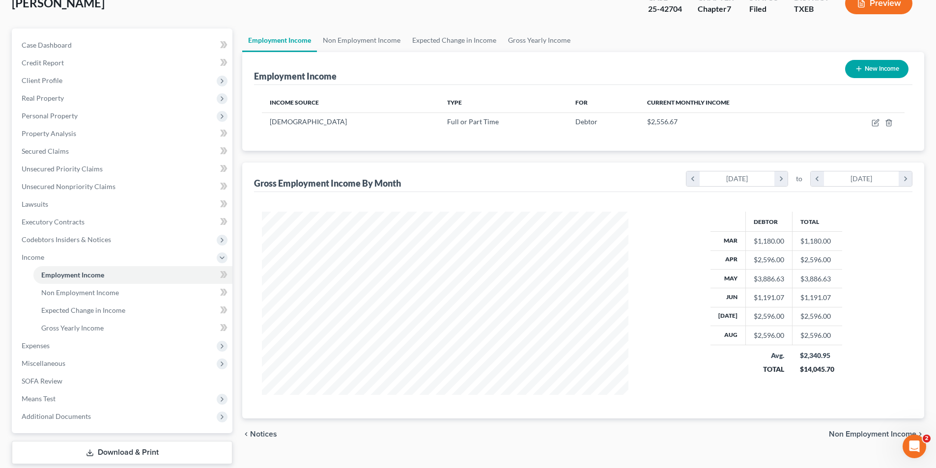
scroll to position [98, 0]
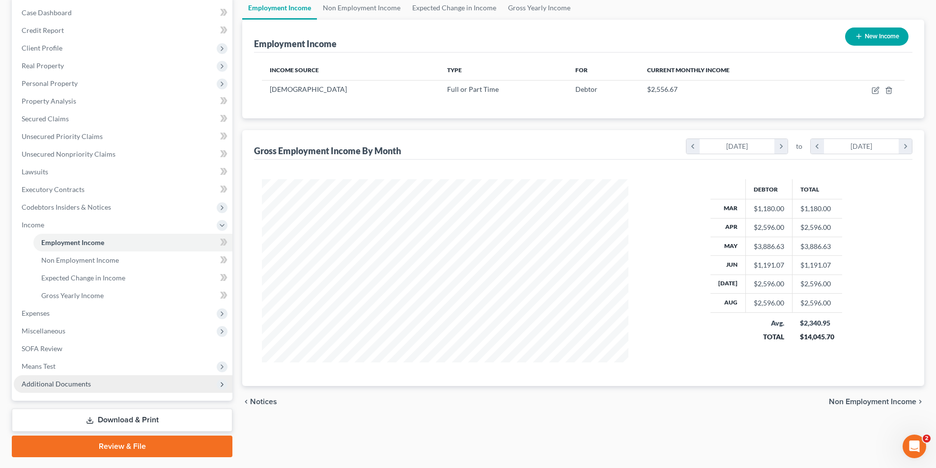
click at [38, 377] on span "Additional Documents" at bounding box center [123, 384] width 219 height 18
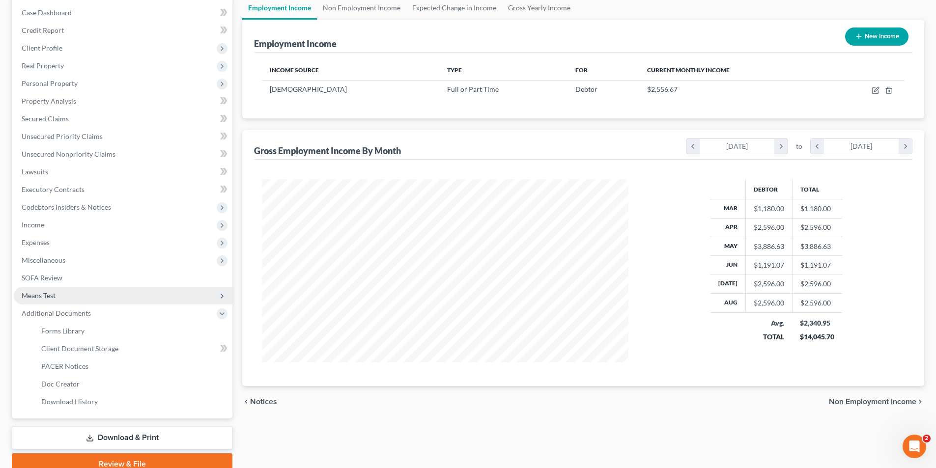
click at [42, 297] on span "Means Test" at bounding box center [39, 295] width 34 height 8
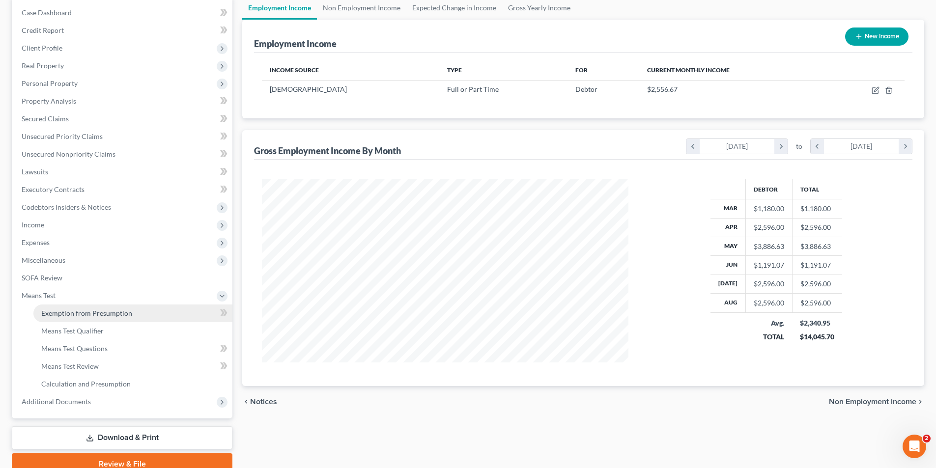
click at [64, 314] on span "Exemption from Presumption" at bounding box center [86, 313] width 91 height 8
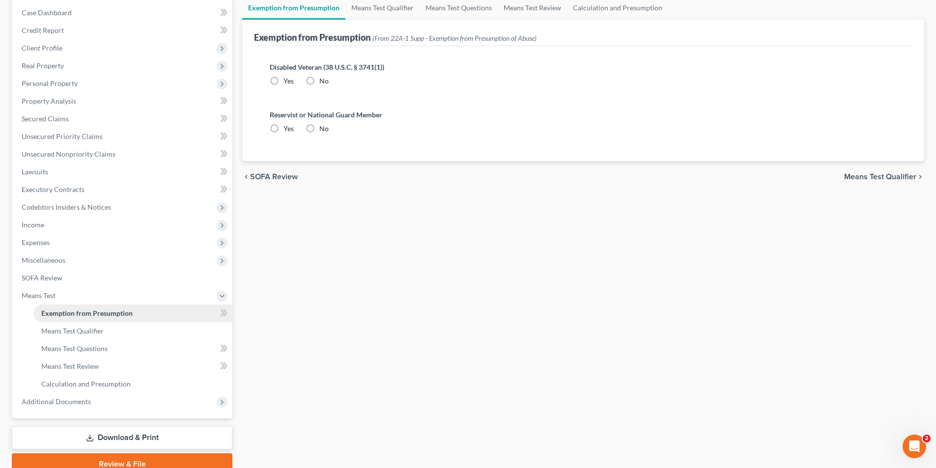
radio input "true"
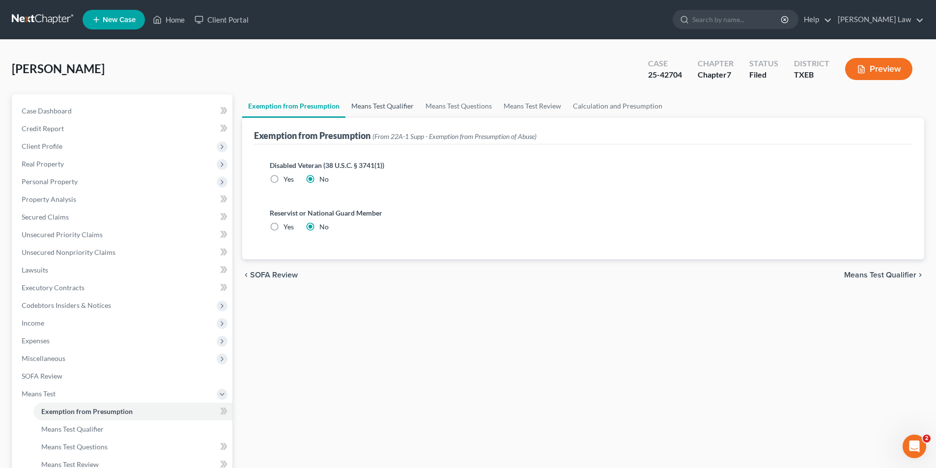
click at [363, 110] on link "Means Test Qualifier" at bounding box center [382, 106] width 74 height 24
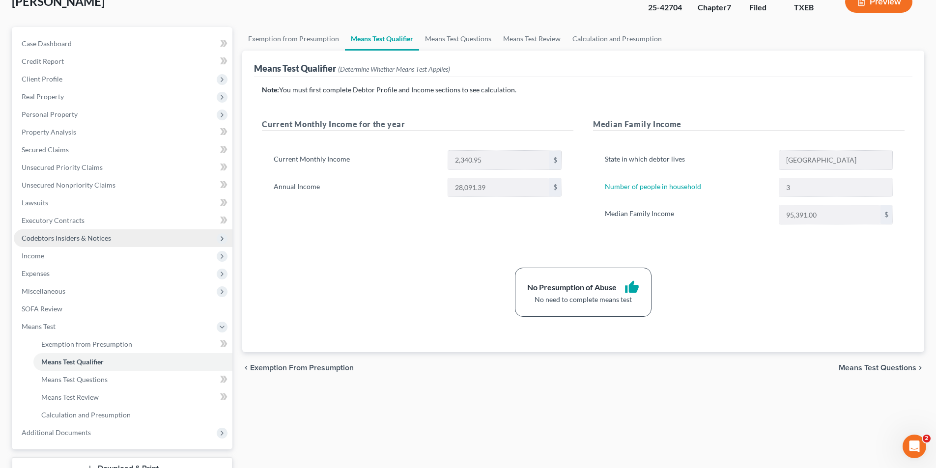
scroll to position [142, 0]
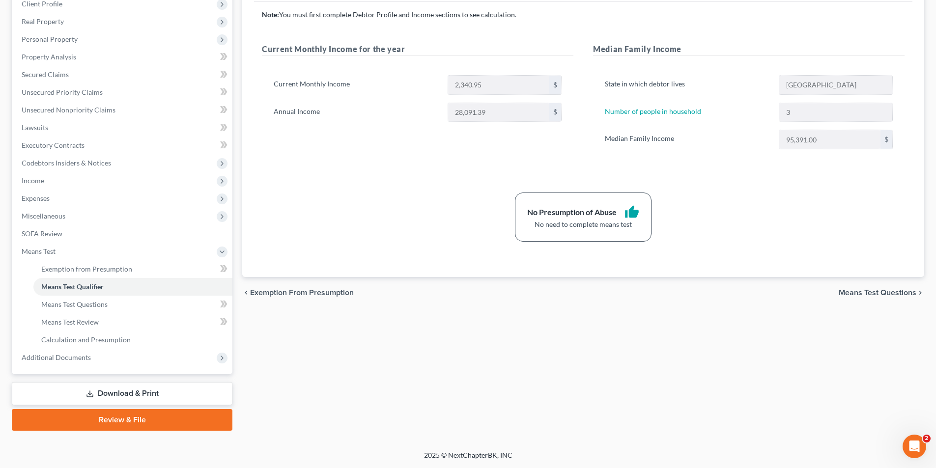
click at [106, 392] on link "Download & Print" at bounding box center [122, 393] width 220 height 23
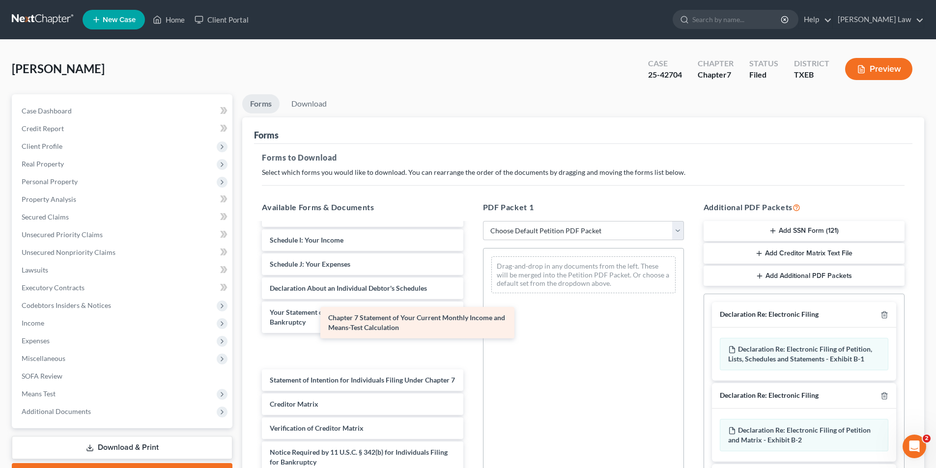
scroll to position [181, 0]
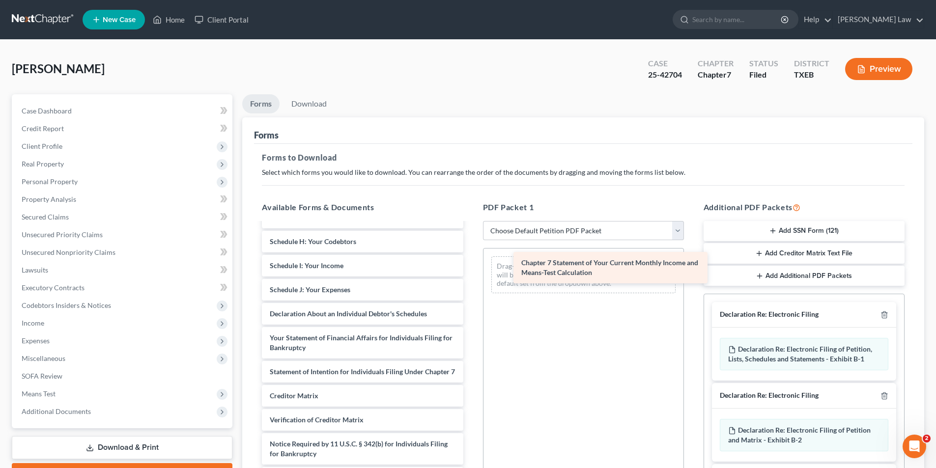
drag, startPoint x: 330, startPoint y: 389, endPoint x: 578, endPoint y: 275, distance: 272.9
click at [470, 275] on div "Chapter 7 Statement of Your Current Monthly Income and Means-Test Calculation V…" at bounding box center [362, 271] width 217 height 436
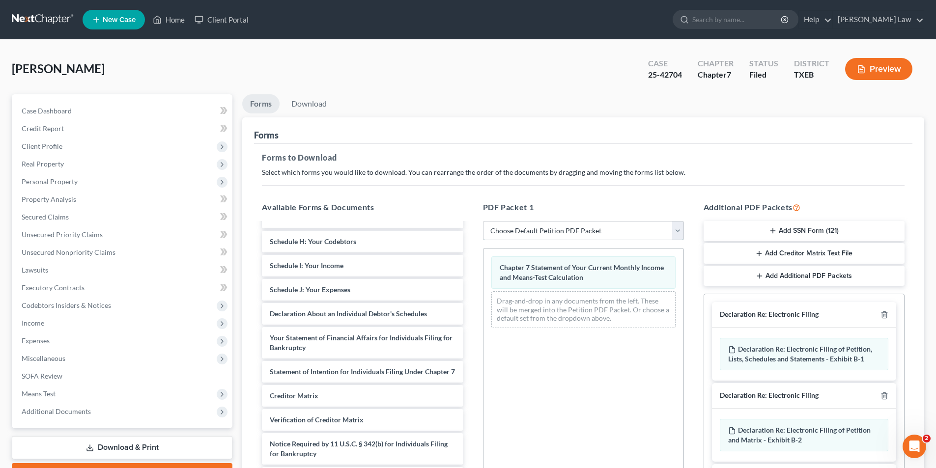
click at [541, 234] on select "Choose Default Petition PDF Packet Complete Bankruptcy Petition (all forms and …" at bounding box center [583, 231] width 201 height 20
select select "2"
click at [483, 221] on select "Choose Default Petition PDF Packet Complete Bankruptcy Petition (all forms and …" at bounding box center [583, 231] width 201 height 20
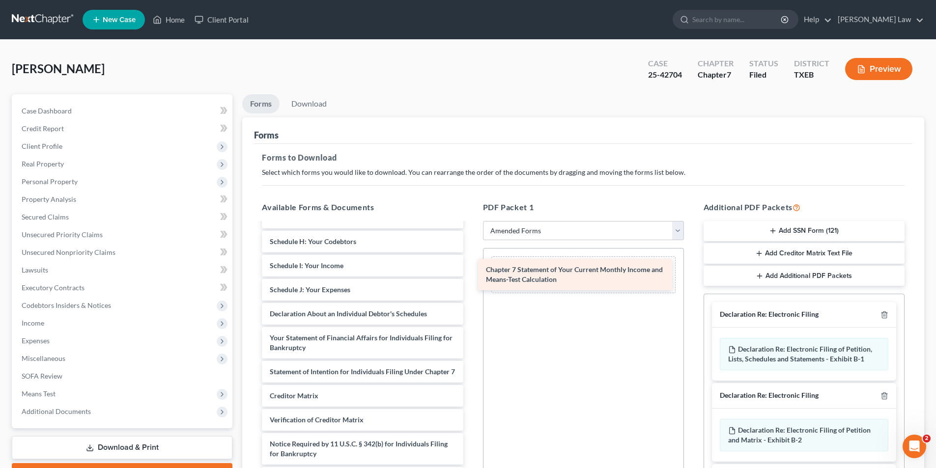
drag, startPoint x: 313, startPoint y: 367, endPoint x: 528, endPoint y: 278, distance: 233.2
click at [470, 278] on div "Chapter 7 Statement of Your Current Monthly Income and Means-Test Calculation V…" at bounding box center [362, 271] width 217 height 436
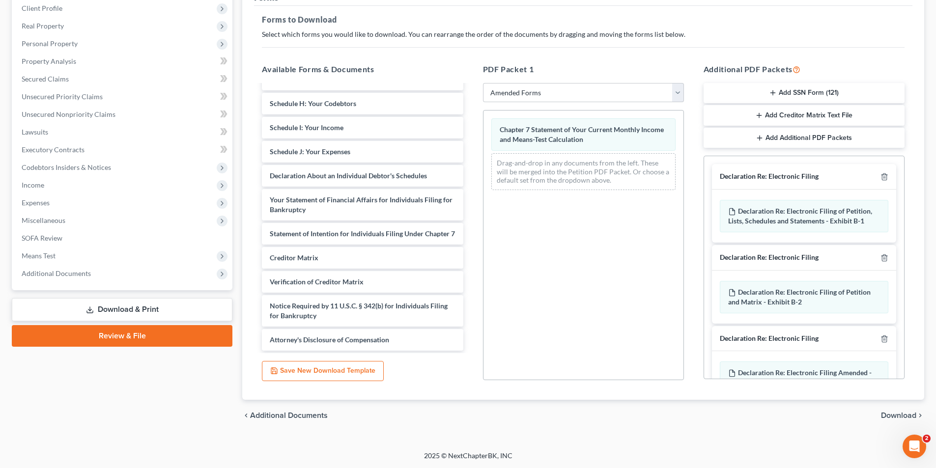
scroll to position [138, 0]
click at [883, 412] on span "Download" at bounding box center [898, 415] width 35 height 8
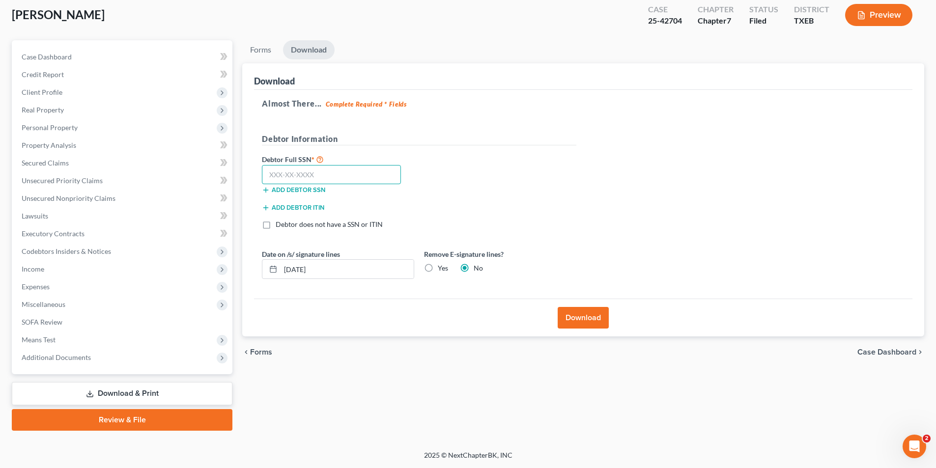
click at [346, 178] on input "text" at bounding box center [331, 175] width 139 height 20
click at [295, 169] on input "text" at bounding box center [331, 175] width 139 height 20
type input "460-73-8517"
click at [569, 325] on button "Download" at bounding box center [582, 318] width 51 height 22
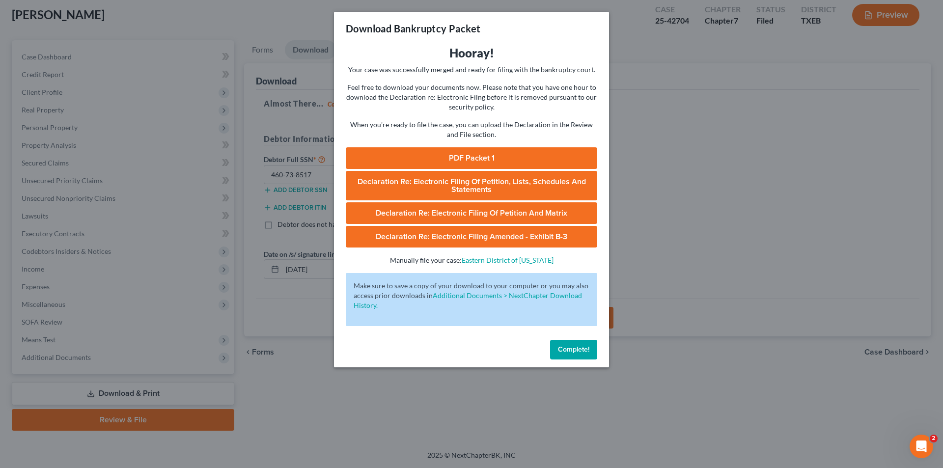
click at [506, 153] on link "PDF Packet 1" at bounding box center [471, 158] width 251 height 22
